Goal: Transaction & Acquisition: Purchase product/service

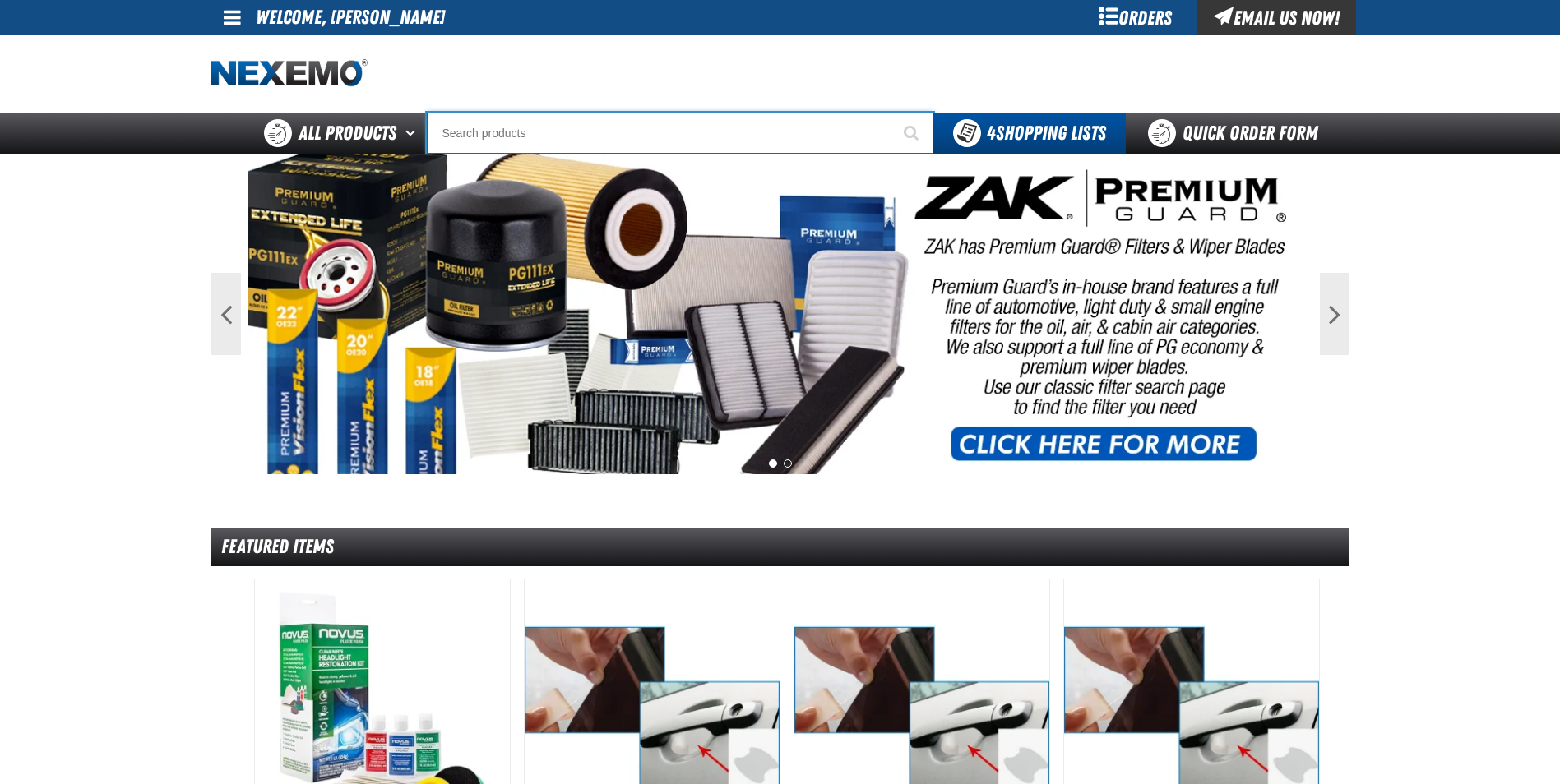
click at [680, 134] on input "Search" at bounding box center [680, 133] width 507 height 42
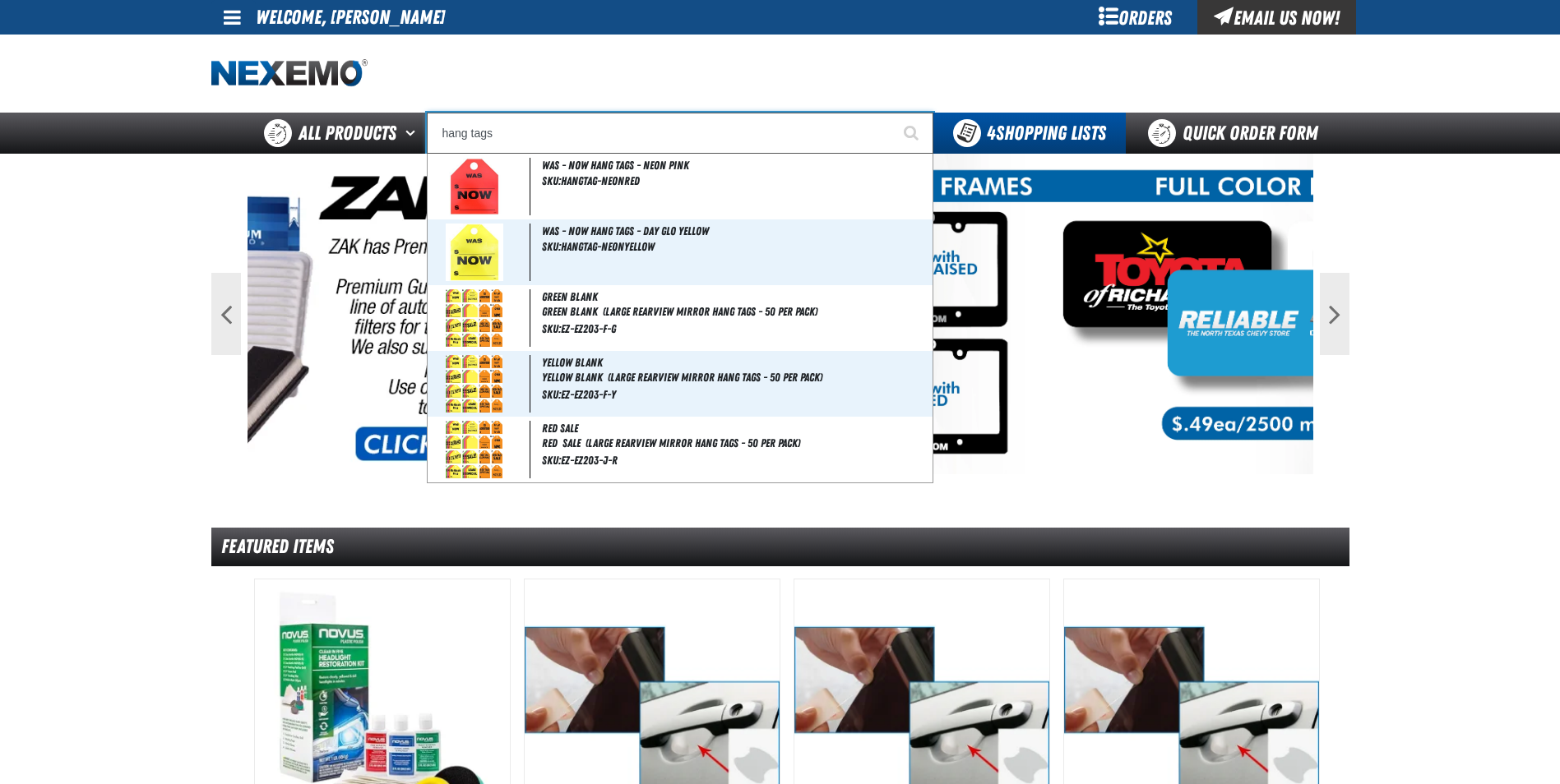
type input "hang tags"
click at [893, 113] on button "Start Searching" at bounding box center [913, 133] width 42 height 42
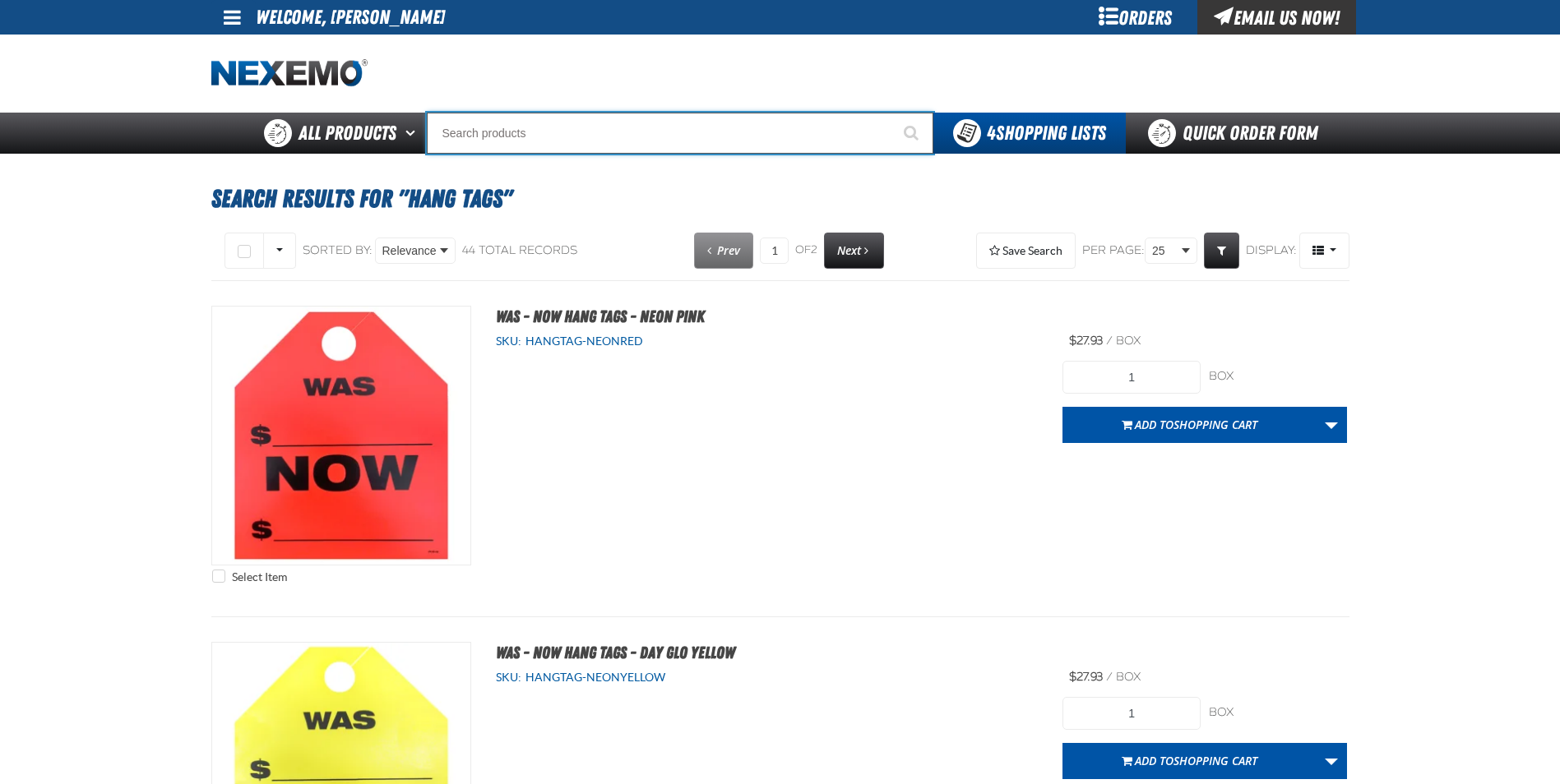
click at [514, 142] on input "Search" at bounding box center [680, 133] width 507 height 42
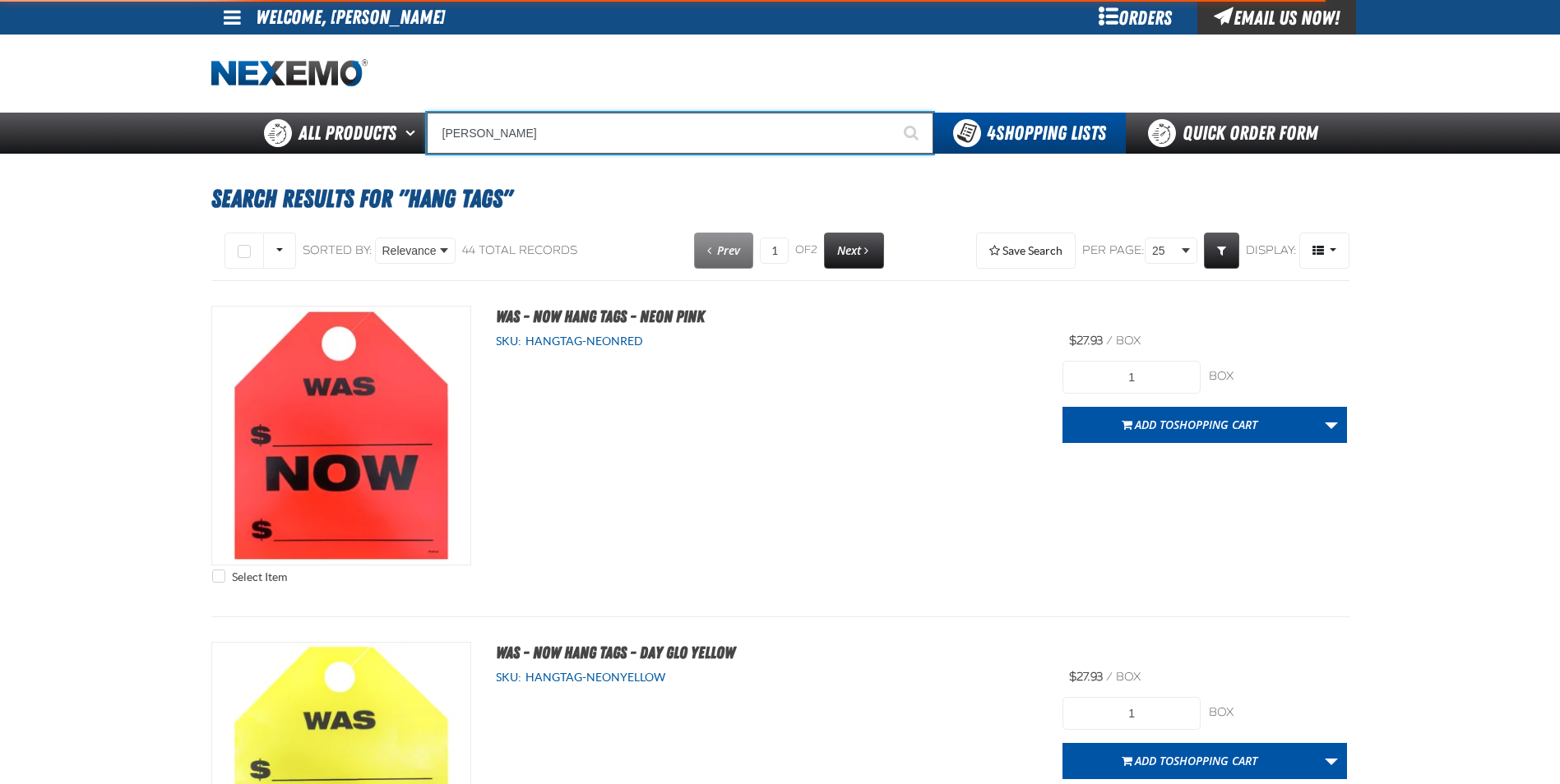
type input "rusty"
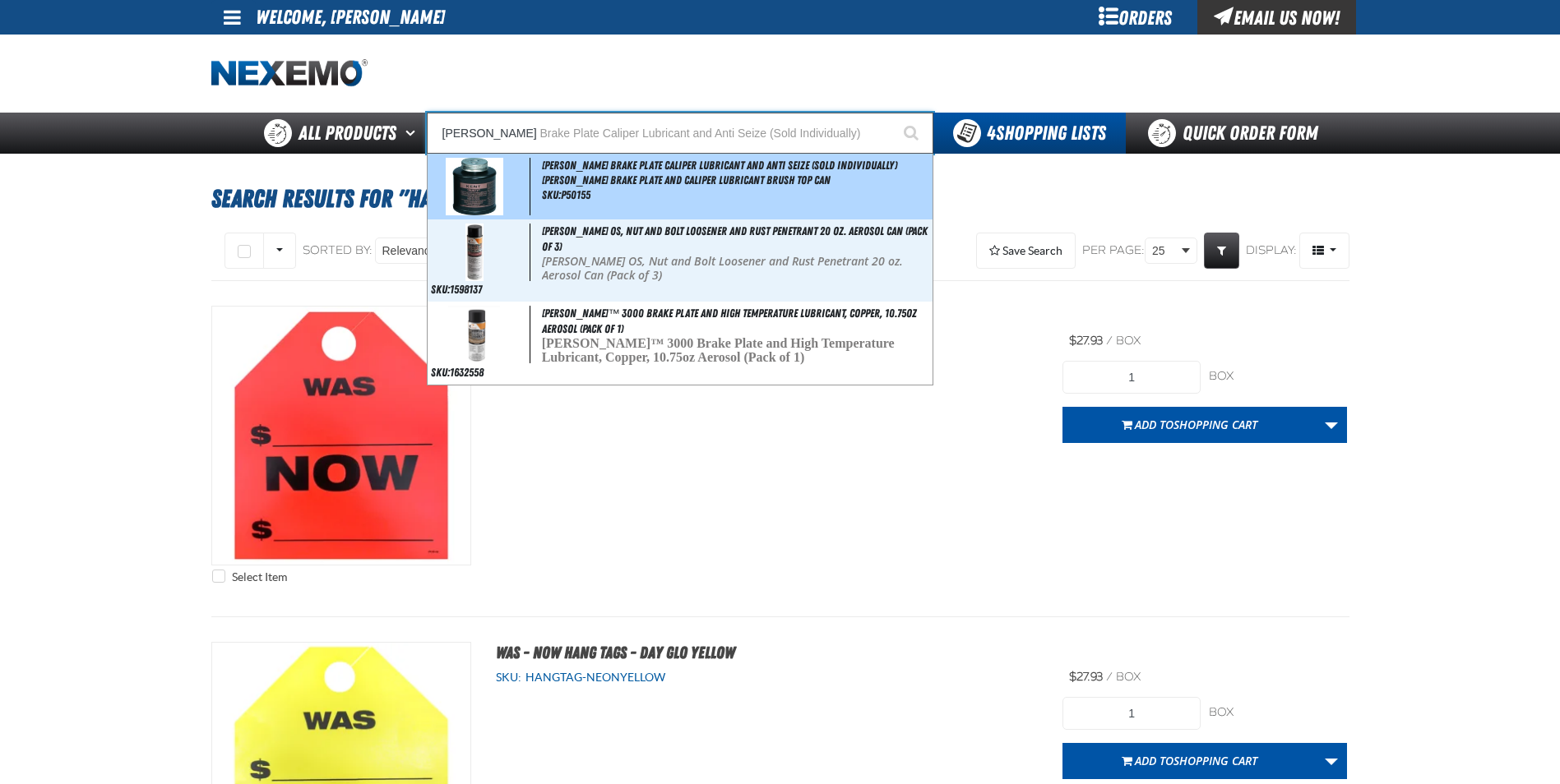
type input "rusty Brake Plate Caliper Lubricant and Anti Seize (Sold Individually)"
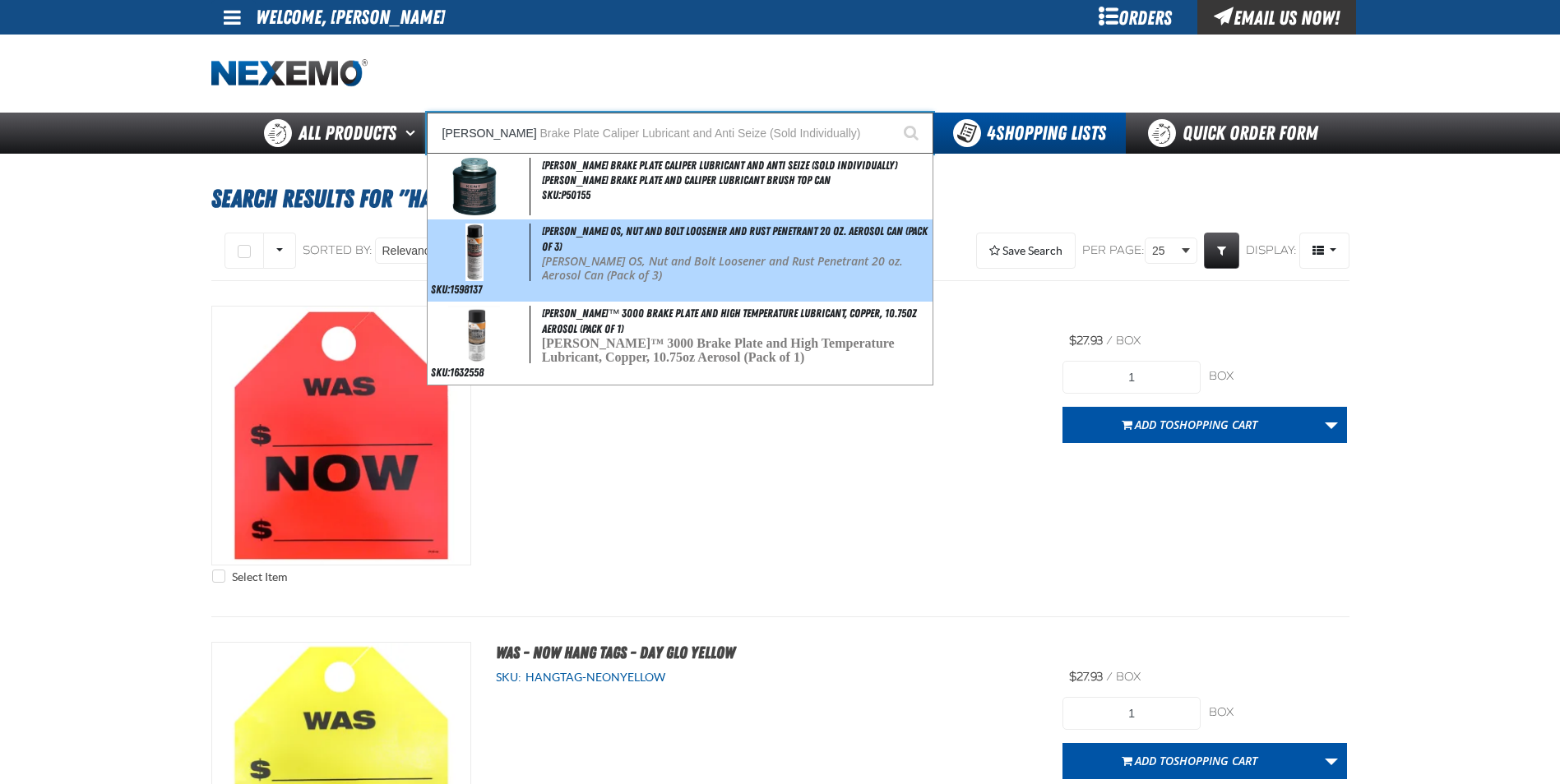
click at [582, 257] on p "[PERSON_NAME] OS, Nut and Bolt Loosener and Rust Penetrant 20 oz. Aerosol Can (…" at bounding box center [735, 269] width 388 height 28
type input "[PERSON_NAME] OS, Nut and Bolt Loosener and Rust Penetrant 20 oz. Aerosol Can (…"
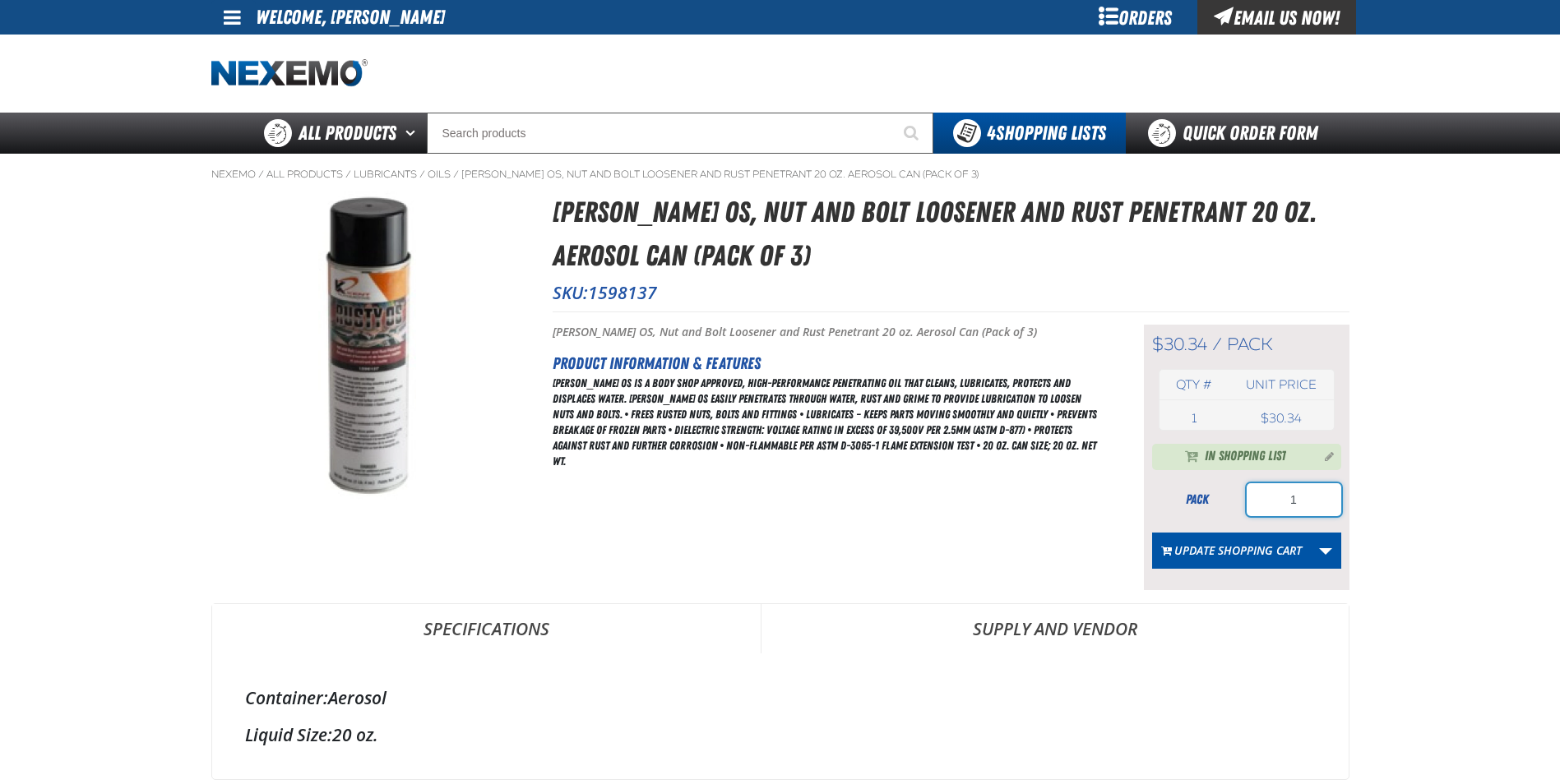
click at [1322, 497] on input "1" at bounding box center [1294, 500] width 95 height 33
type input "2"
click at [1224, 561] on button "Update Shopping Cart" at bounding box center [1232, 550] width 159 height 36
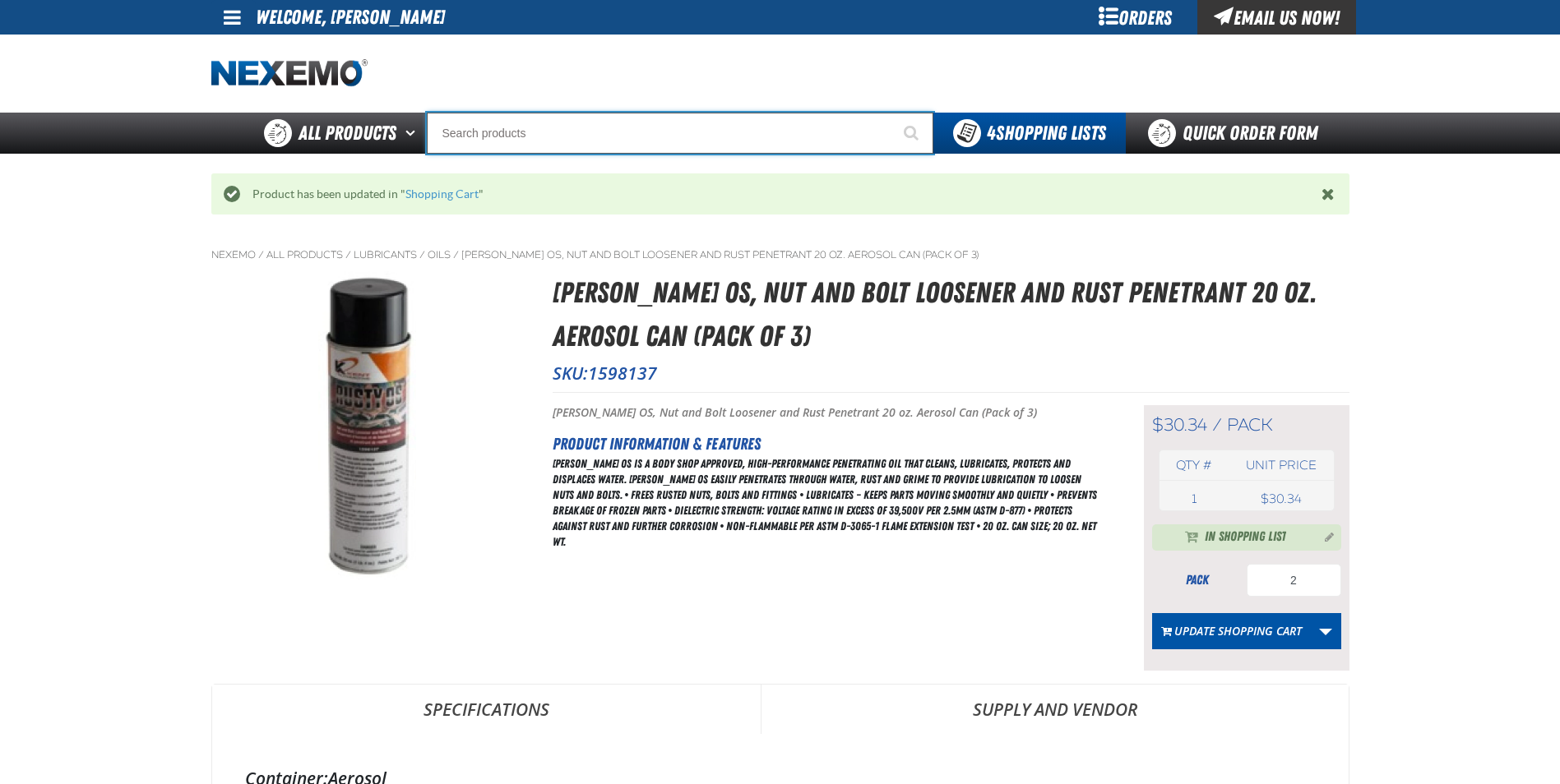
click at [514, 139] on input "Search" at bounding box center [680, 133] width 507 height 42
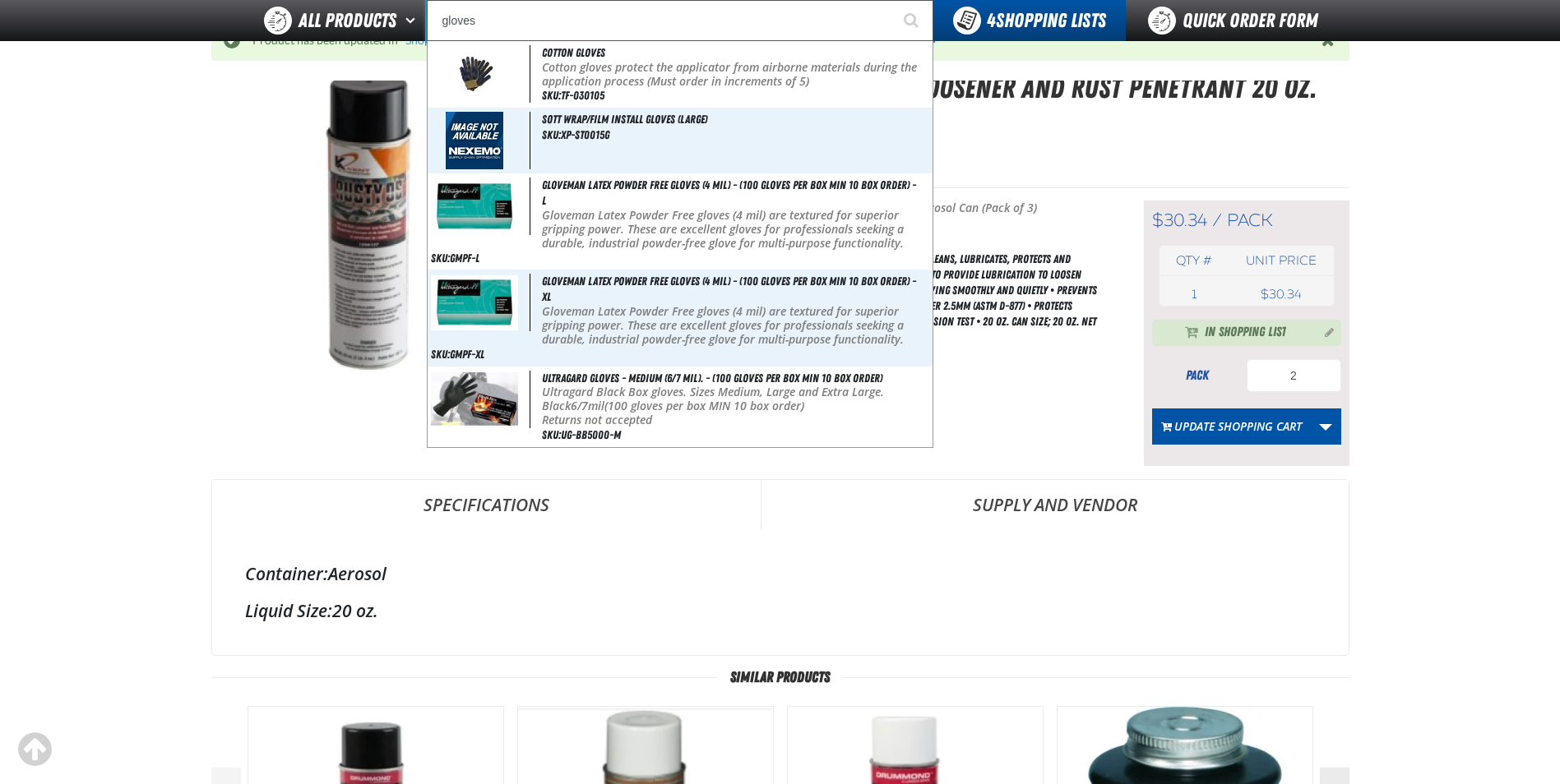
scroll to position [164, 0]
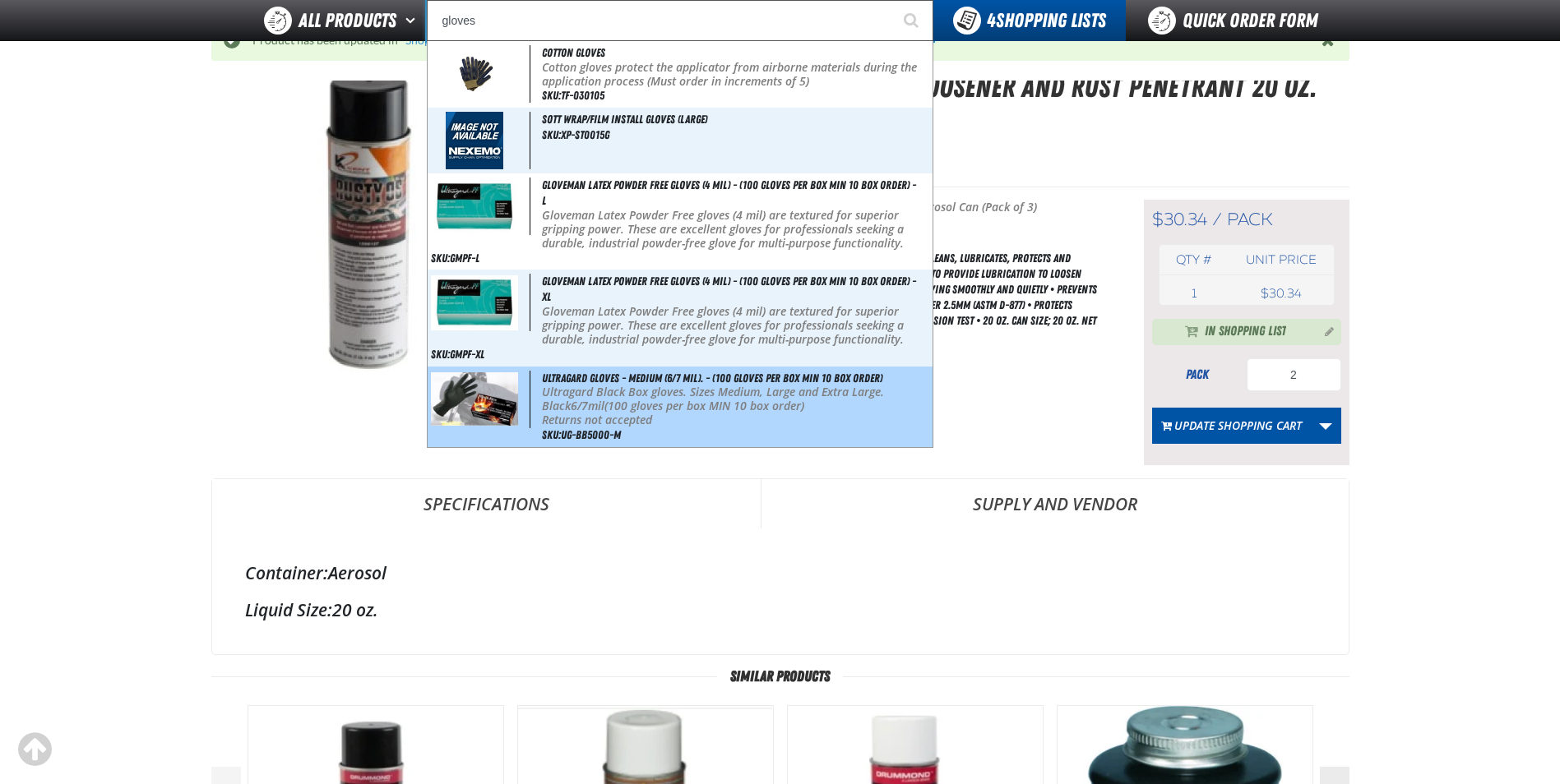
click at [593, 404] on p "Ultragard Black Box gloves. Sizes Medium, Large and Extra Large. Black 6/7mil (…" at bounding box center [735, 399] width 388 height 28
type input "Ultragard gloves - Medium (6/7 mil). - (100 gloves per box MIN 10 box order)"
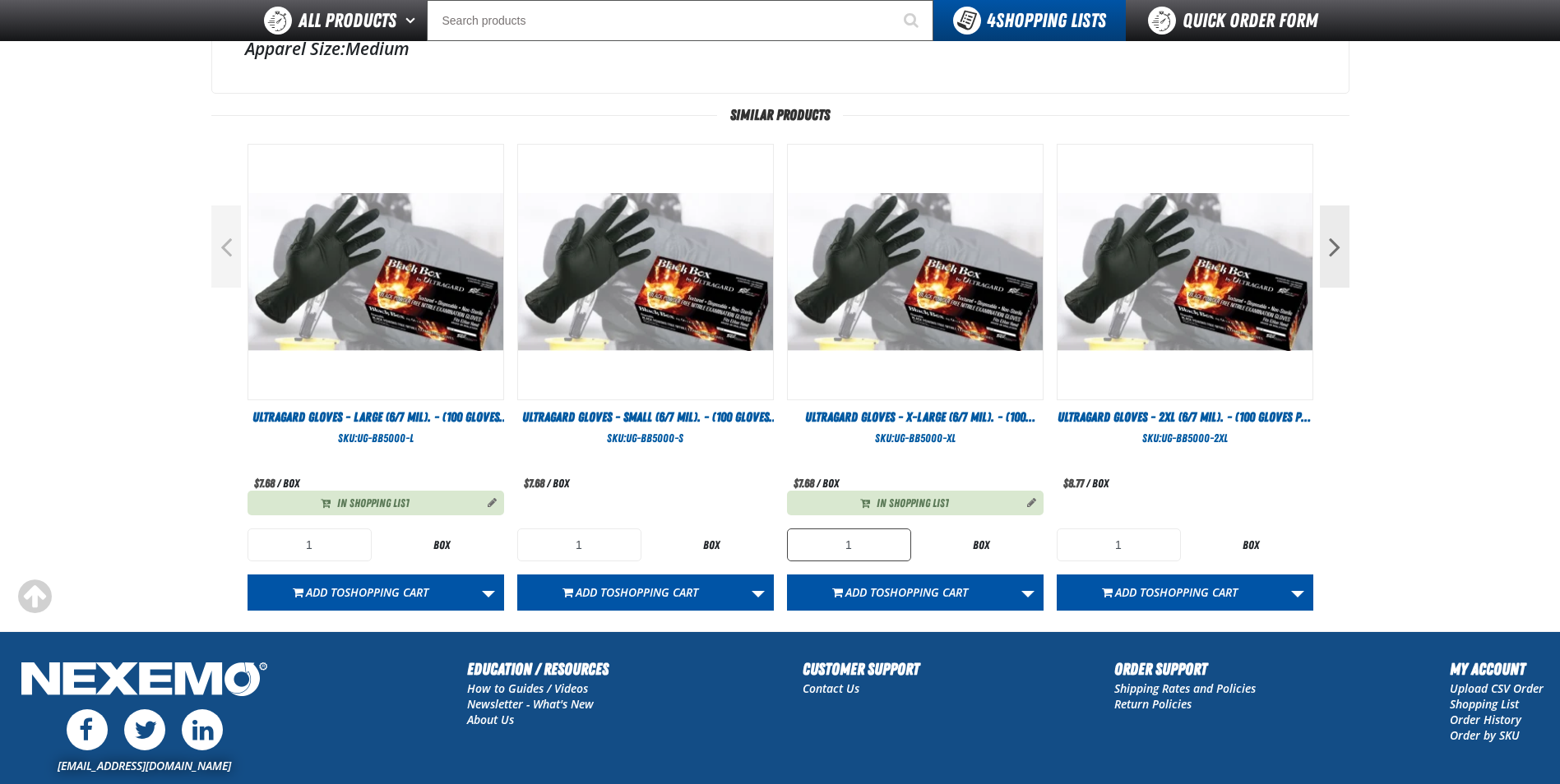
scroll to position [905, 0]
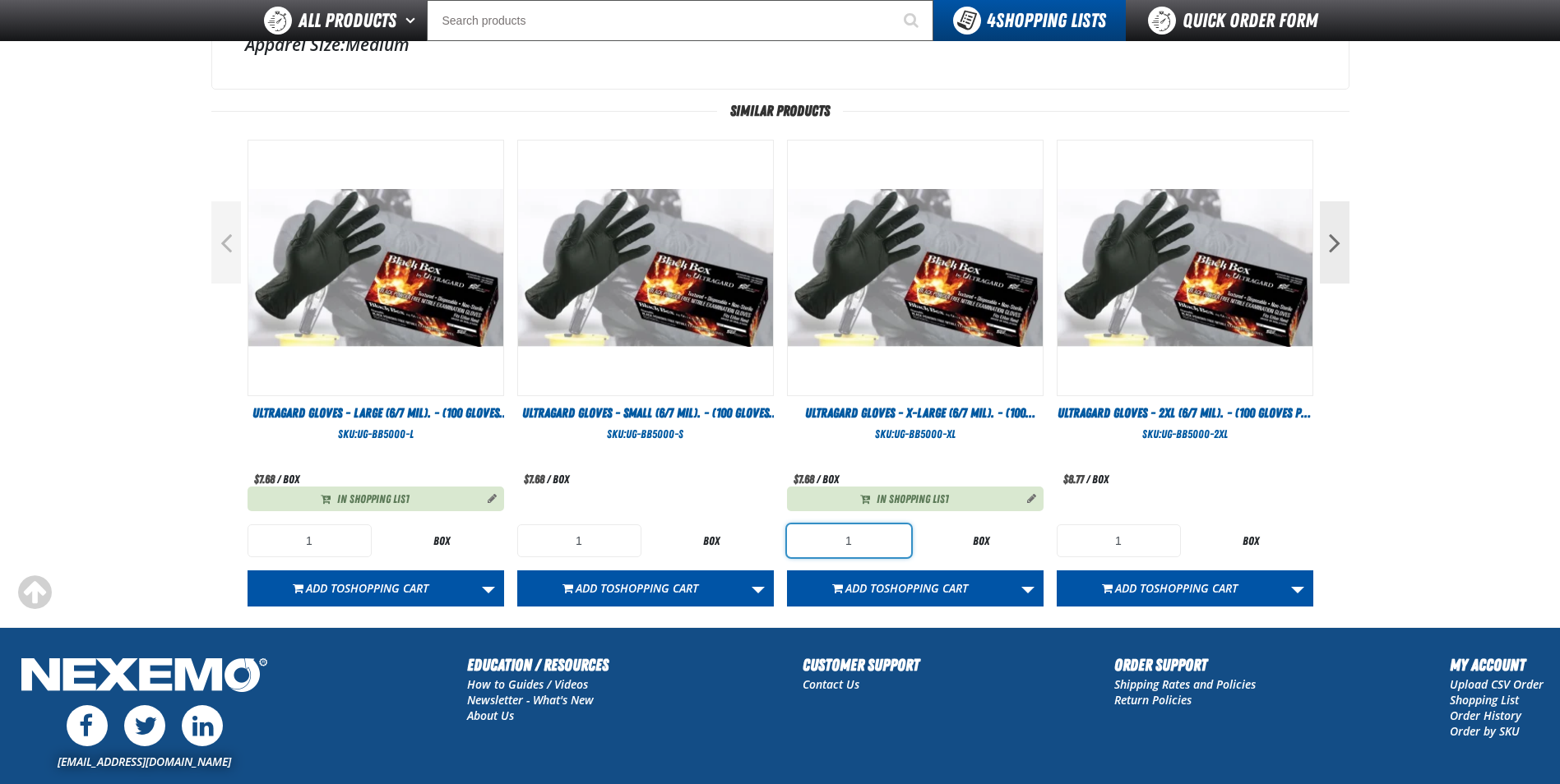
click at [861, 547] on input "1" at bounding box center [849, 541] width 124 height 33
type input "10"
click at [325, 550] on input "1" at bounding box center [309, 541] width 124 height 33
type input "10"
click at [584, 528] on input "1" at bounding box center [579, 541] width 124 height 33
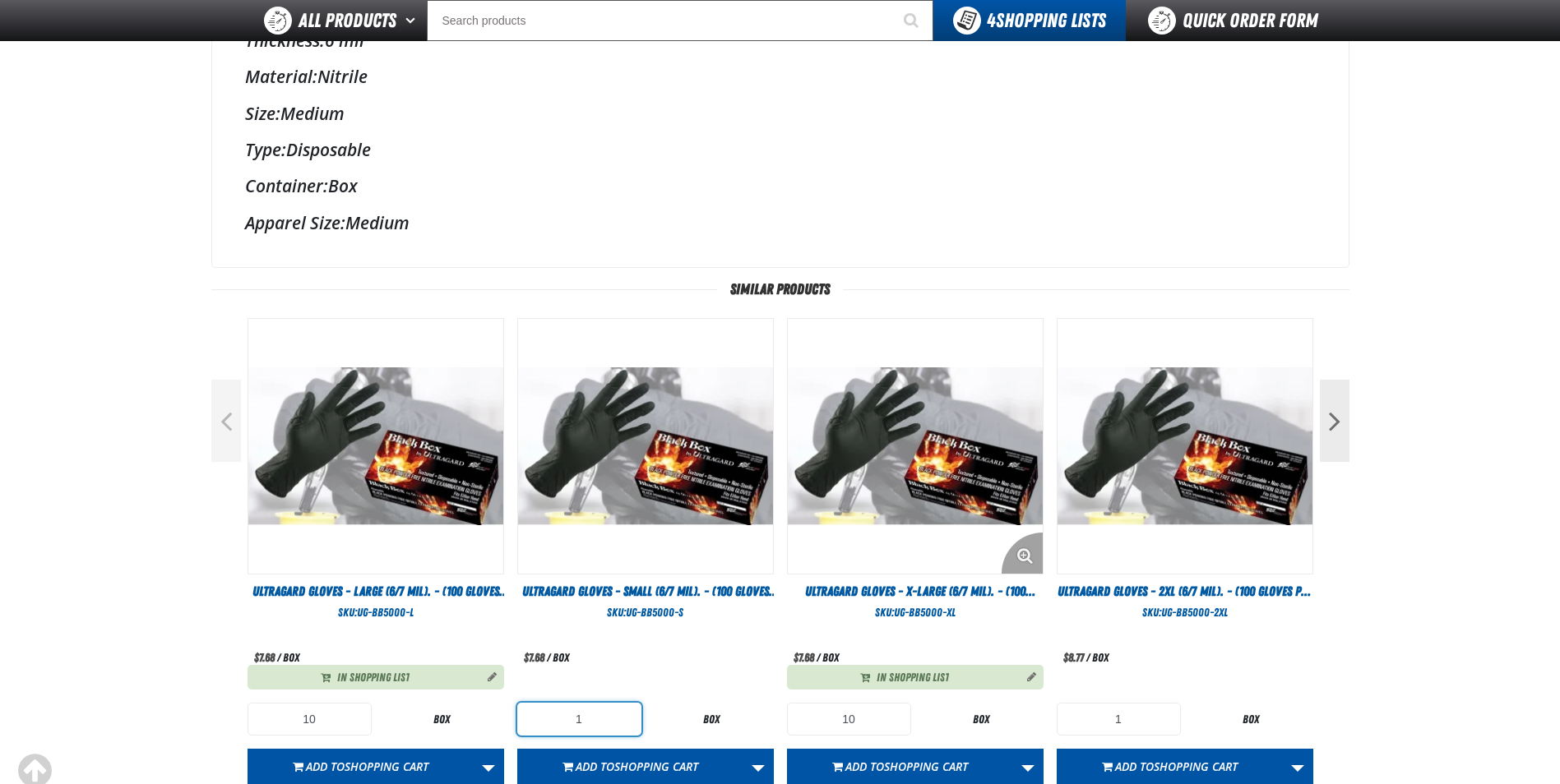
scroll to position [980, 0]
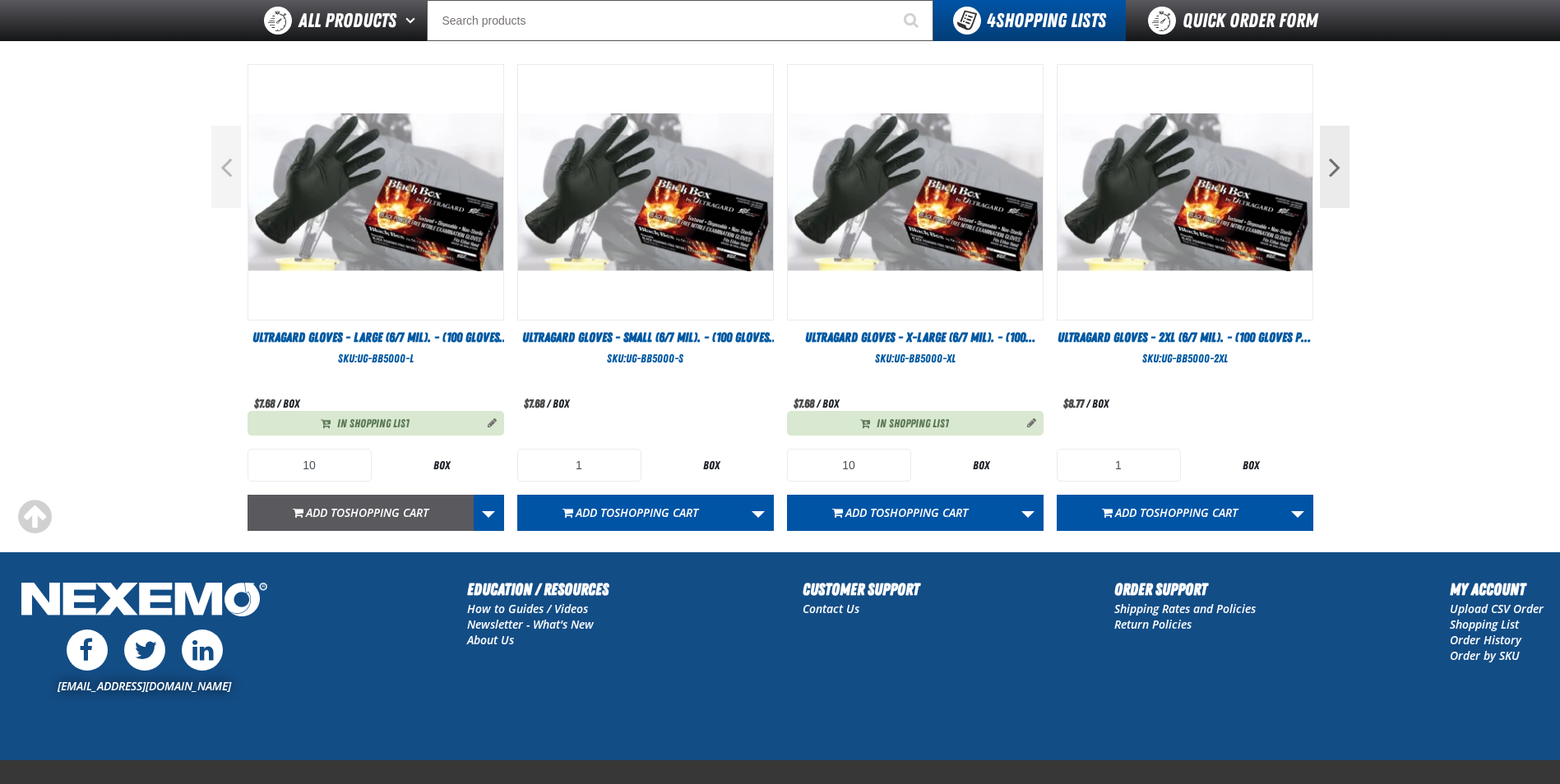
click at [356, 504] on button "Add to Shopping Cart" at bounding box center [361, 512] width 226 height 36
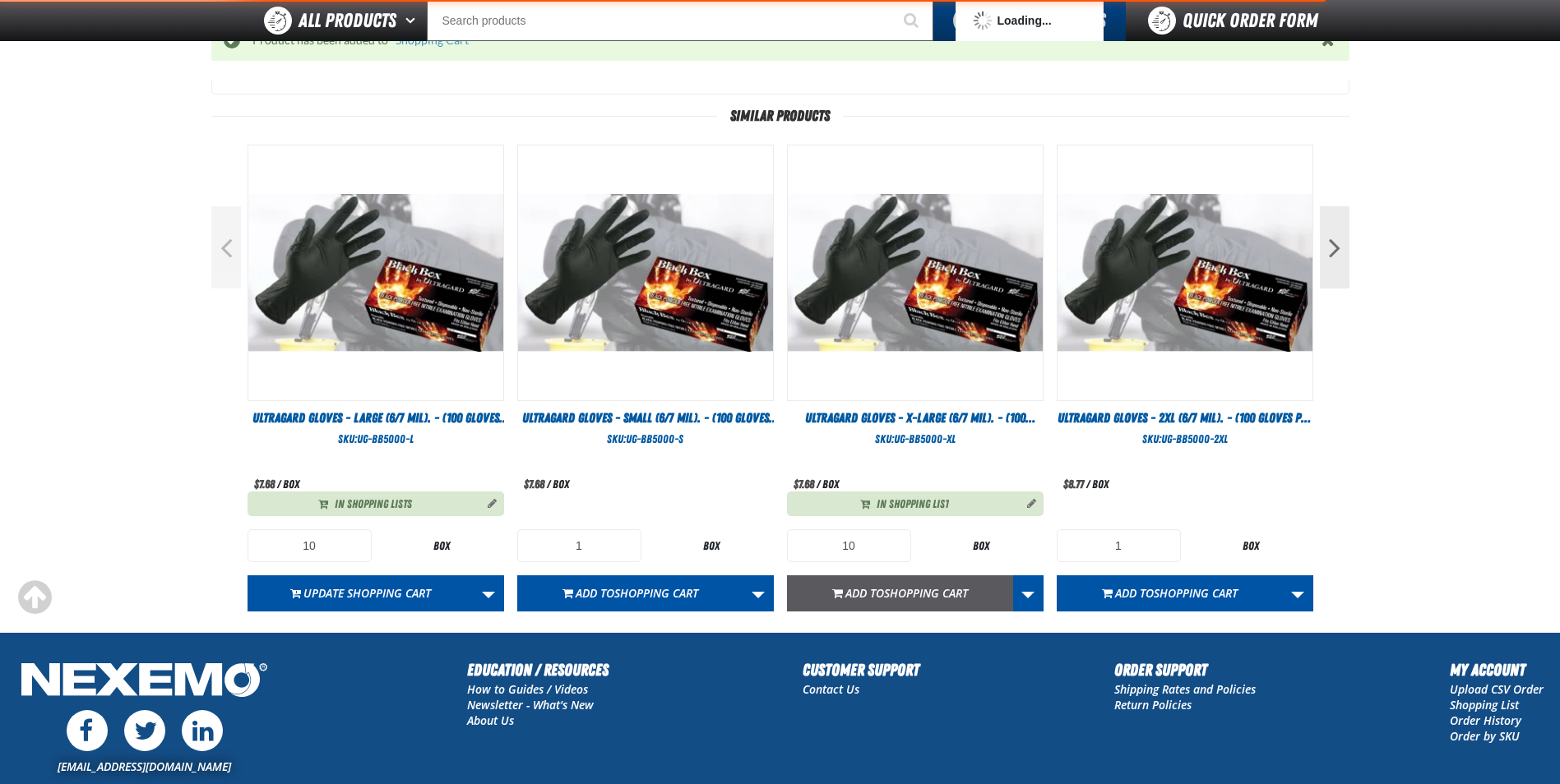
scroll to position [1060, 0]
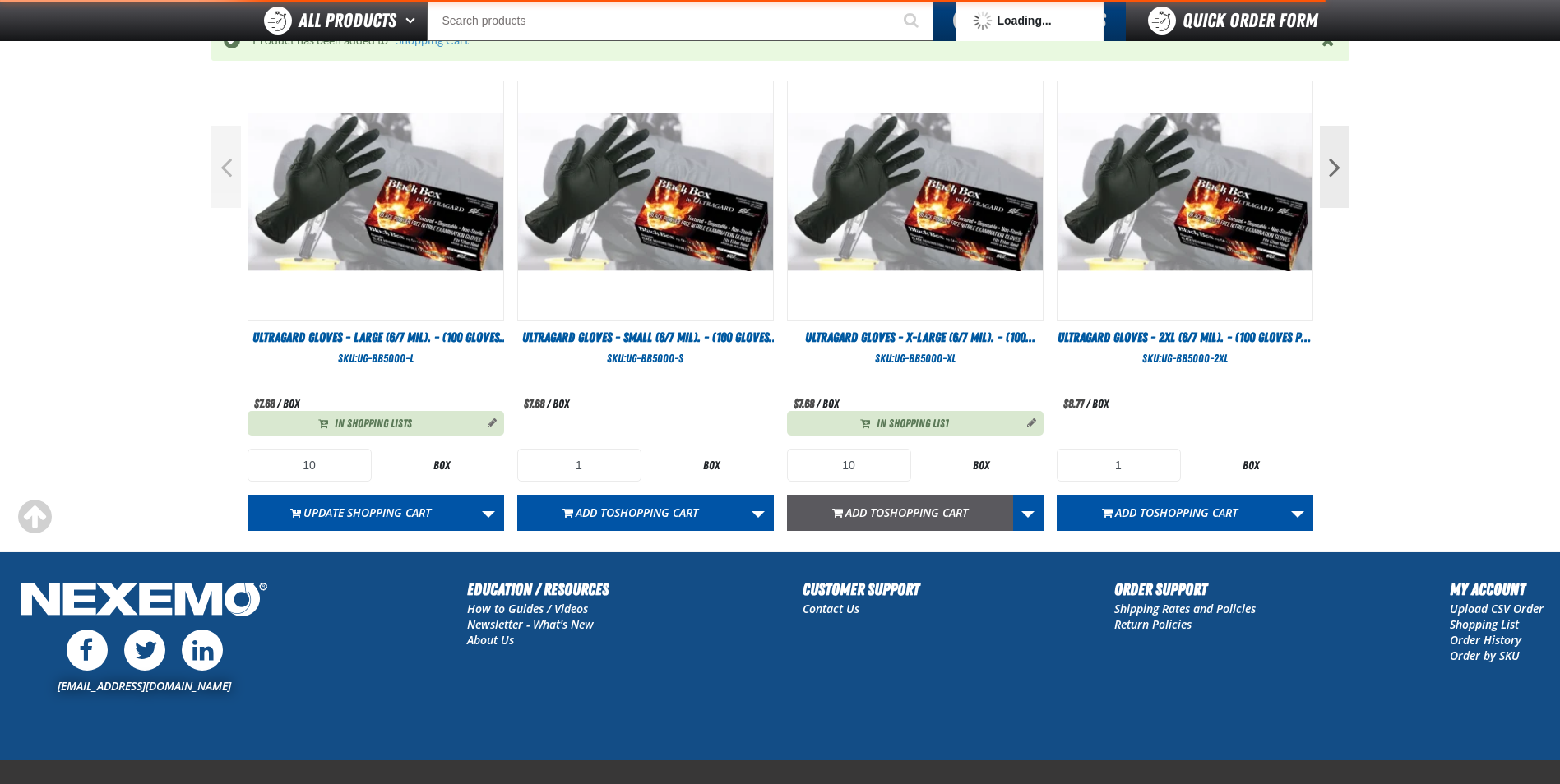
click at [845, 509] on span "Add to Shopping Cart" at bounding box center [906, 512] width 123 height 15
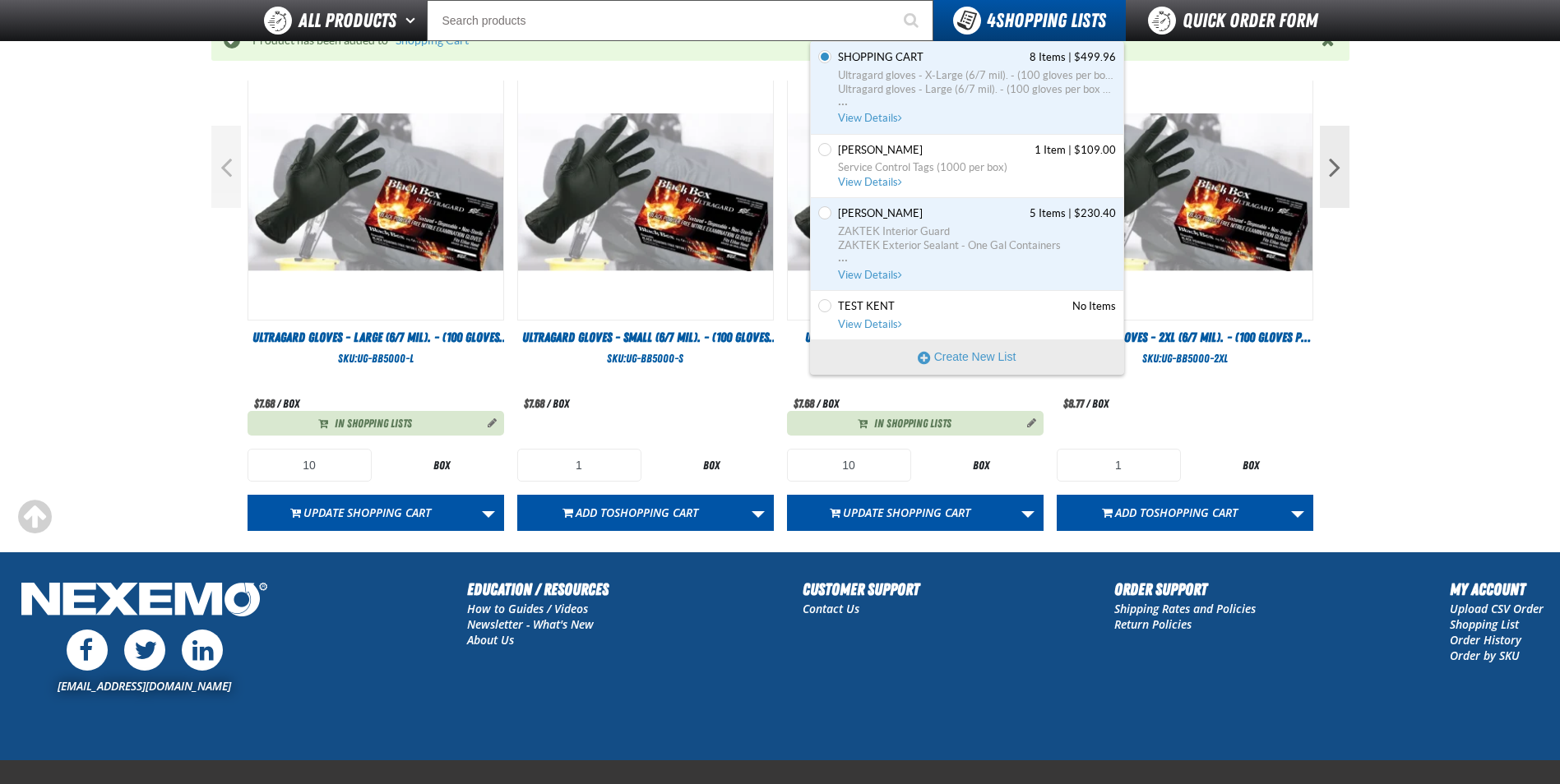
click at [1037, 15] on span "4 Shopping Lists" at bounding box center [1046, 20] width 119 height 23
click at [941, 75] on span "Ultragard gloves - X-Large (6/7 mil). - (100 gloves per box MIN 10 box order)" at bounding box center [977, 75] width 278 height 15
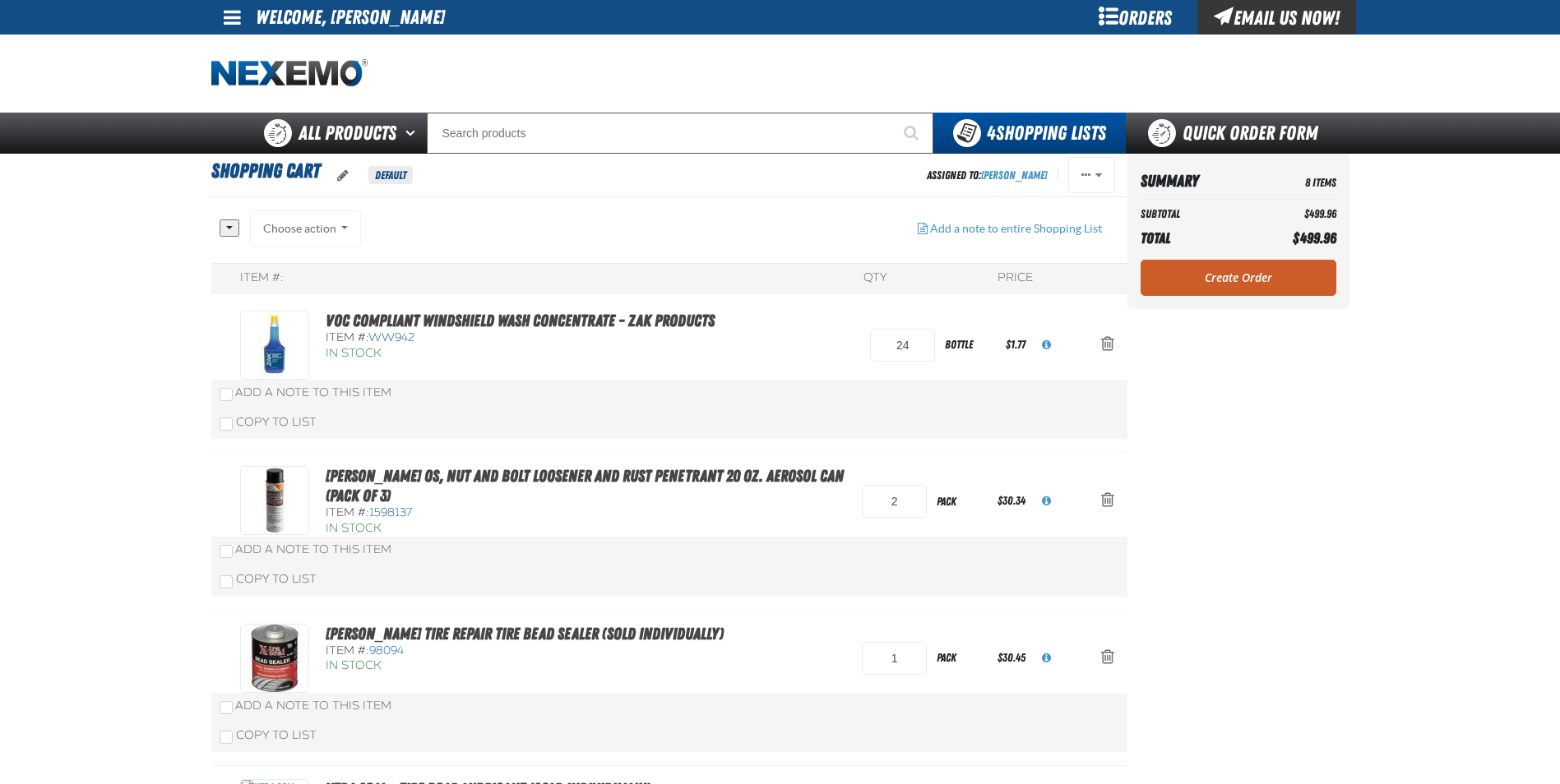
scroll to position [82, 0]
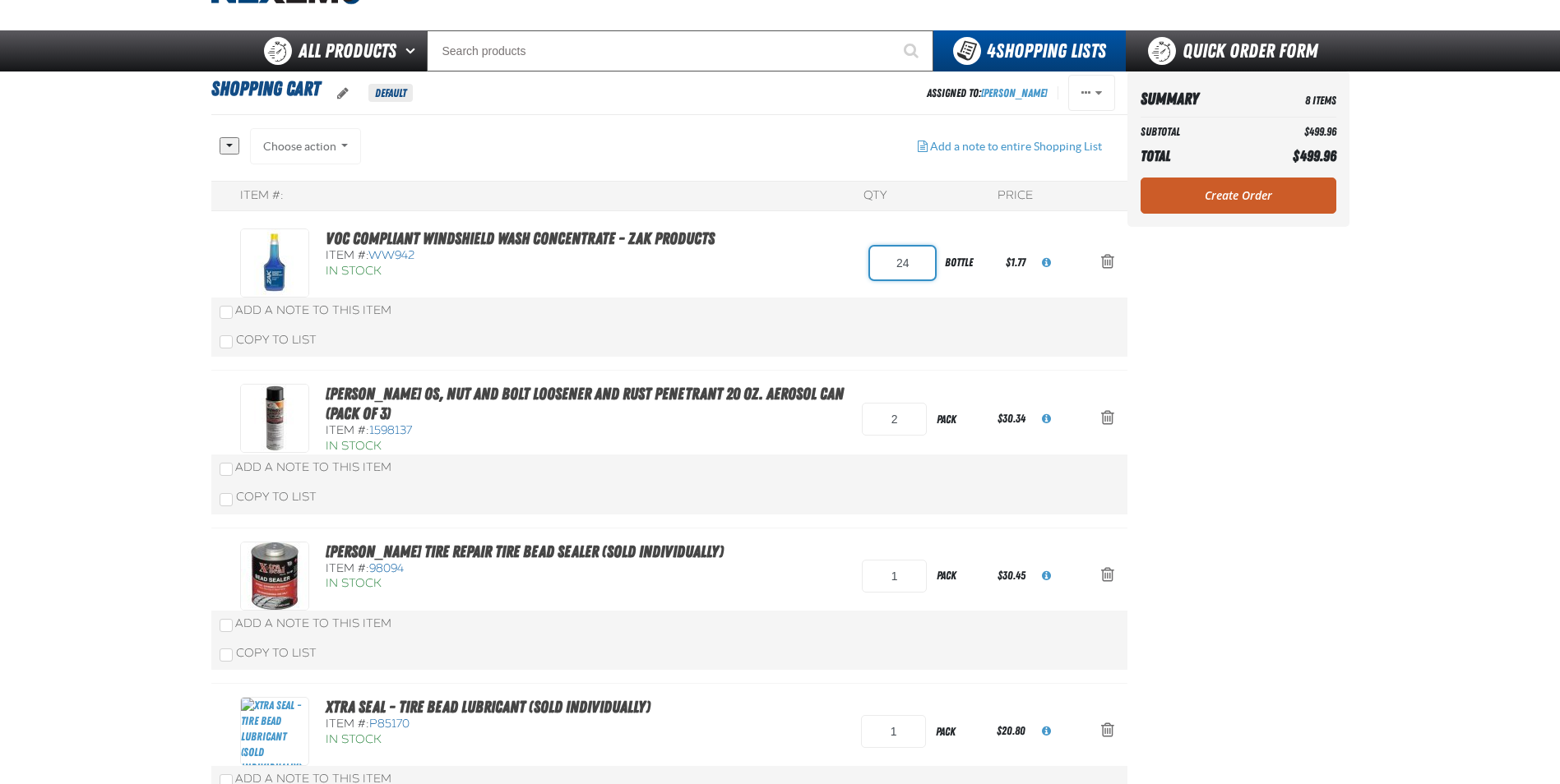
click at [913, 270] on input "24" at bounding box center [902, 263] width 65 height 33
type input "2"
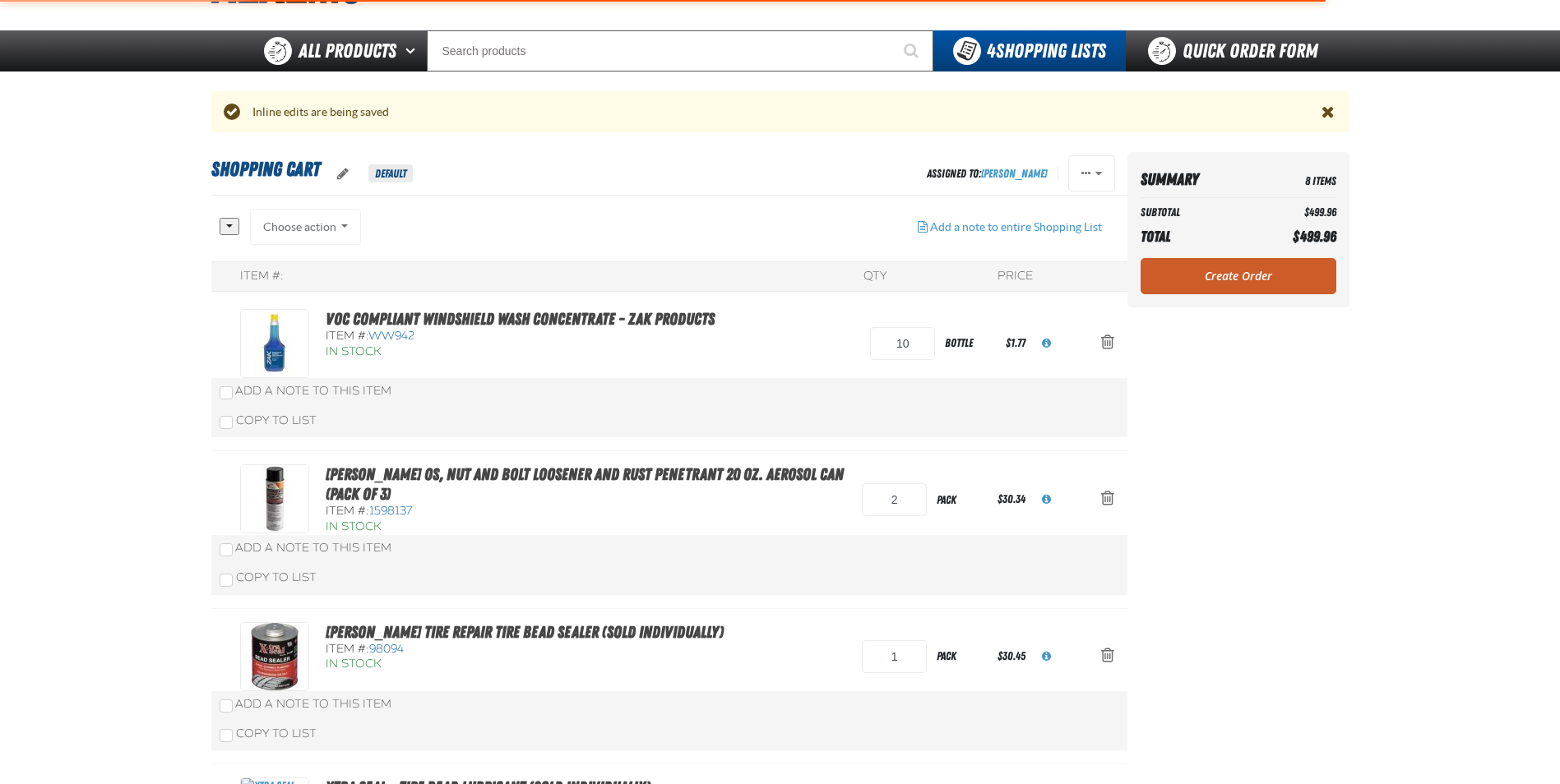
type input "24"
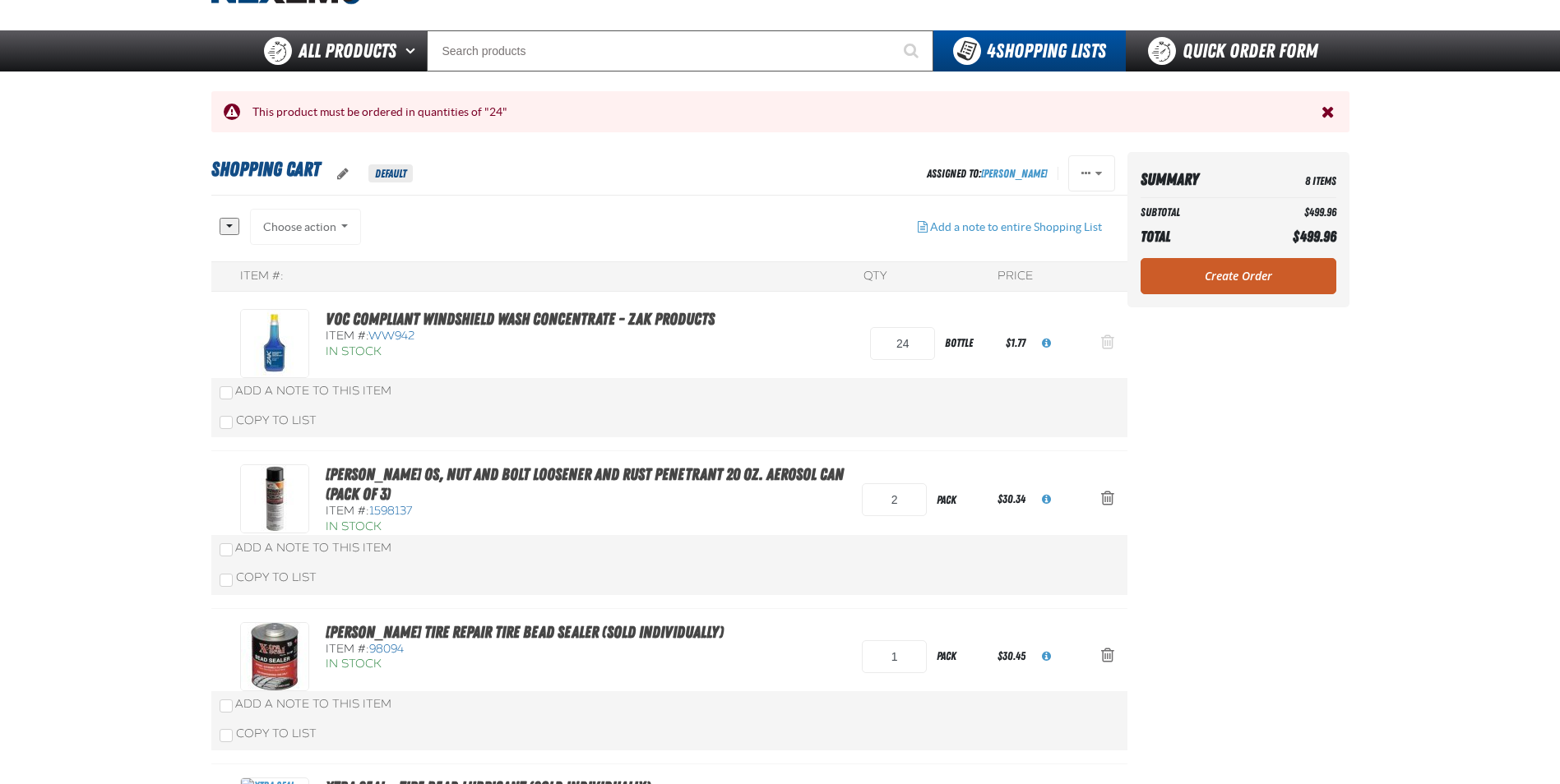
click at [1110, 344] on span "Action Remove VOC Compliant Windshield Wash Concentrate - ZAK Products from Sho…" at bounding box center [1108, 341] width 14 height 16
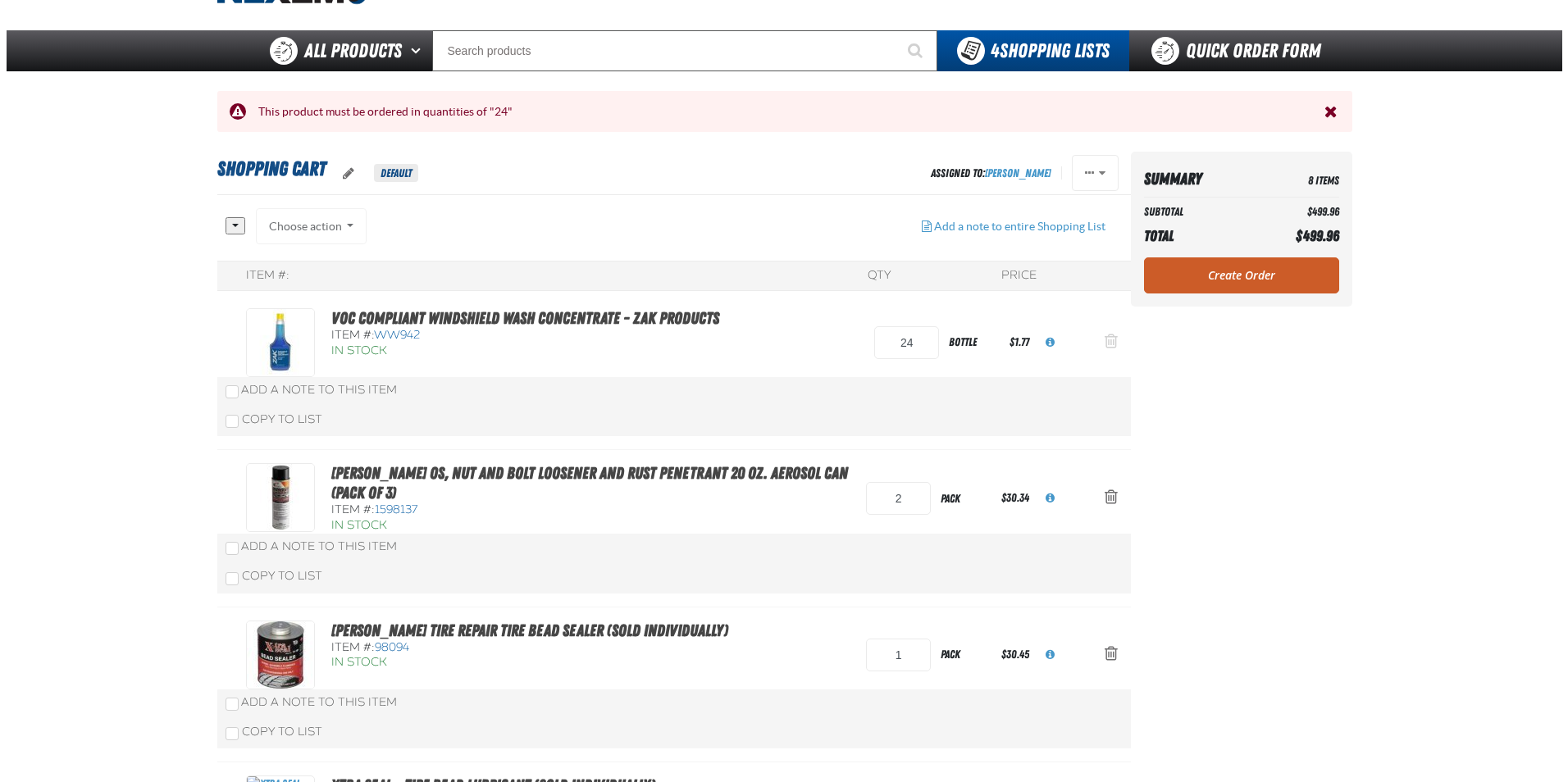
scroll to position [0, 0]
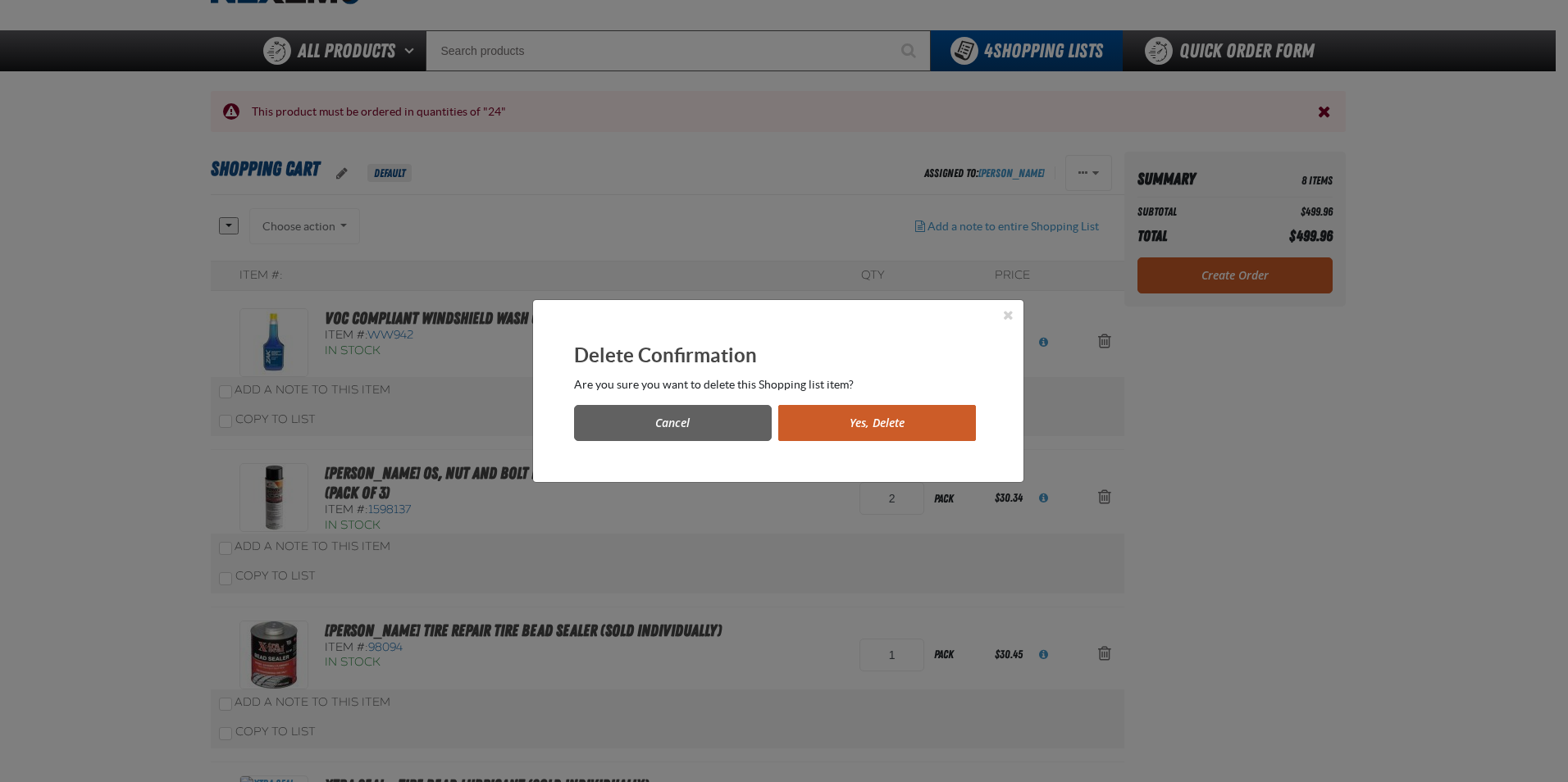
click at [824, 414] on button "Yes, Delete" at bounding box center [877, 422] width 198 height 36
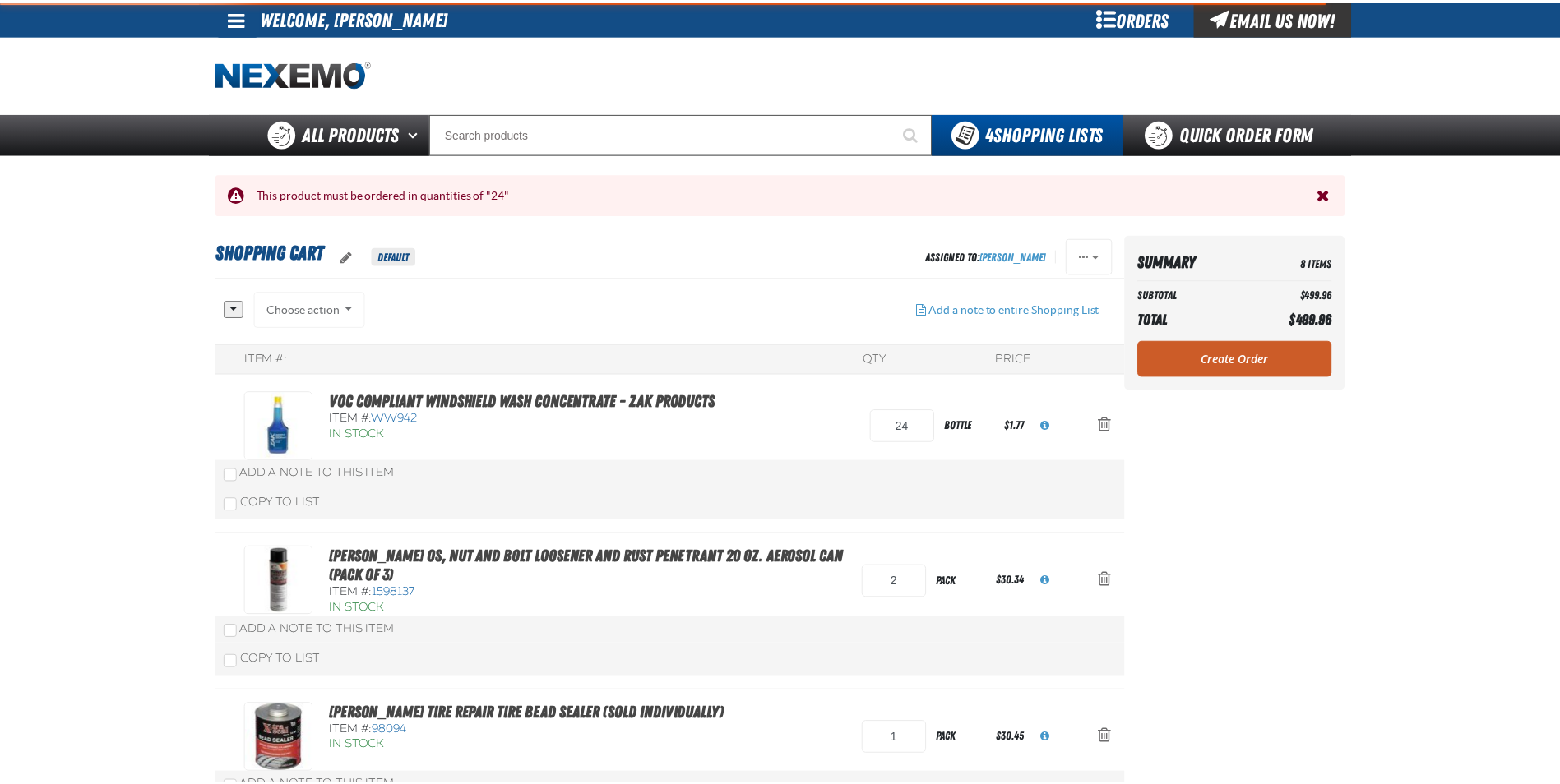
scroll to position [82, 0]
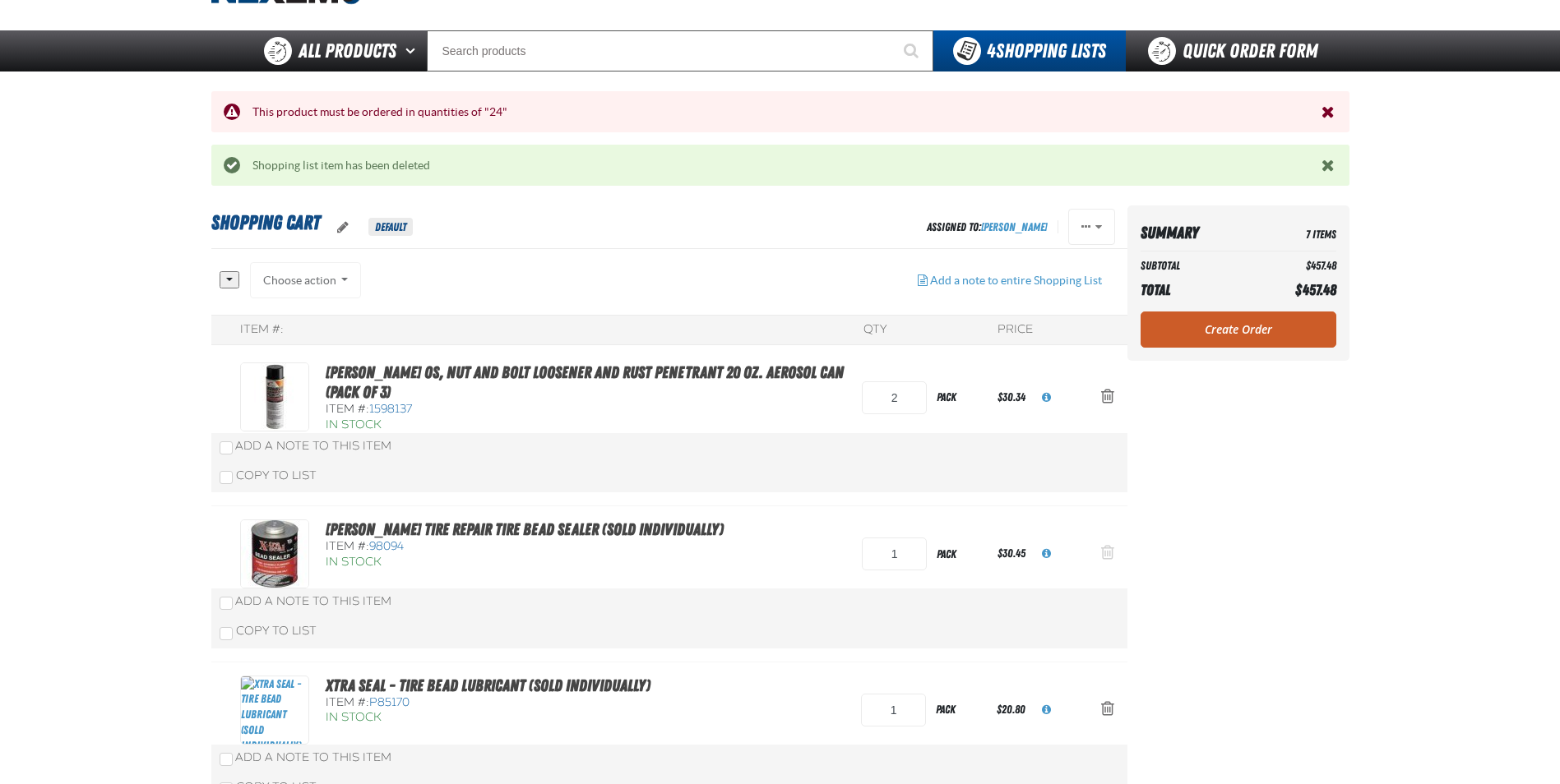
click at [1106, 552] on span "Action Remove Lawson Tire Repair Tire Bead Sealer (Sold Individually) from Shop…" at bounding box center [1108, 552] width 14 height 16
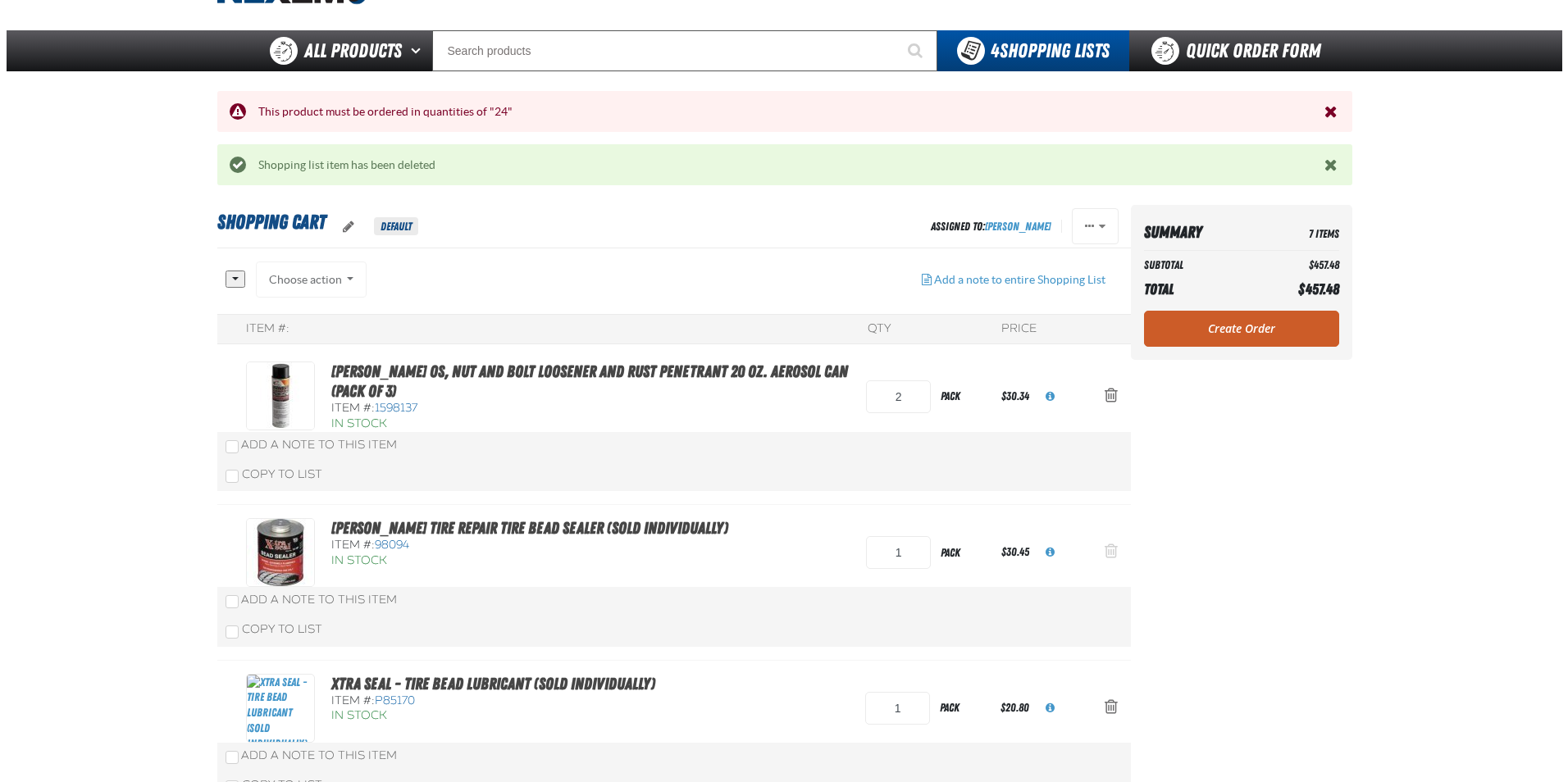
scroll to position [0, 0]
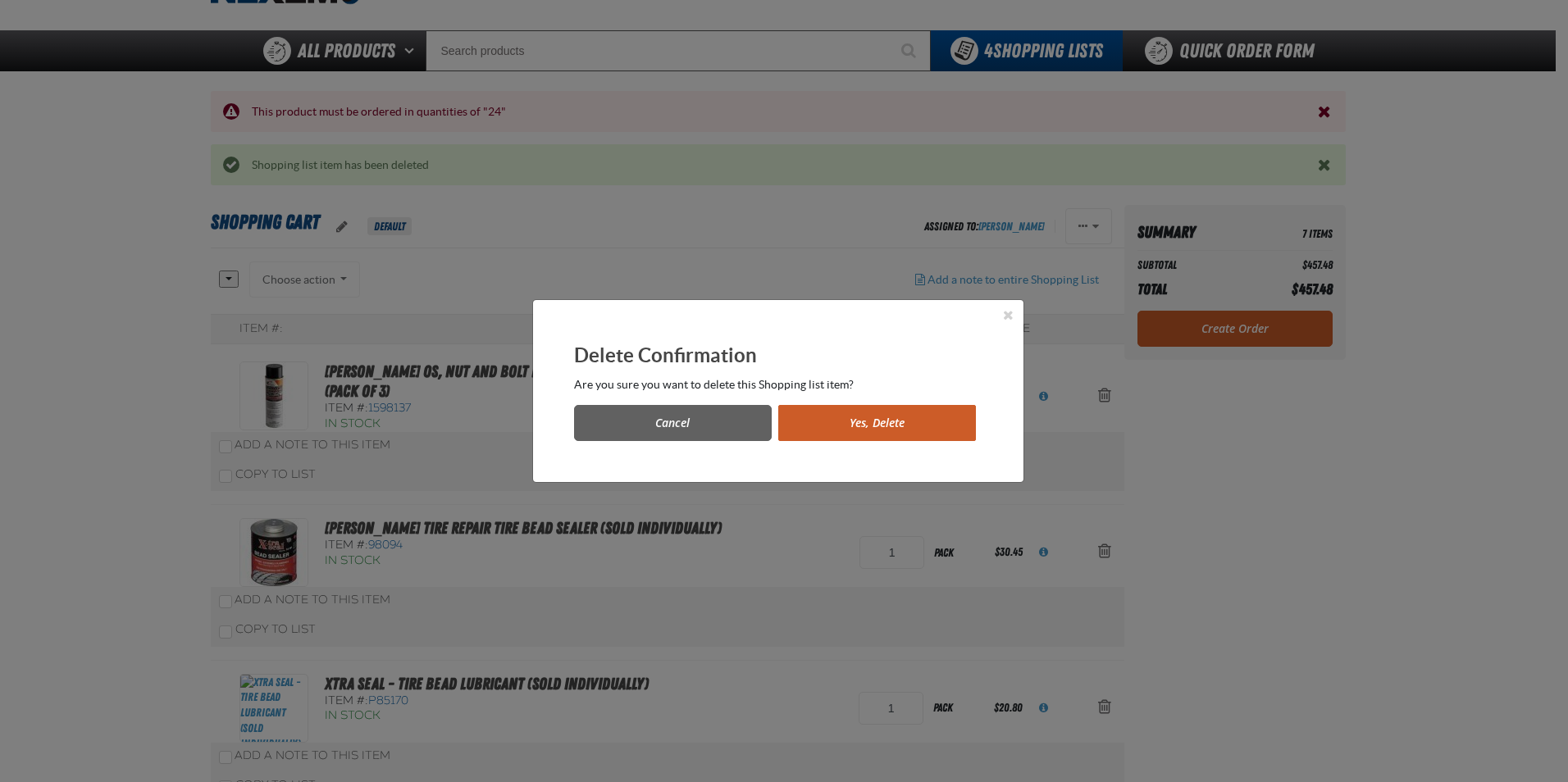
click at [845, 431] on button "Yes, Delete" at bounding box center [877, 422] width 198 height 36
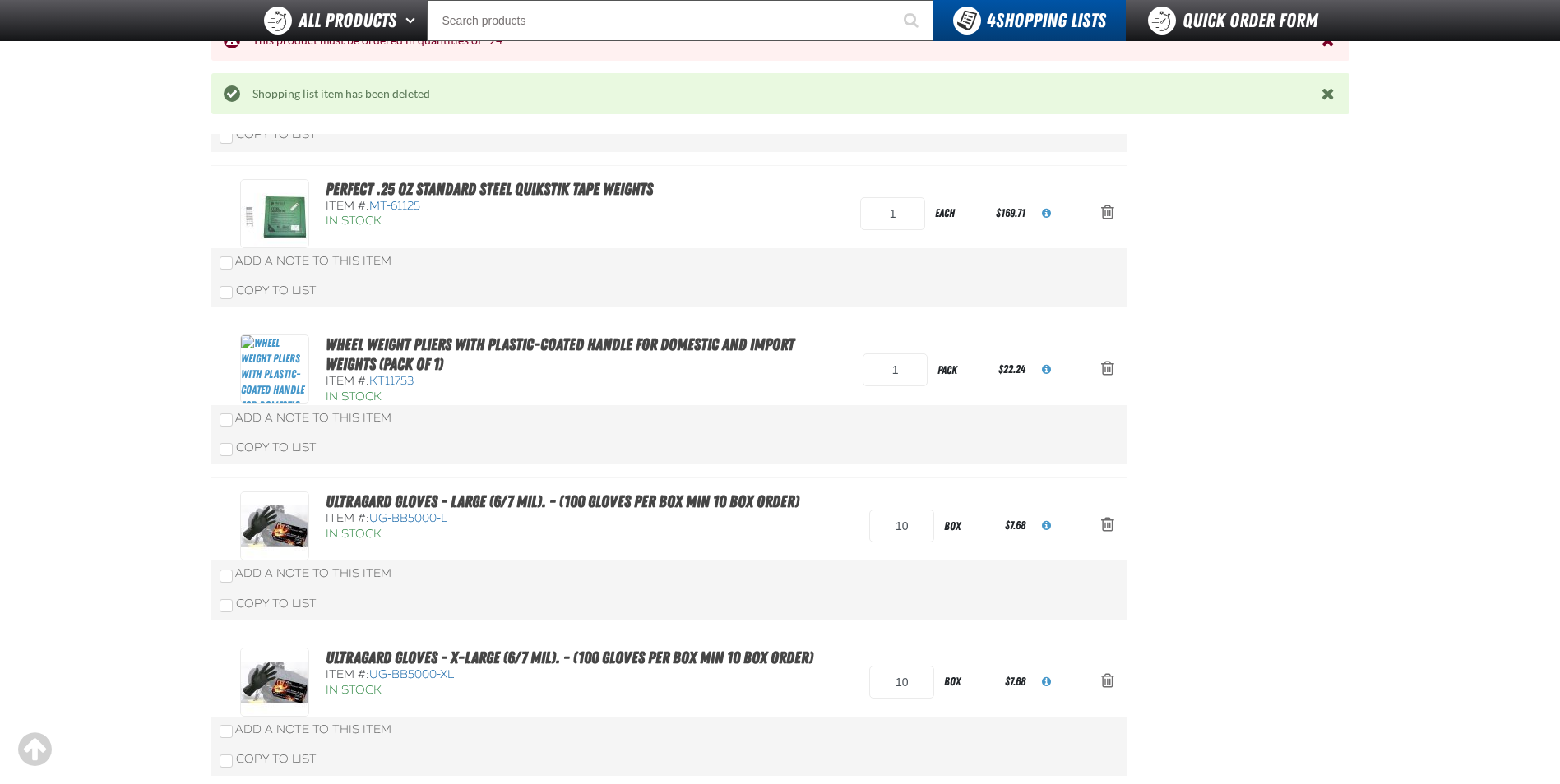
scroll to position [575, 0]
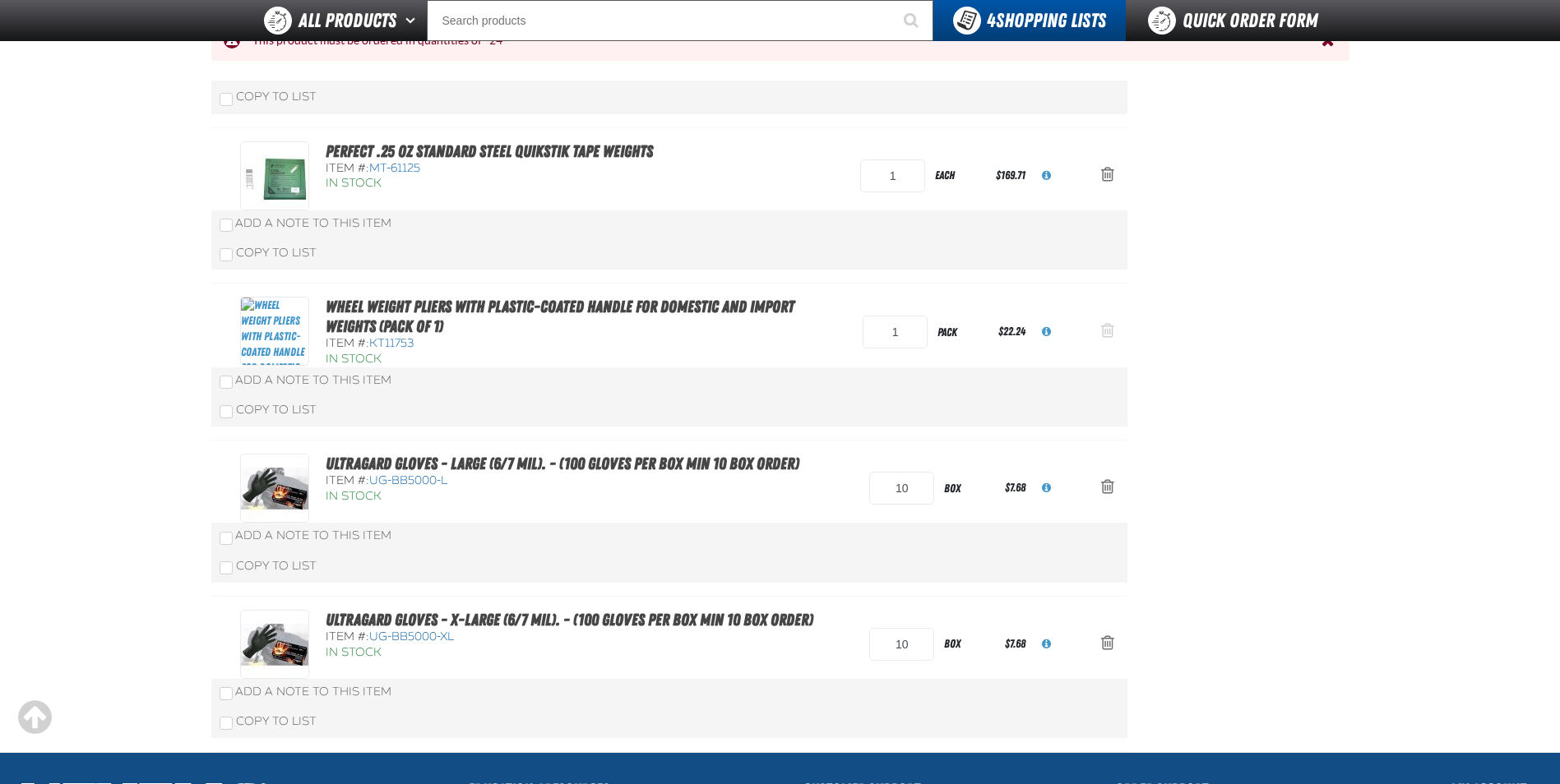
click at [1106, 327] on span "Action Remove Wheel Weight Pliers with Plastic-Coated Handle for Domestic and I…" at bounding box center [1108, 330] width 14 height 16
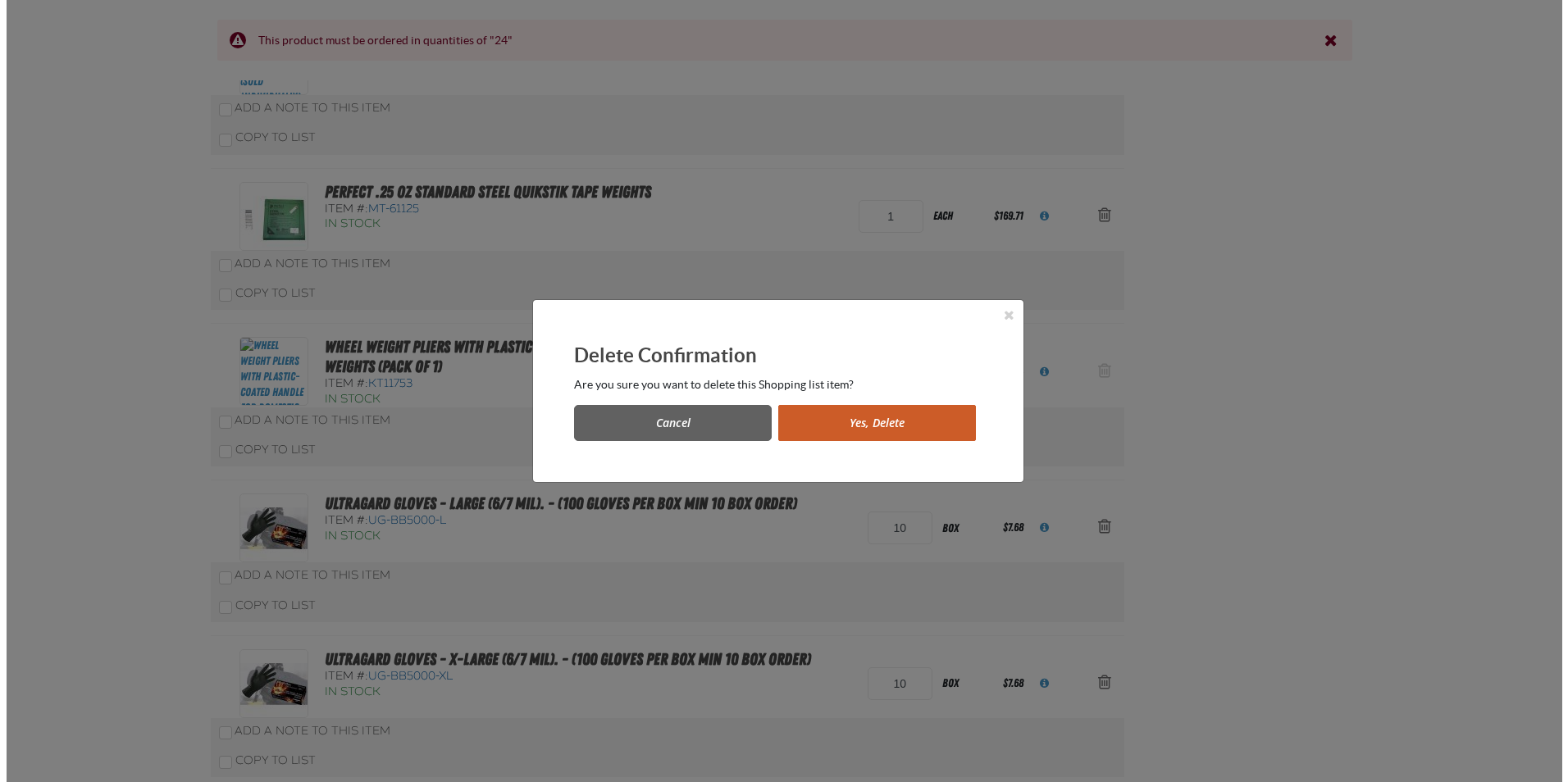
scroll to position [0, 0]
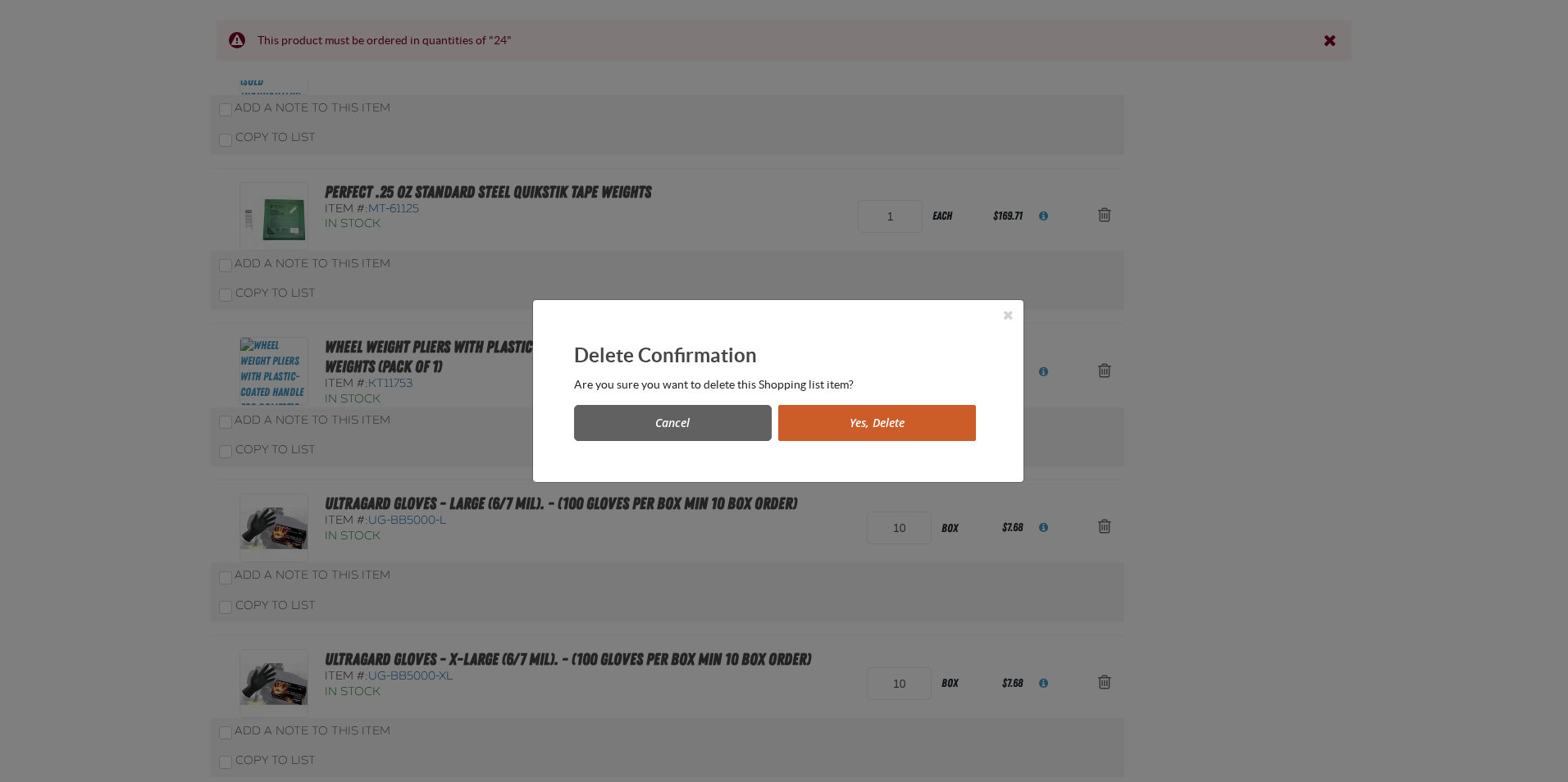
click at [870, 438] on button "Yes, Delete" at bounding box center [877, 422] width 198 height 36
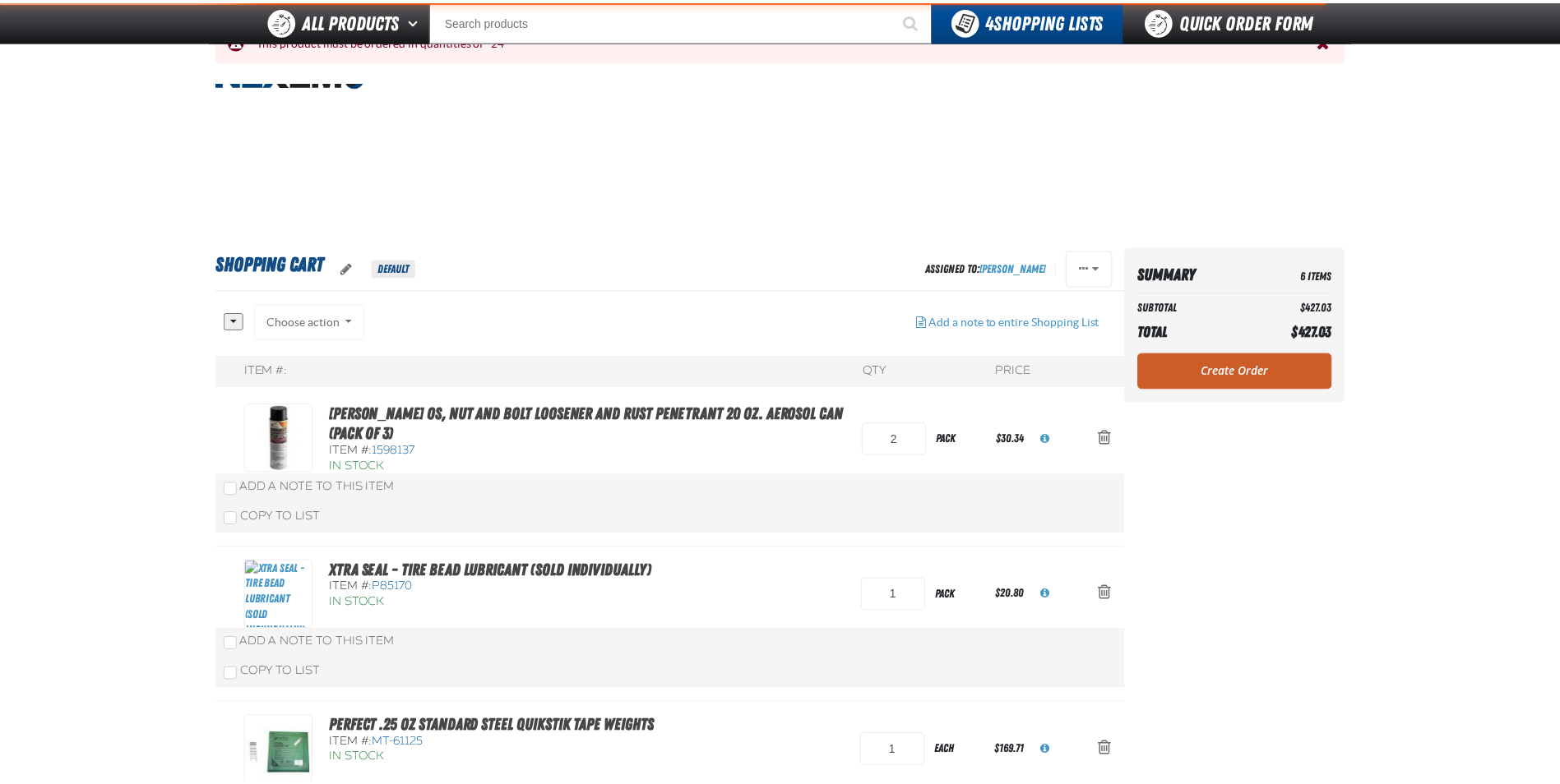
scroll to position [575, 0]
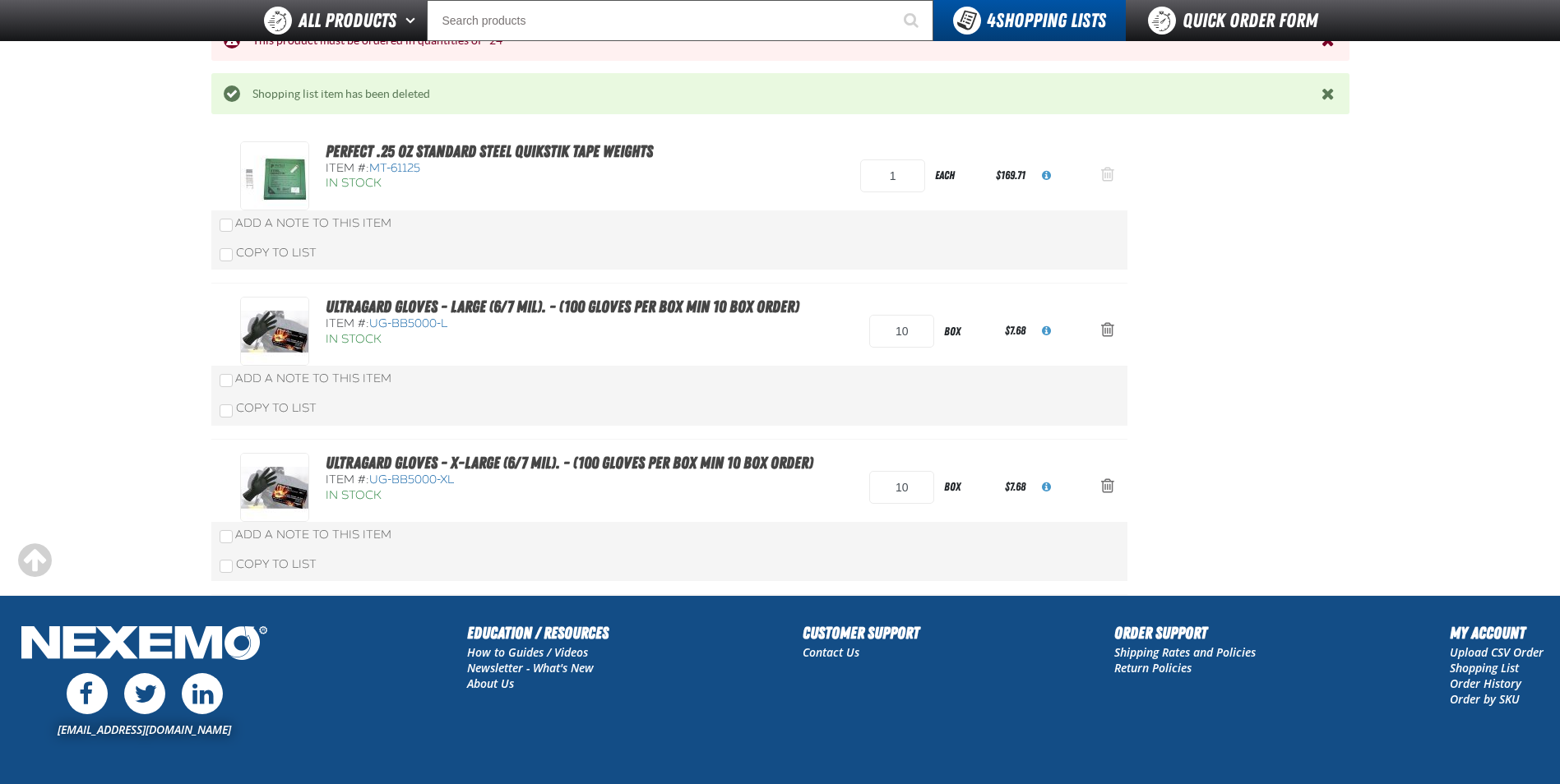
click at [1108, 179] on span "Action Remove PERFECT .25 OZ STANDARD Steel Quikstik Tape Weights from Shopping…" at bounding box center [1108, 174] width 14 height 16
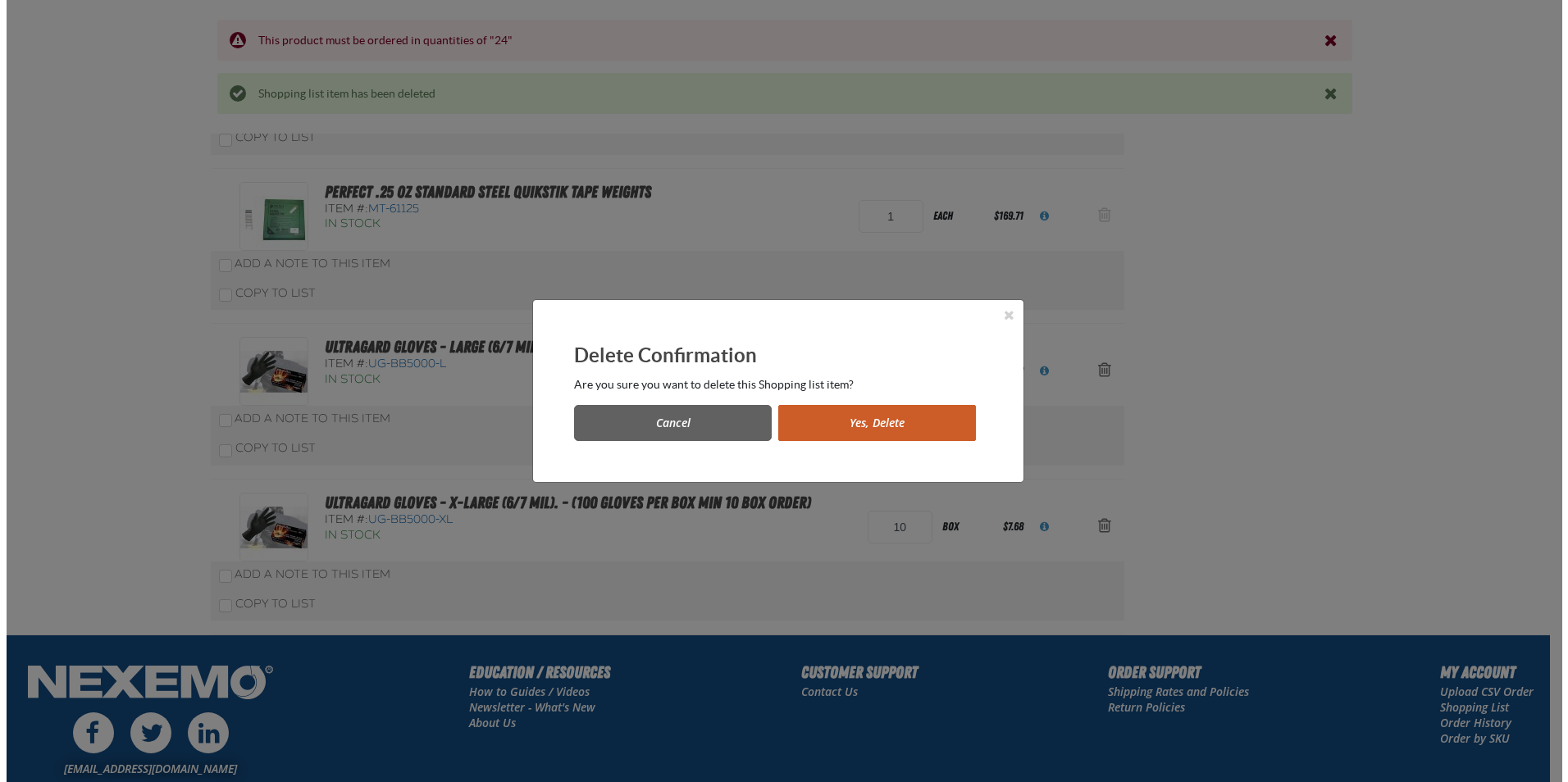
scroll to position [0, 0]
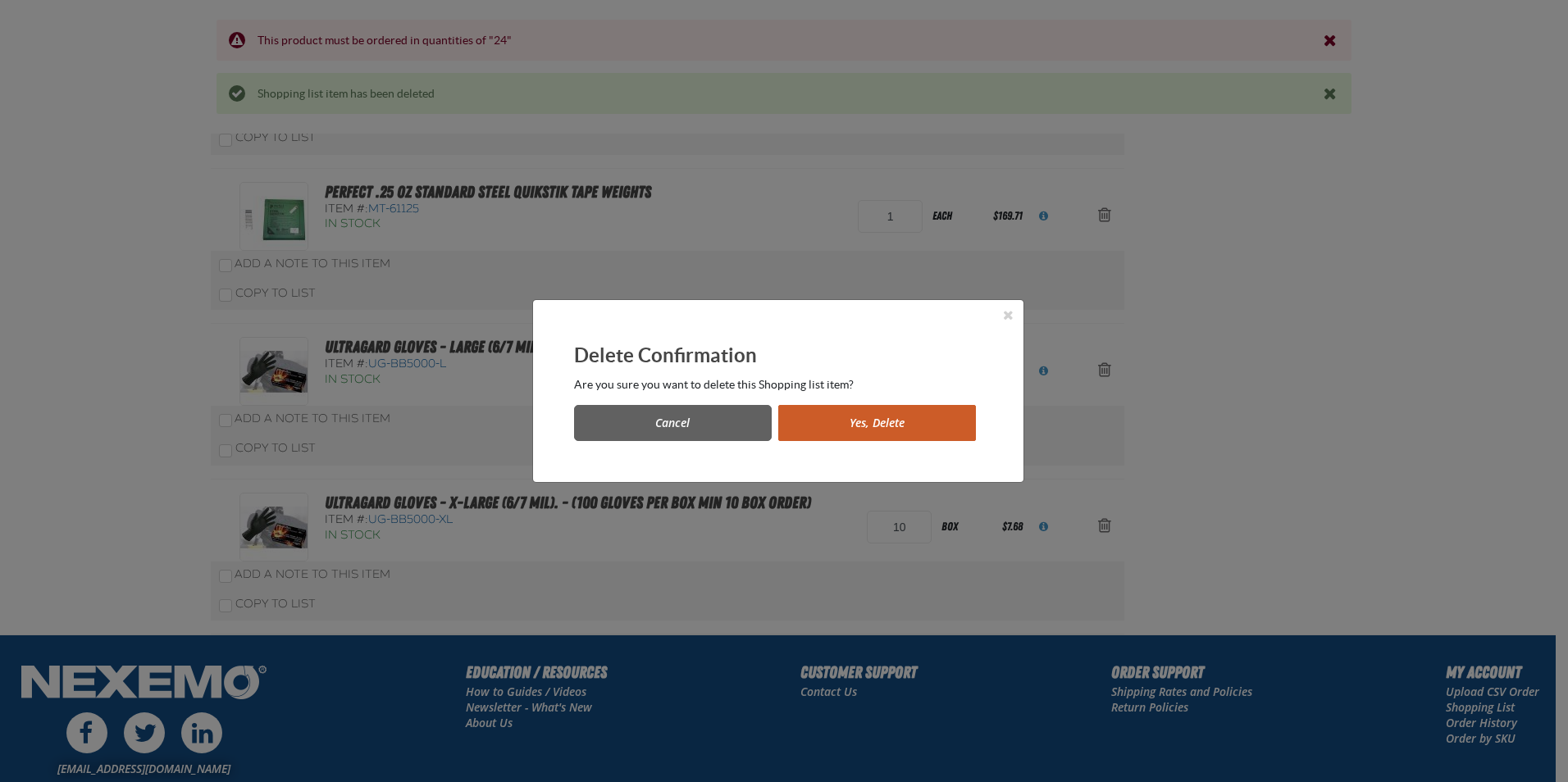
click at [869, 445] on div "Delete Confirmation Are you sure you want to delete this Shopping list item? Ca…" at bounding box center [778, 391] width 491 height 183
click at [885, 421] on button "Yes, Delete" at bounding box center [877, 422] width 198 height 36
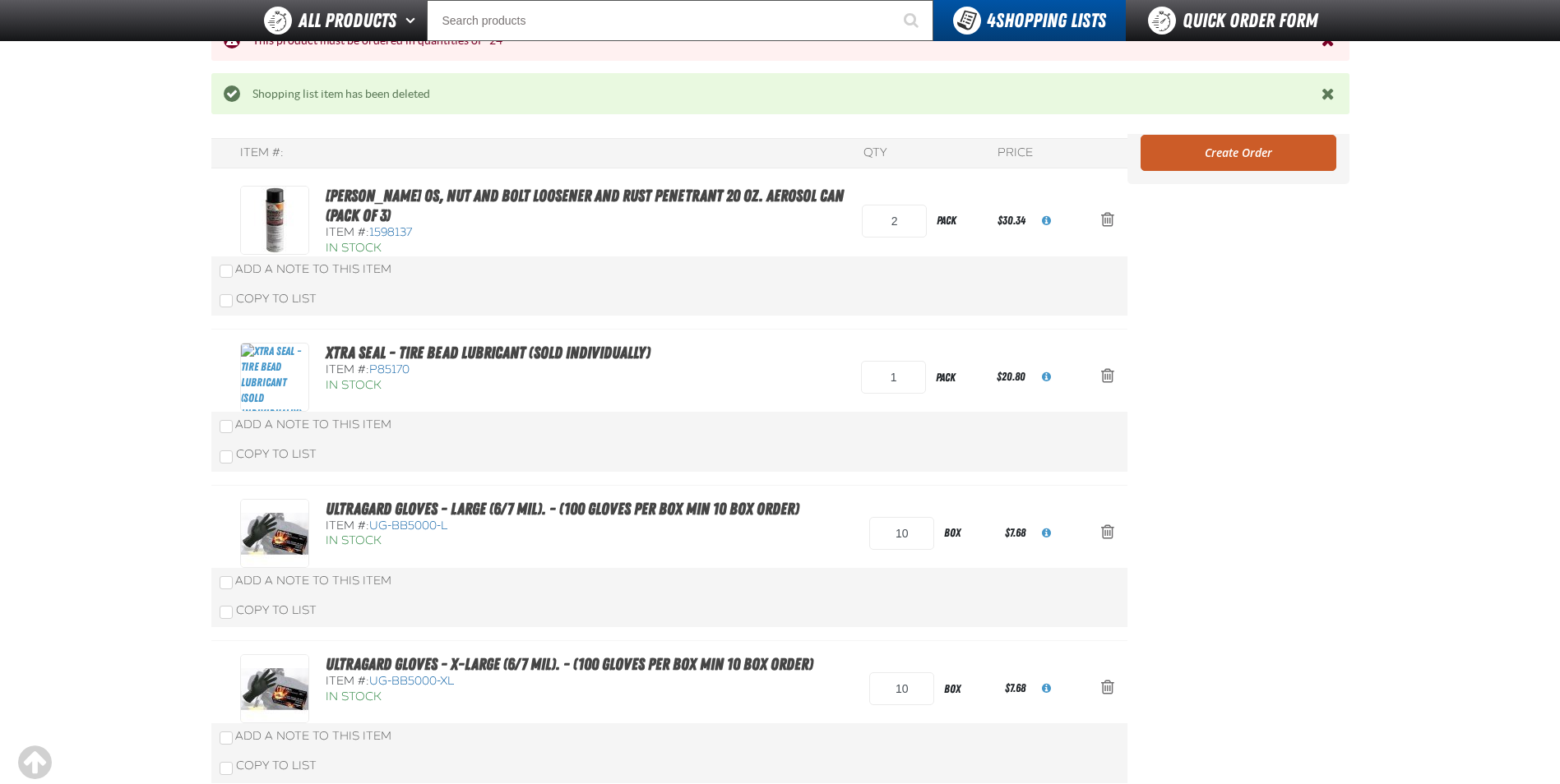
scroll to position [217, 0]
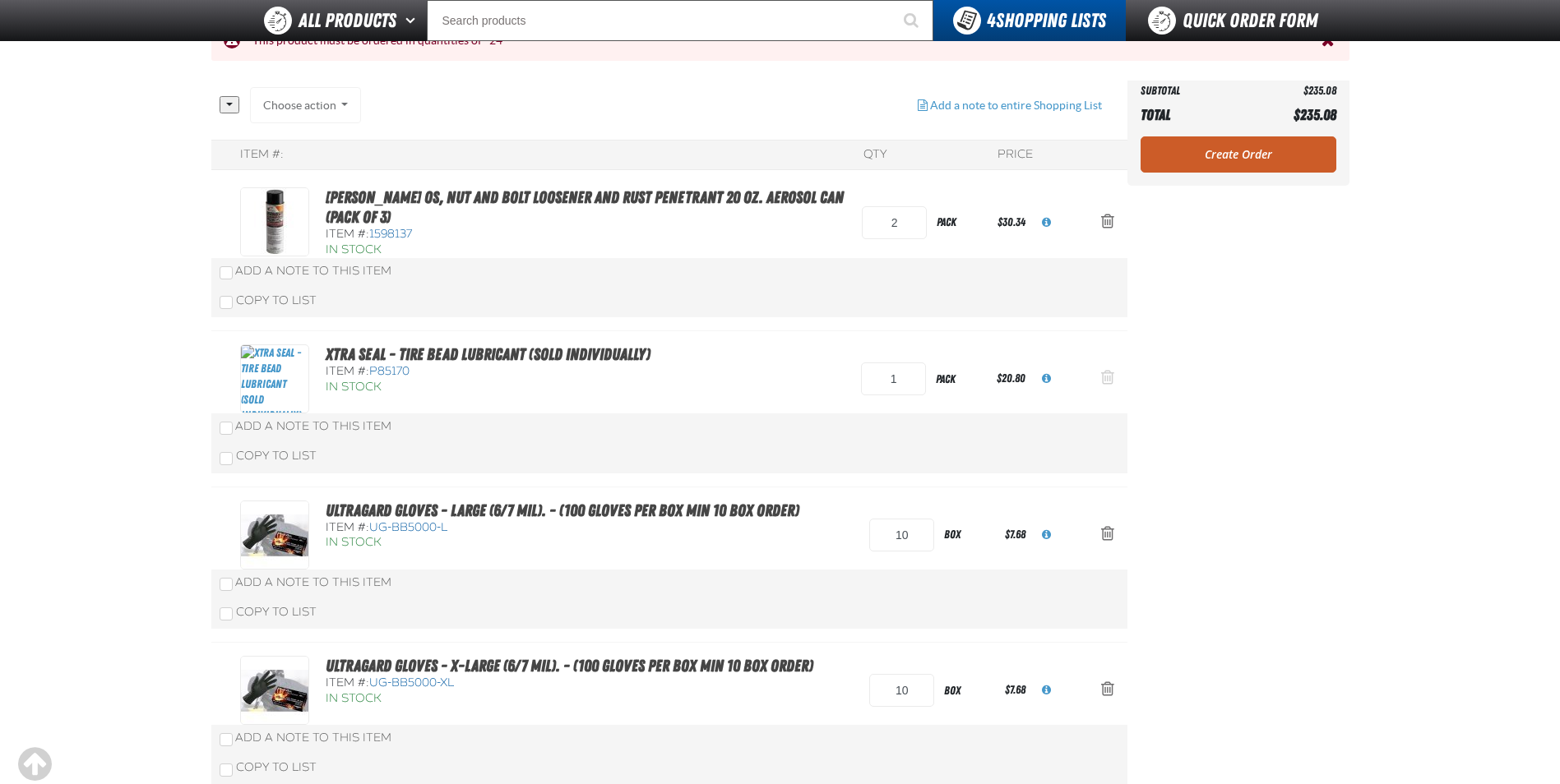
click at [1114, 377] on span "Action Remove Xtra Seal - Tire Bead Lubricant (Sold Individually) from Shopping…" at bounding box center [1108, 377] width 14 height 16
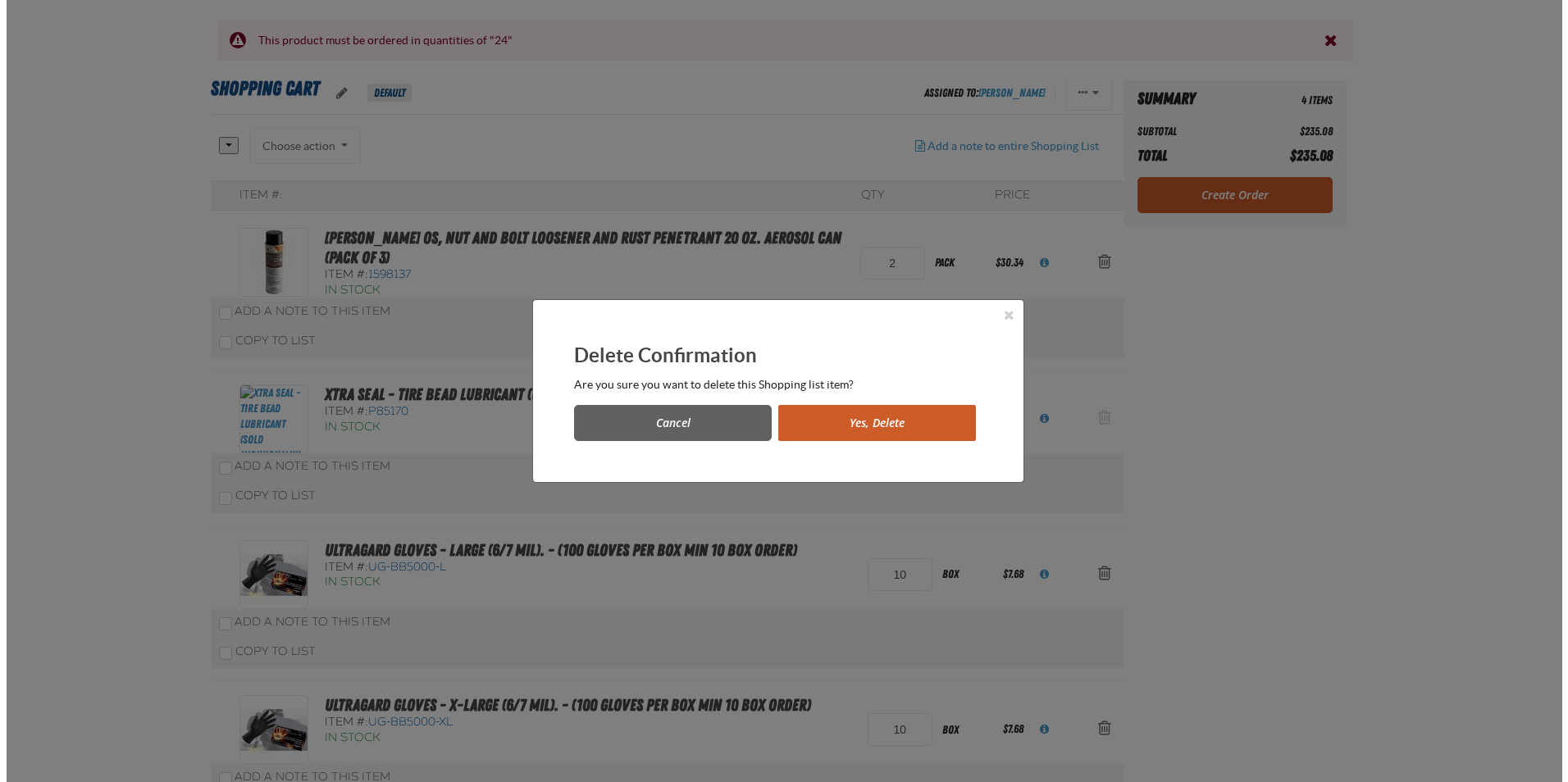
scroll to position [0, 0]
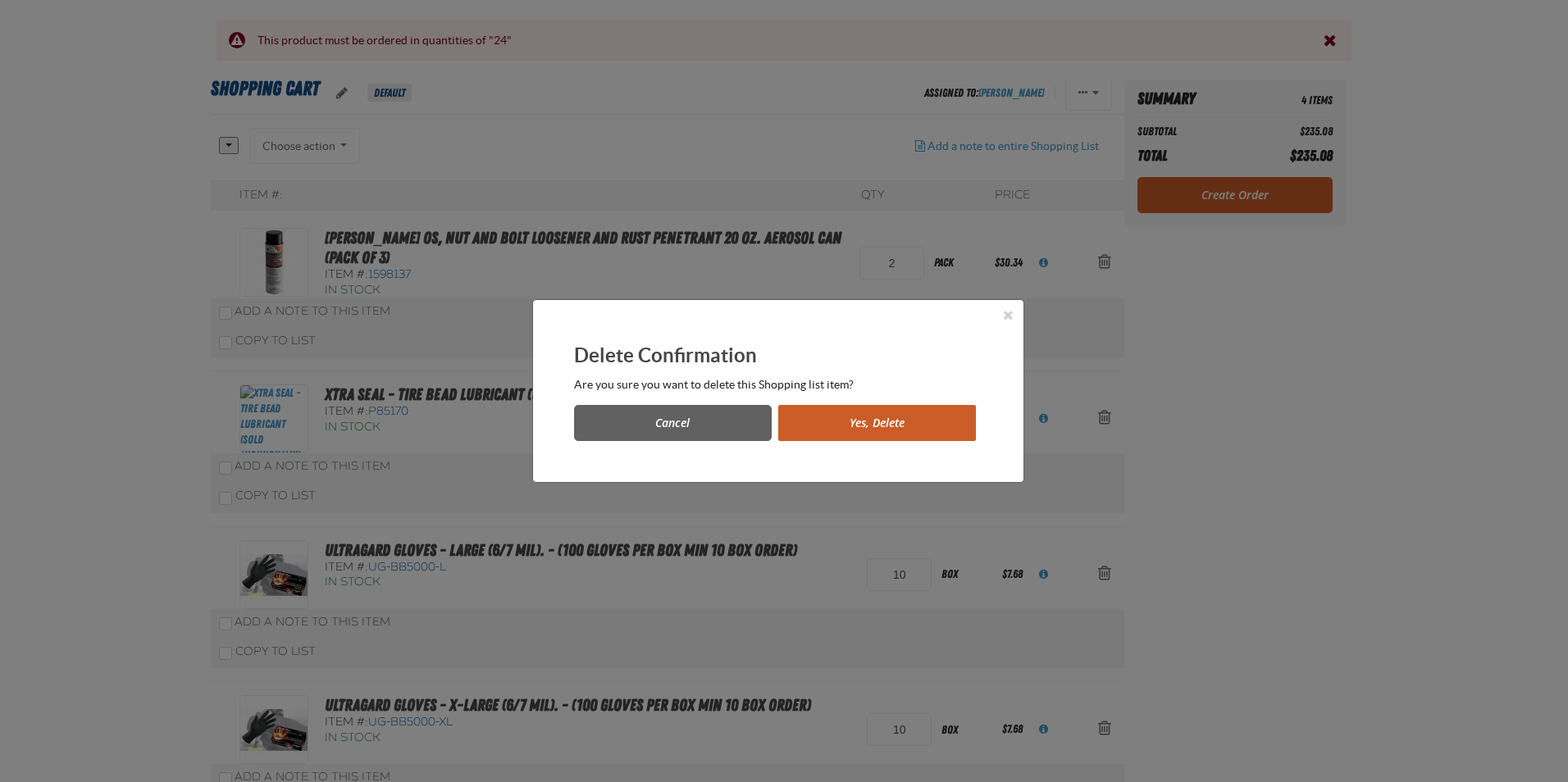
click at [833, 415] on button "Yes, Delete" at bounding box center [877, 422] width 198 height 36
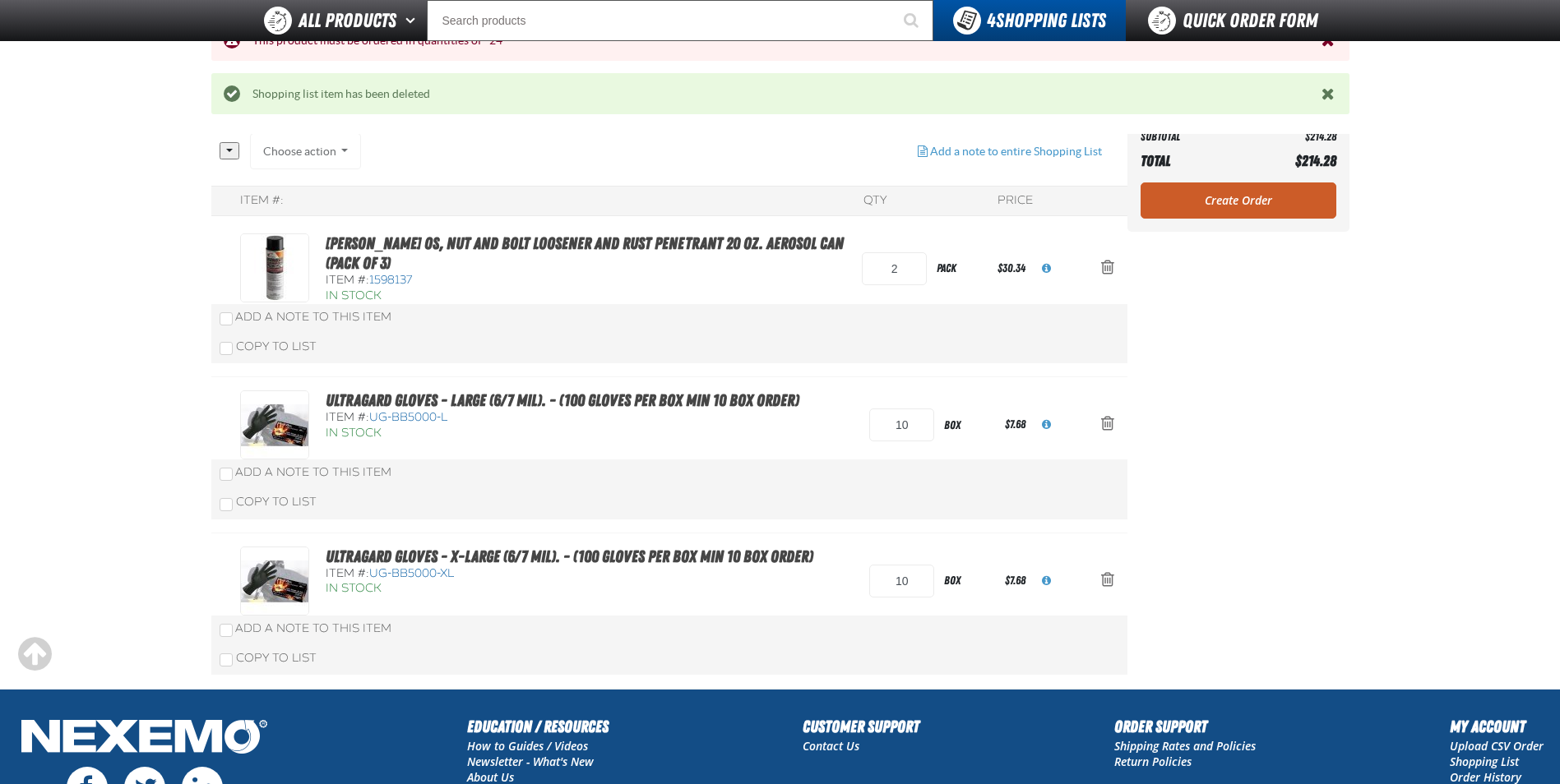
scroll to position [52, 0]
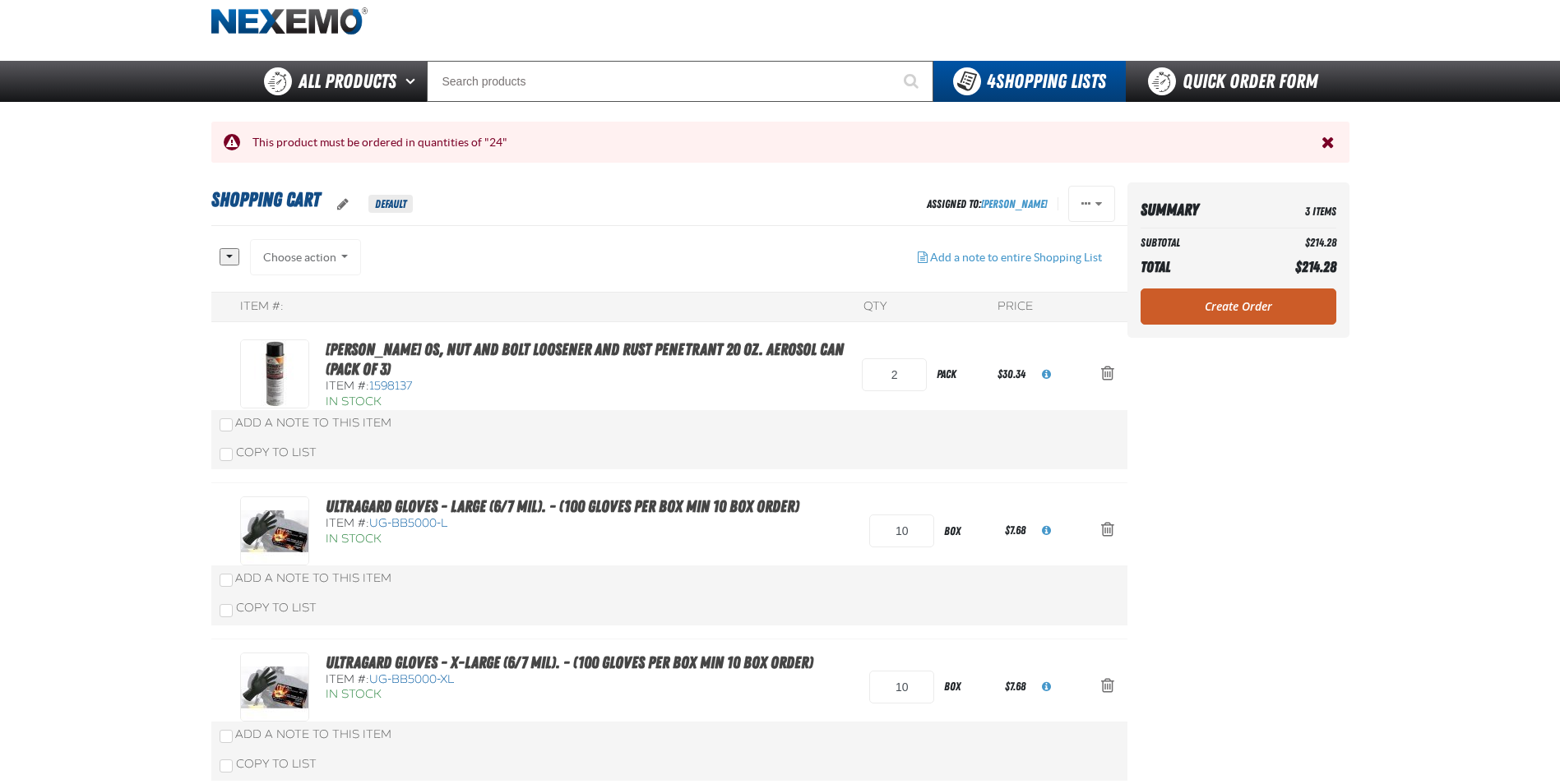
click at [492, 279] on div "All None Choose action Add to XPEL 9.29.2021" at bounding box center [562, 265] width 685 height 52
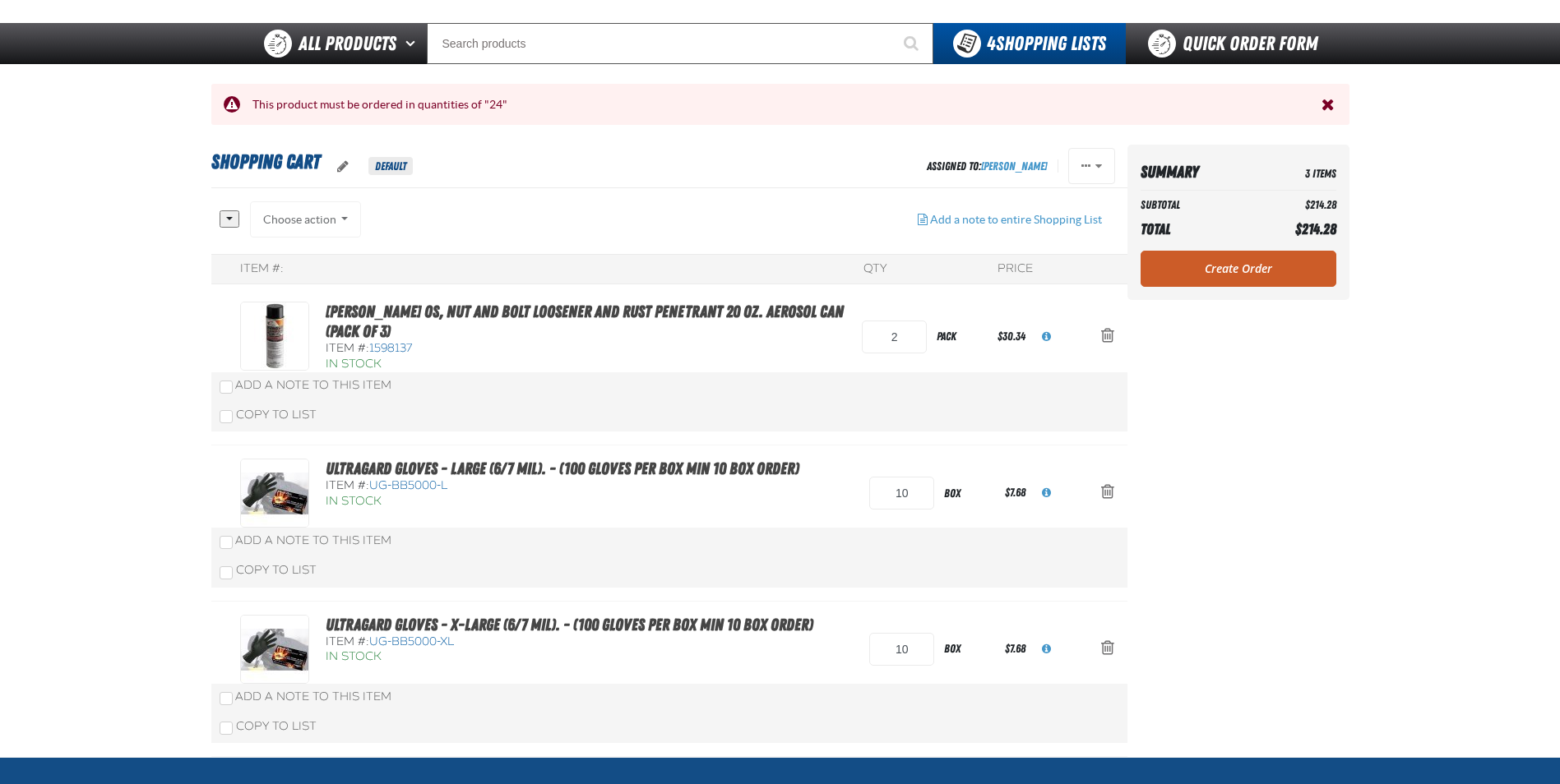
scroll to position [0, 0]
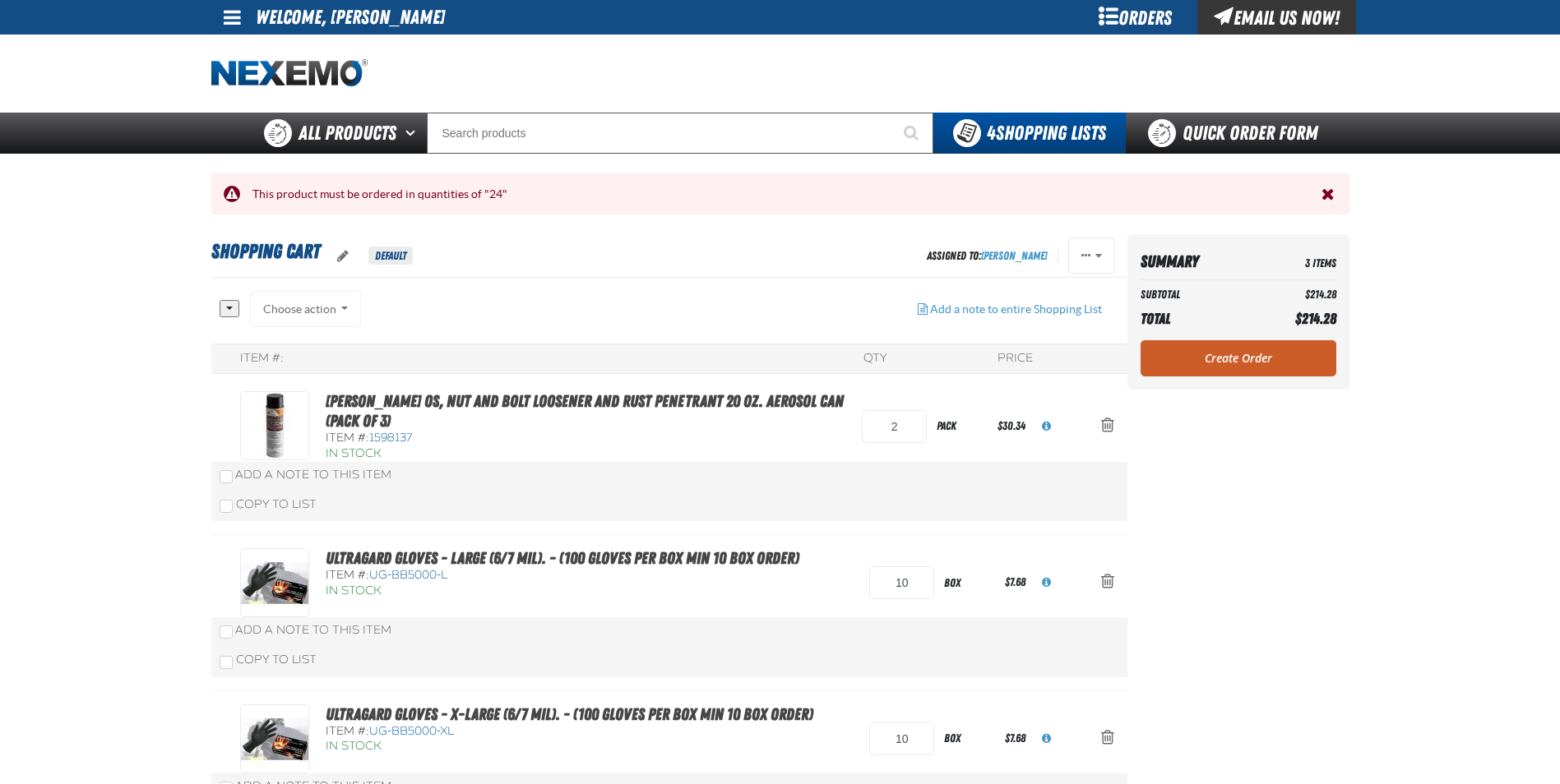
click at [1330, 195] on span "Close the Notification" at bounding box center [1329, 193] width 14 height 16
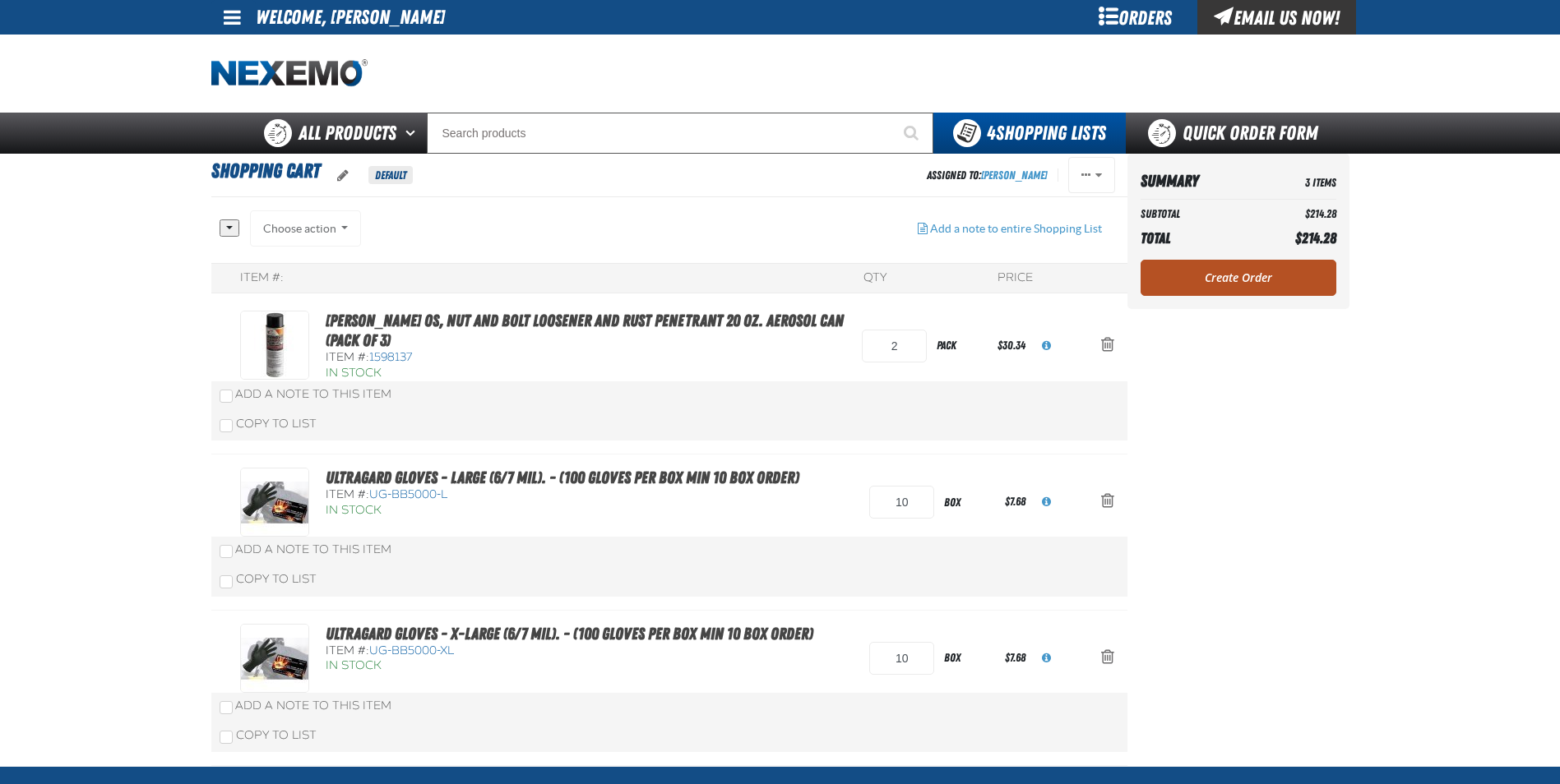
click at [1241, 290] on link "Create Order" at bounding box center [1239, 277] width 195 height 36
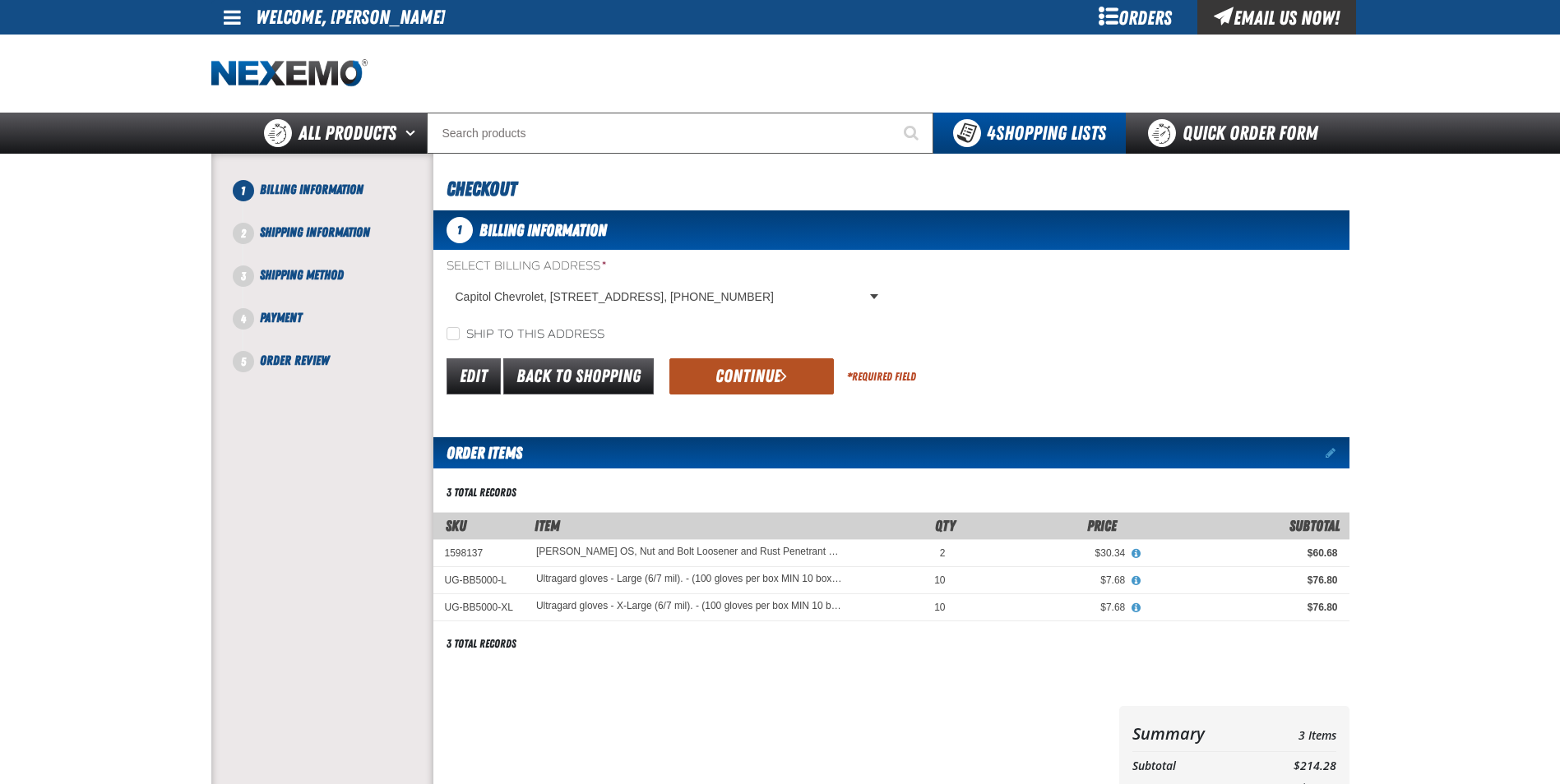
click at [682, 372] on button "Continue" at bounding box center [751, 376] width 164 height 36
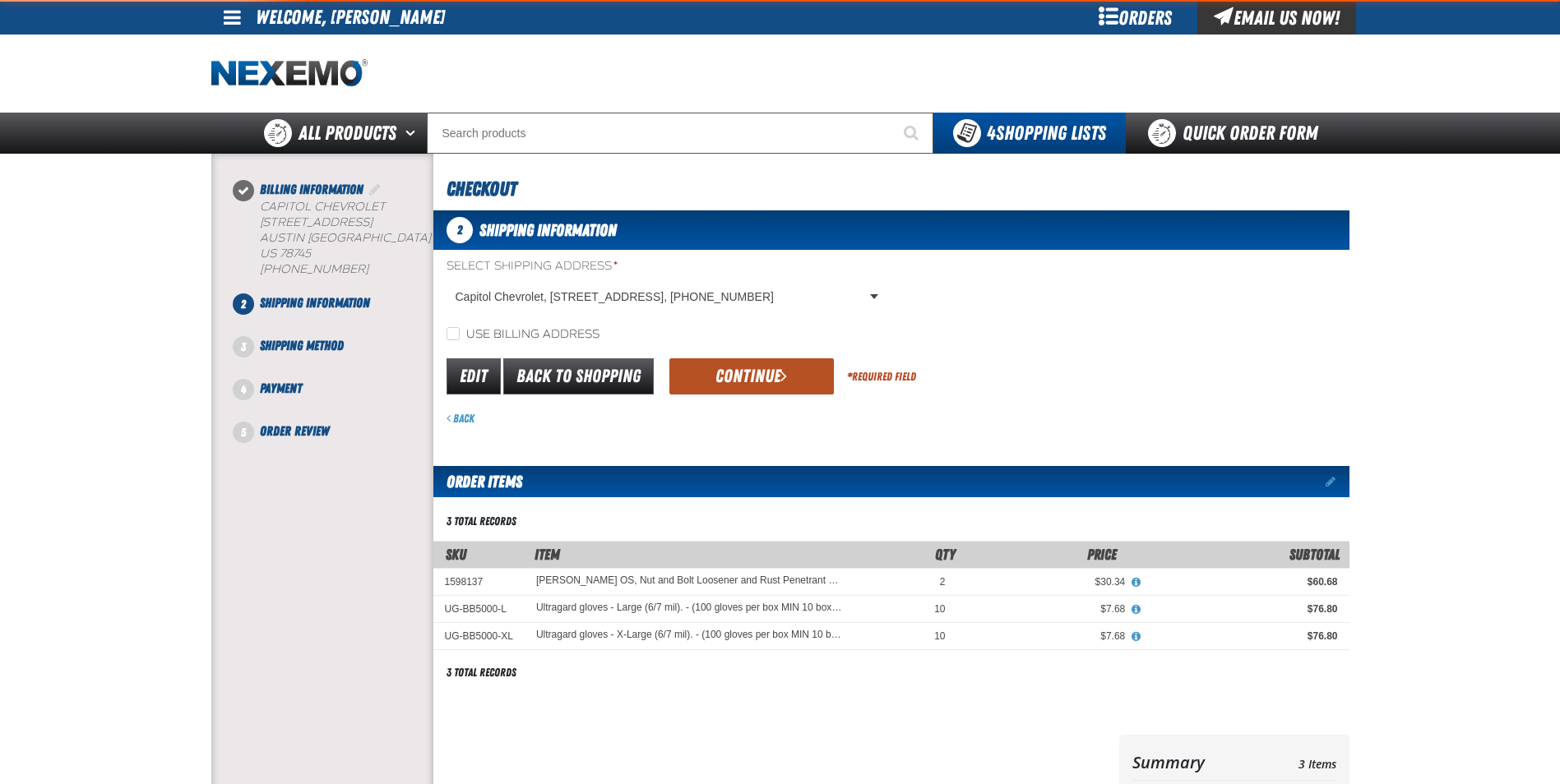
click at [701, 372] on button "Continue" at bounding box center [751, 376] width 164 height 36
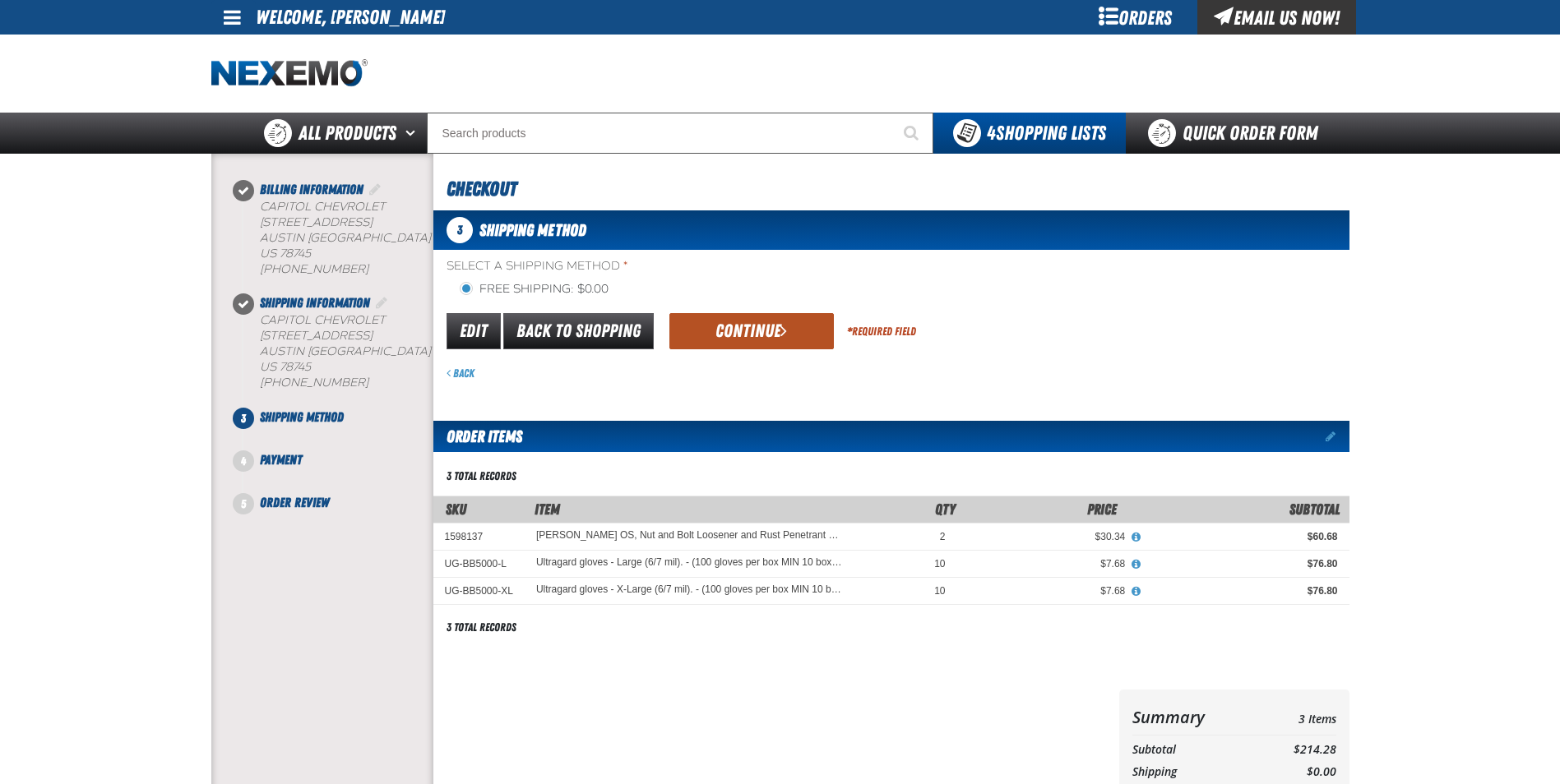
click at [729, 328] on button "Continue" at bounding box center [751, 331] width 164 height 36
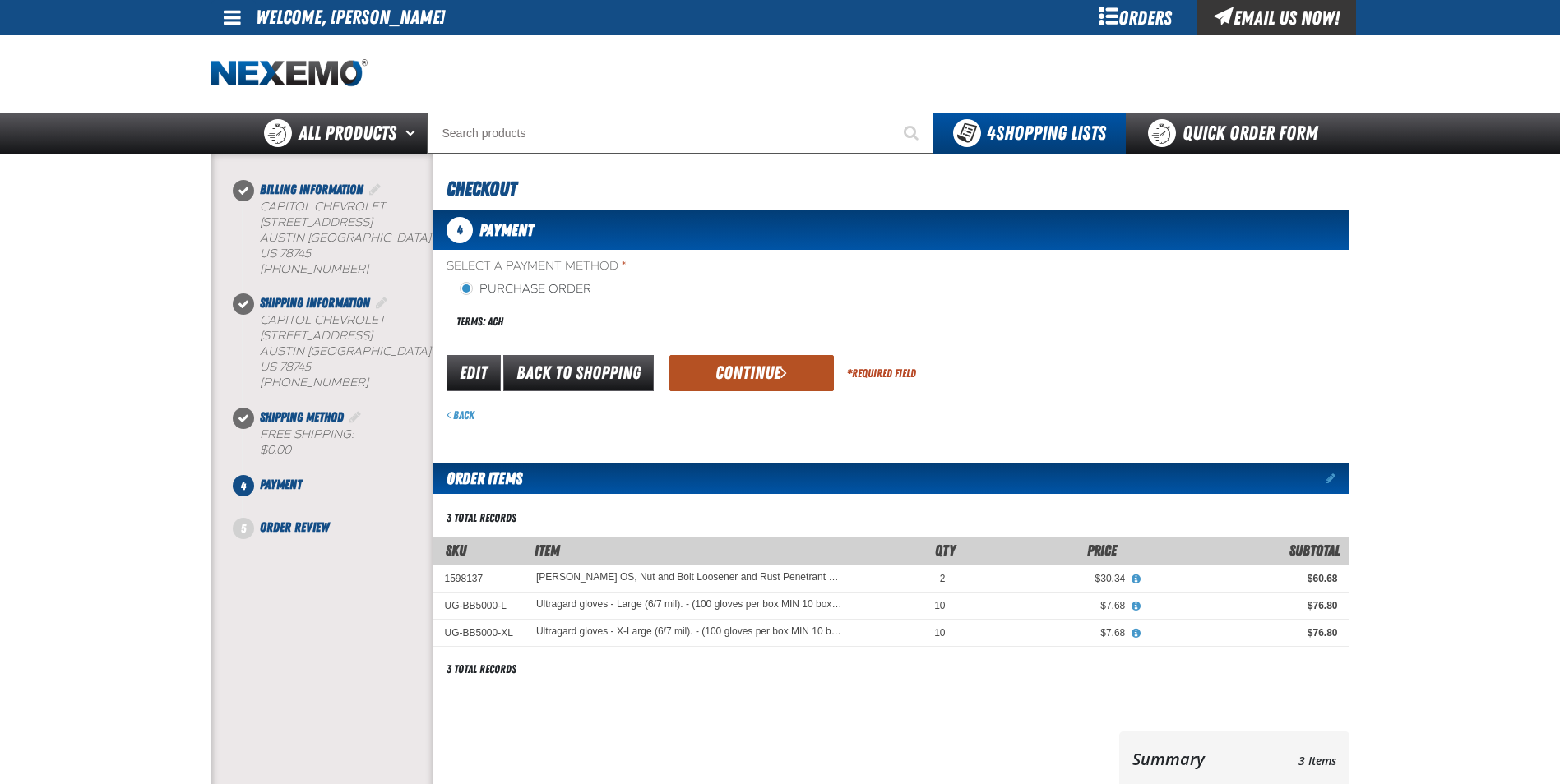
click at [733, 376] on button "Continue" at bounding box center [751, 372] width 164 height 36
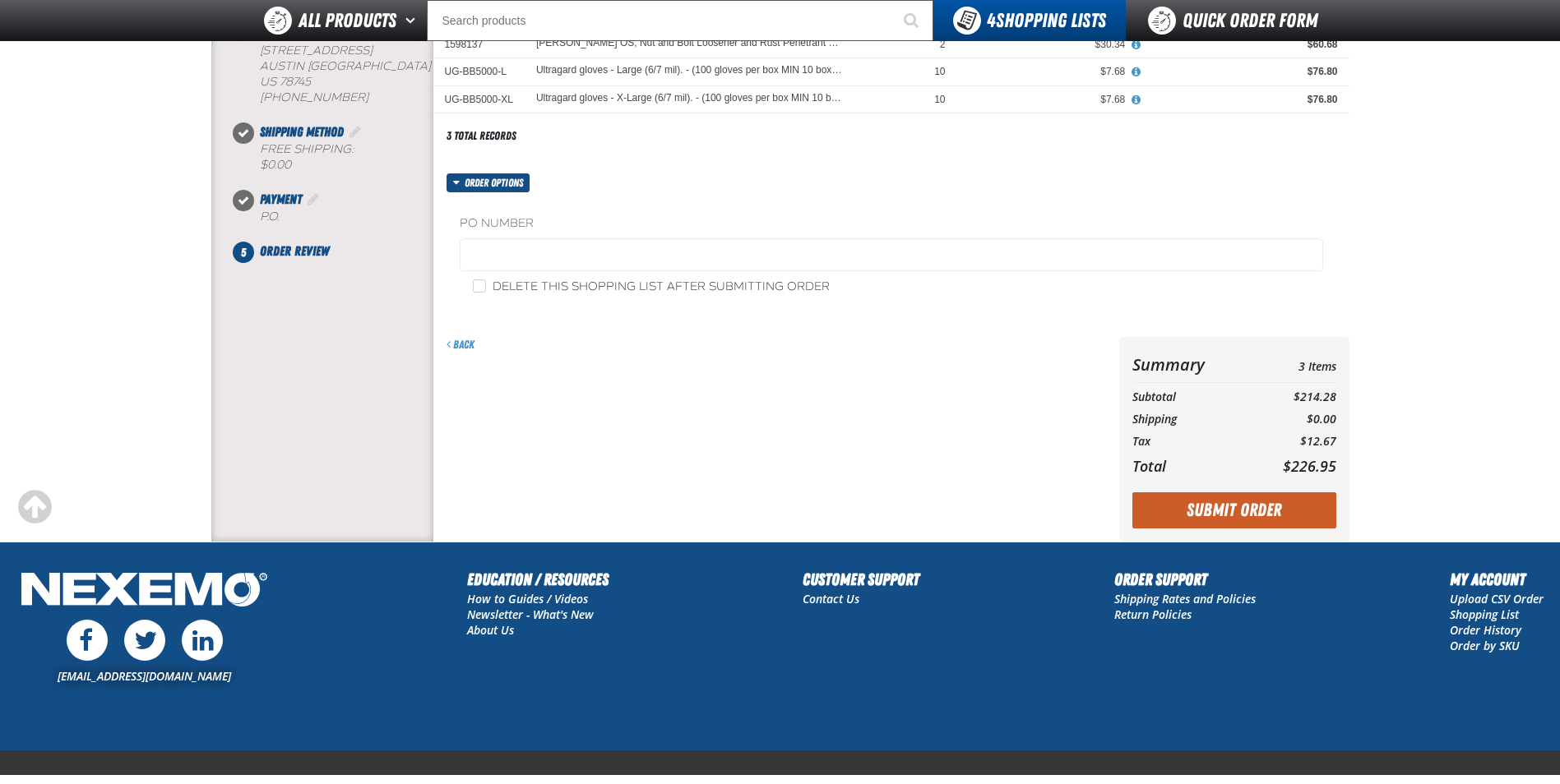
scroll to position [247, 0]
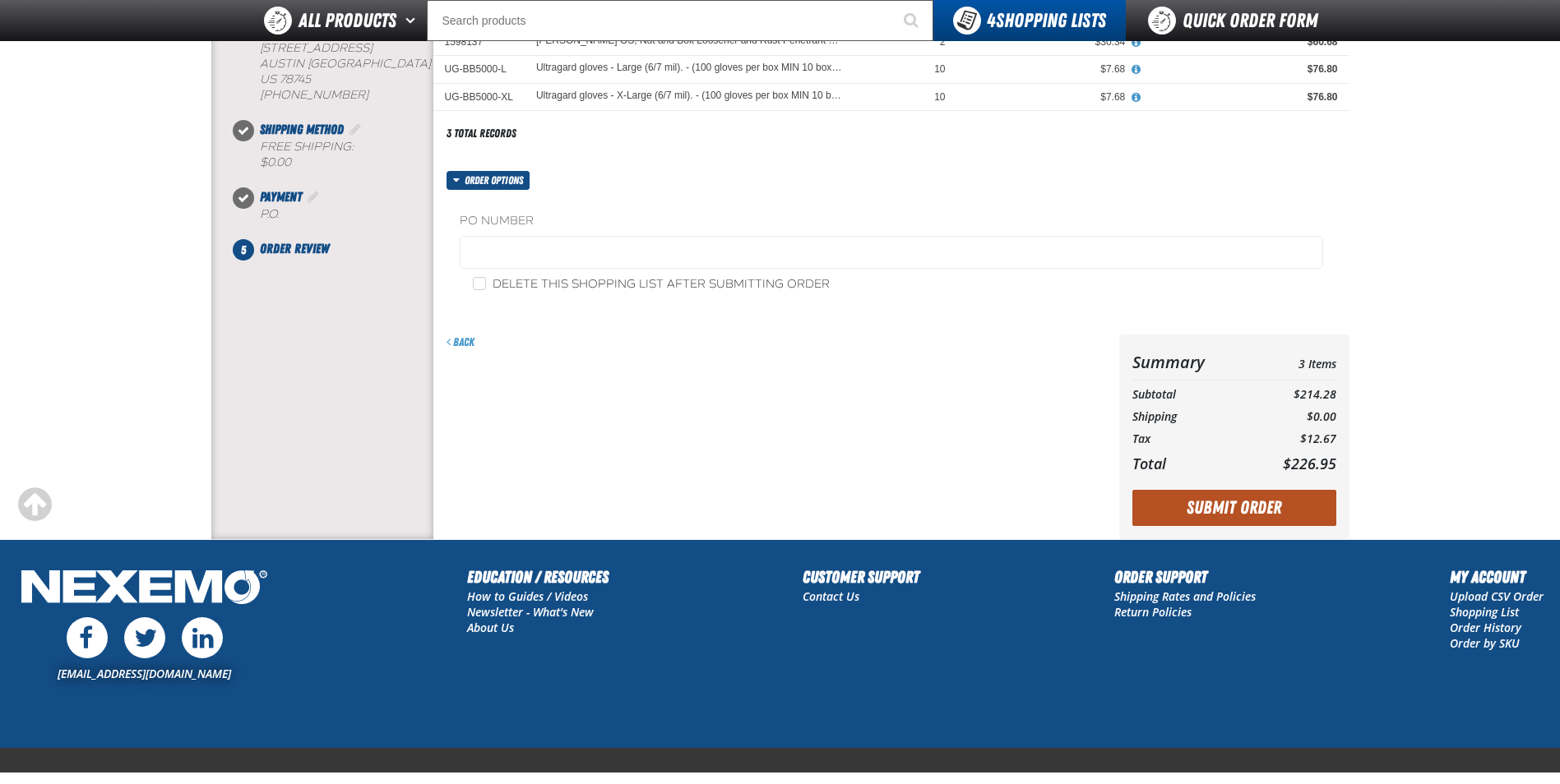
click at [1222, 516] on button "Submit Order" at bounding box center [1234, 508] width 204 height 36
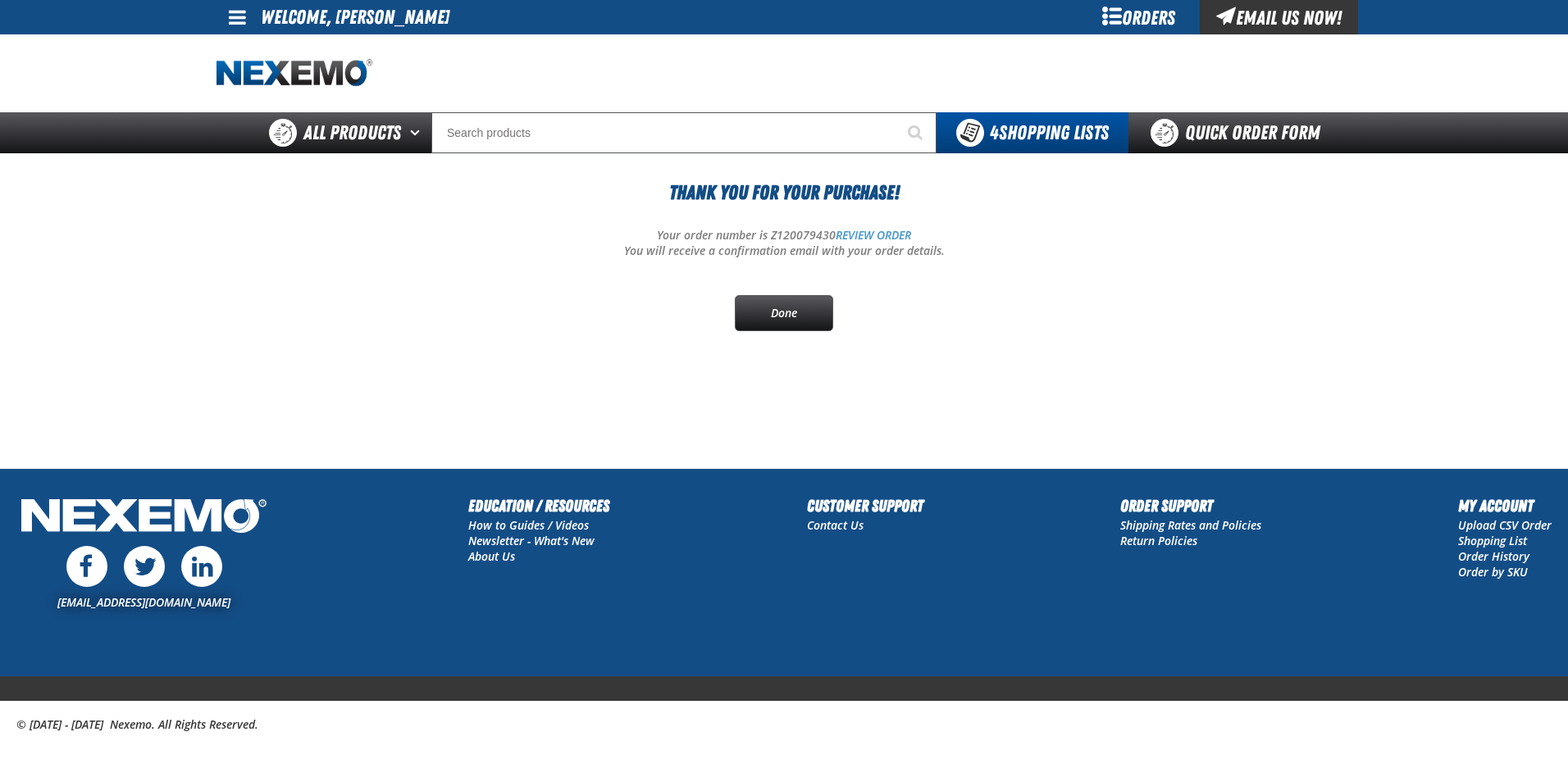
click at [1157, 19] on div "Orders" at bounding box center [1139, 17] width 123 height 35
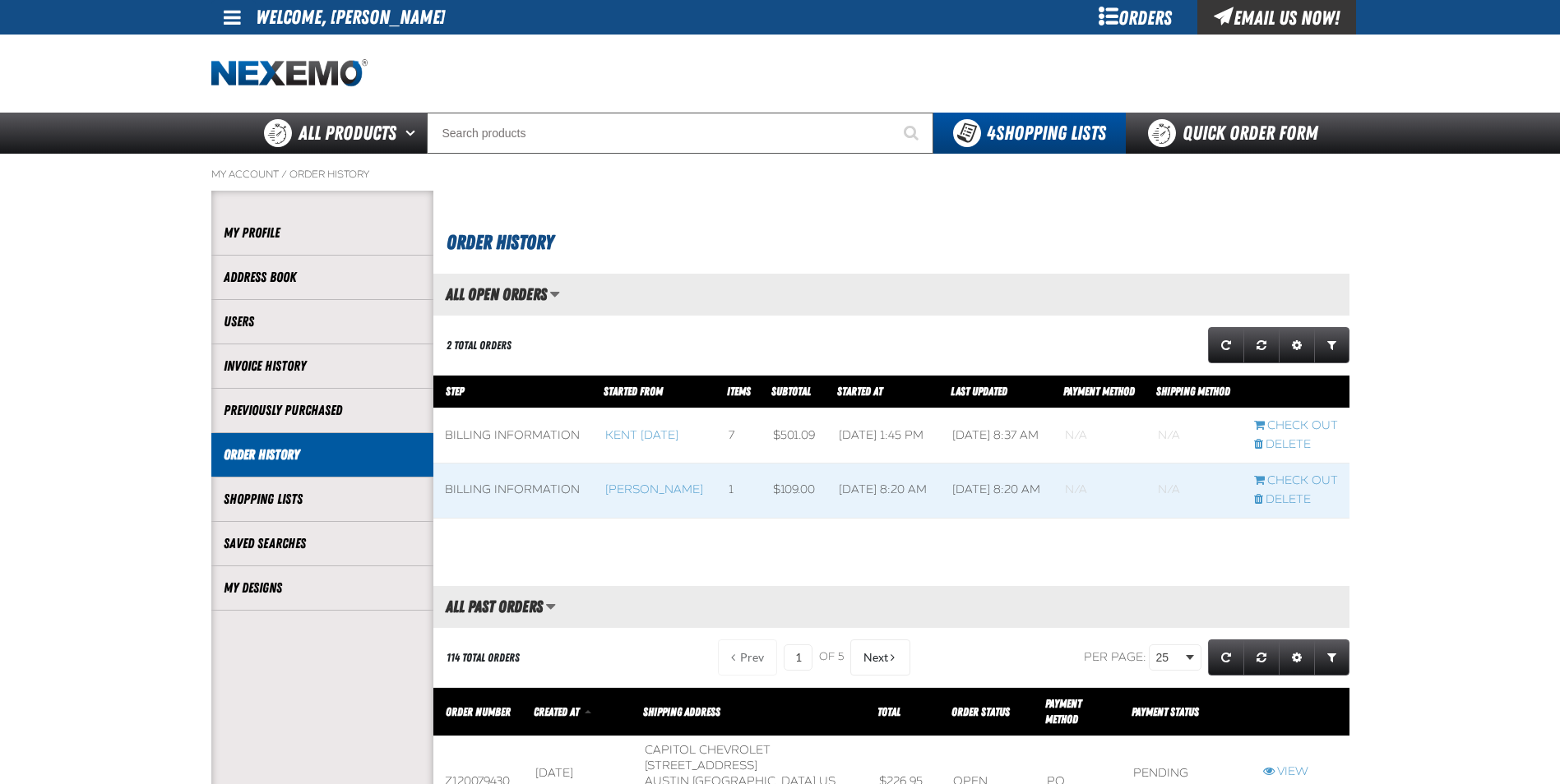
scroll to position [1, 1]
click at [268, 415] on link "Previously Purchased" at bounding box center [322, 411] width 197 height 19
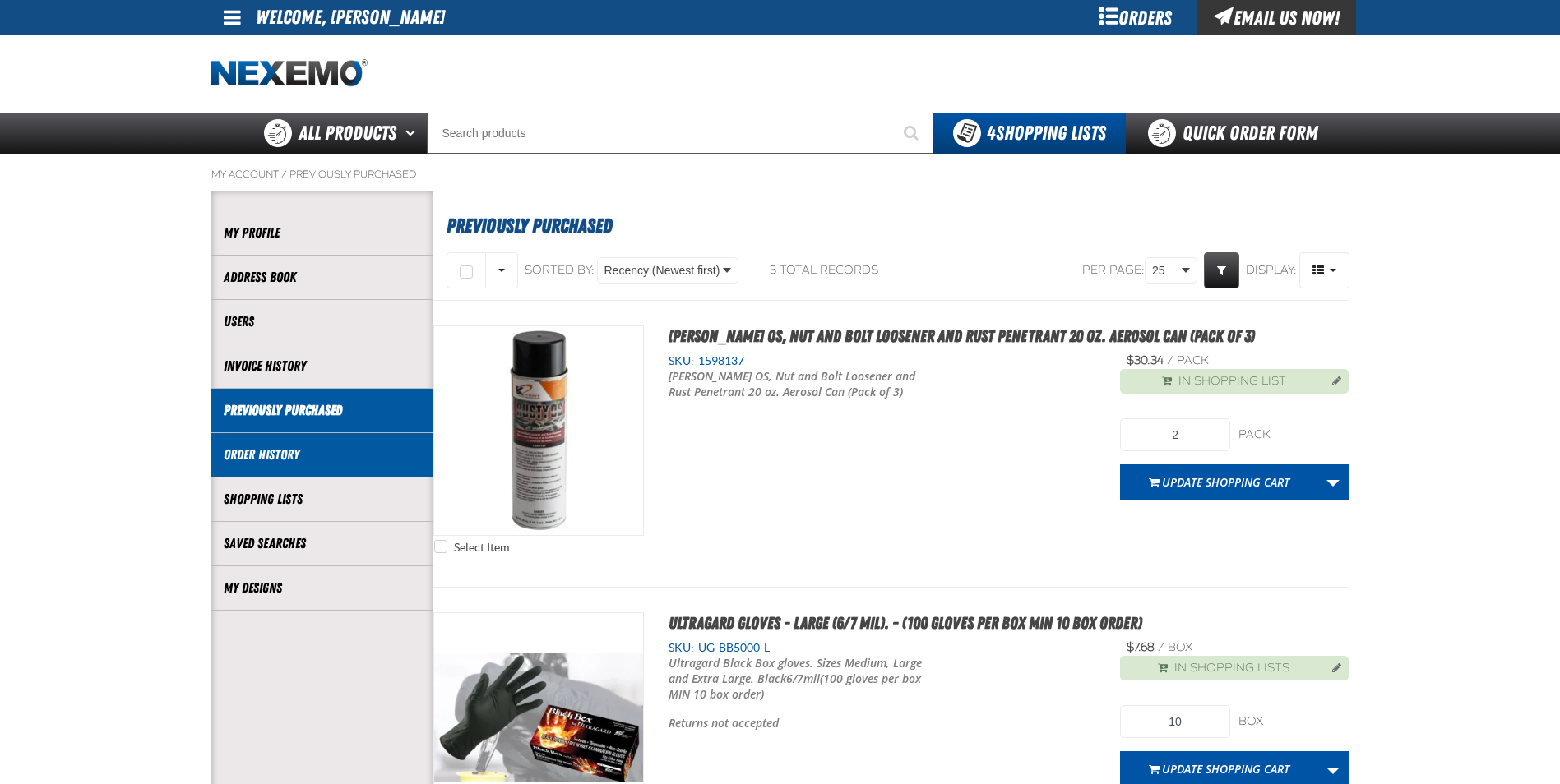
click at [245, 460] on link "Order History" at bounding box center [322, 455] width 197 height 19
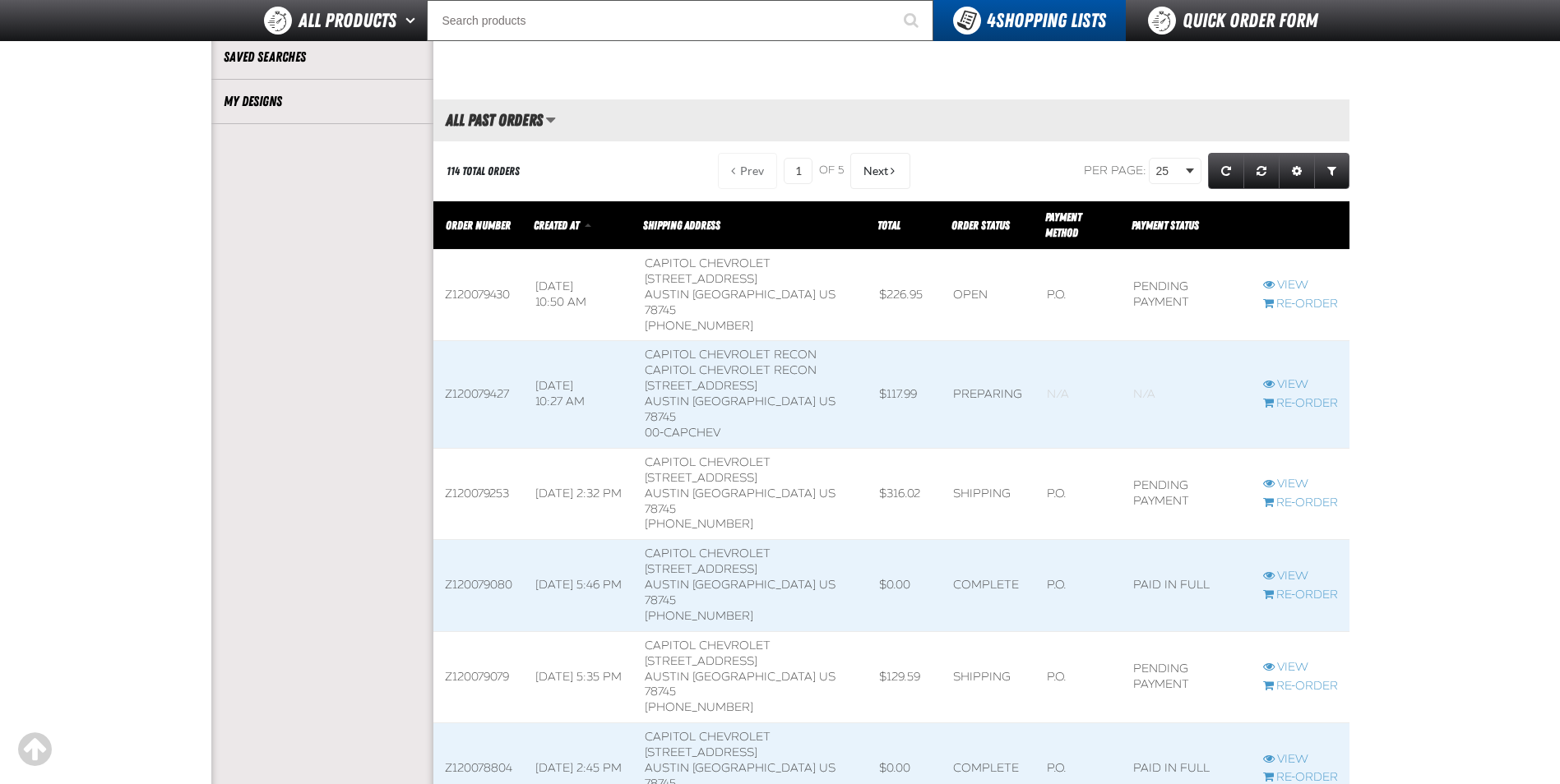
scroll to position [493, 0]
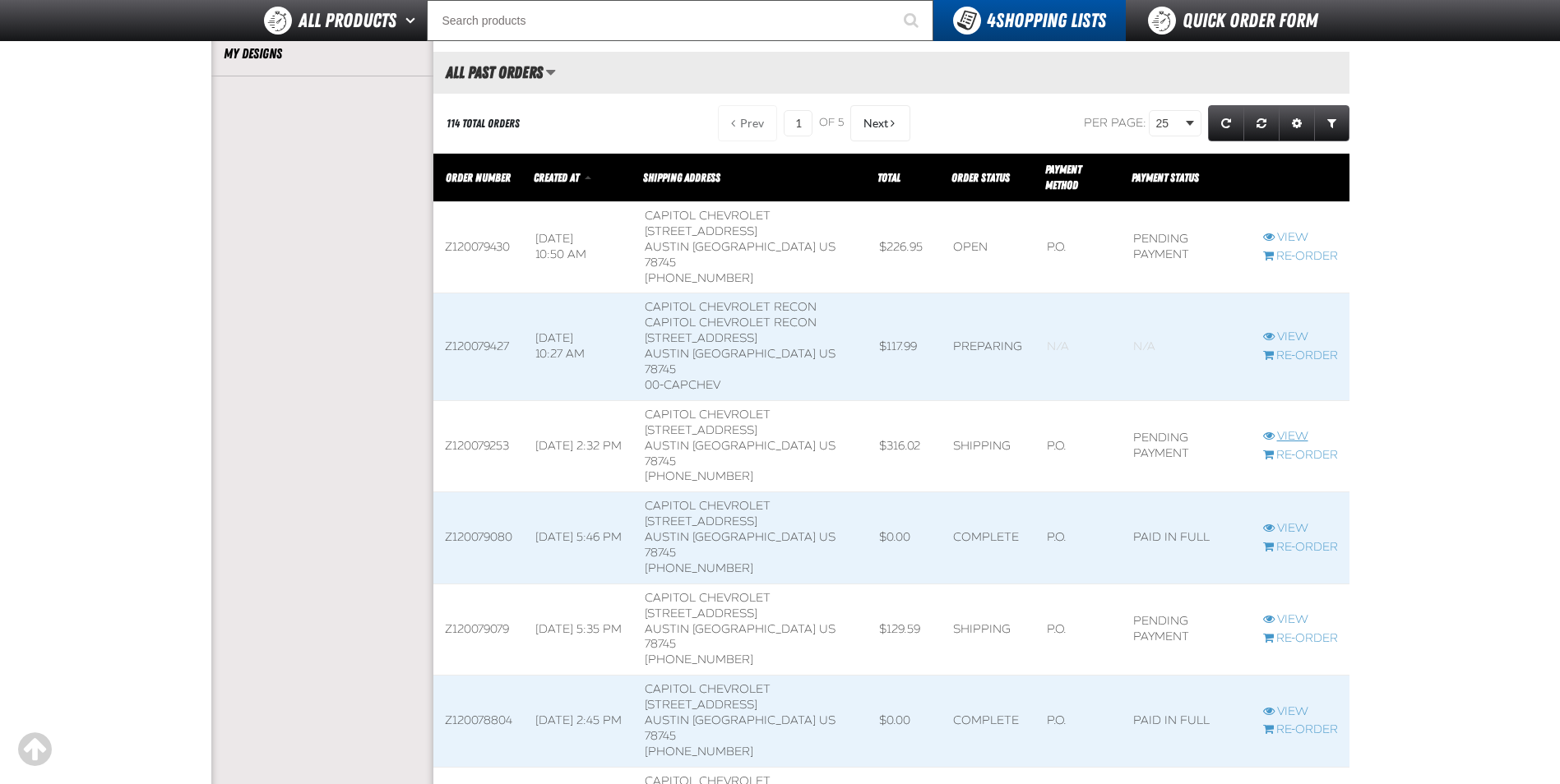
click at [1304, 434] on link "View" at bounding box center [1300, 437] width 74 height 15
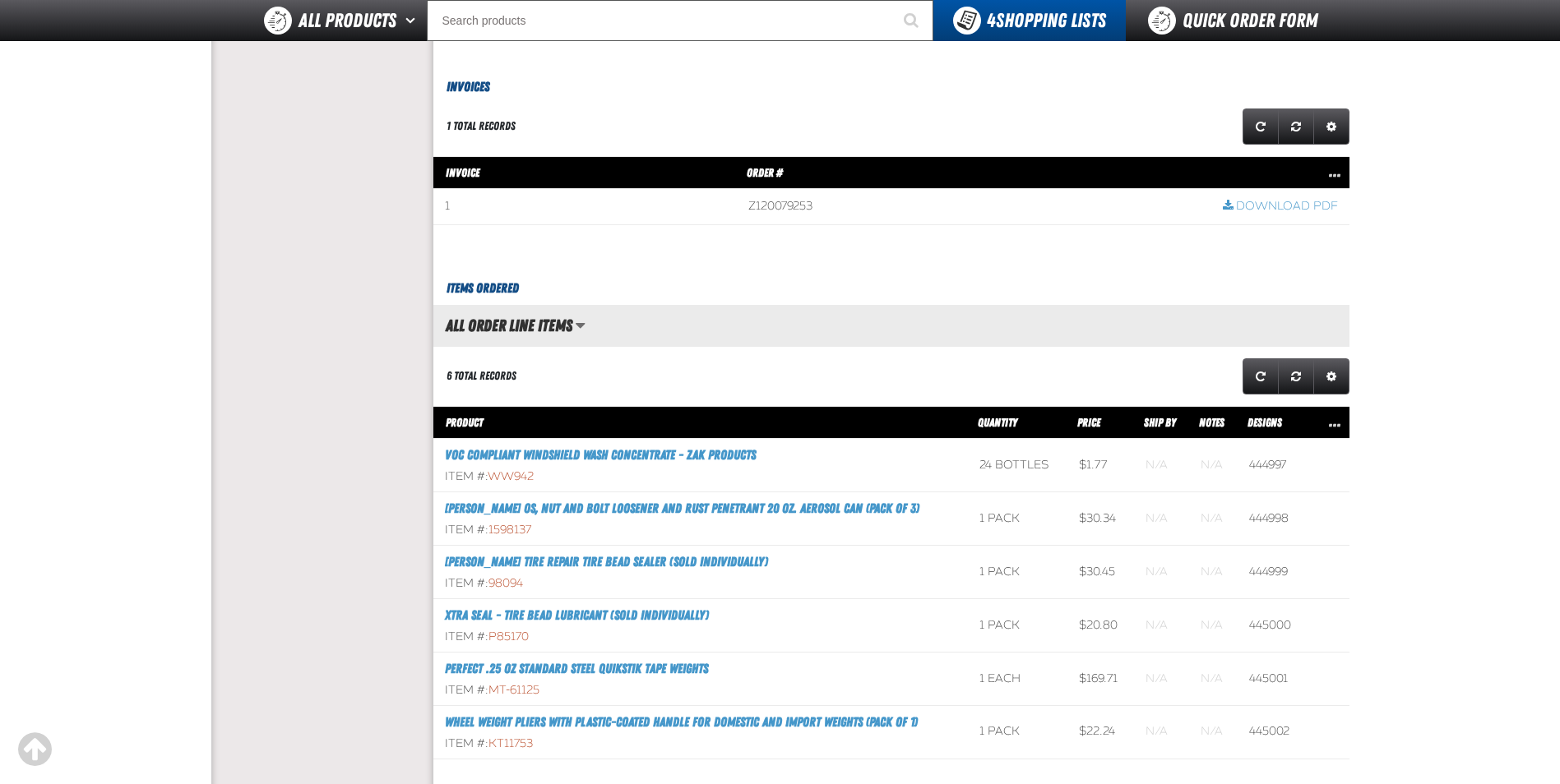
scroll to position [493, 0]
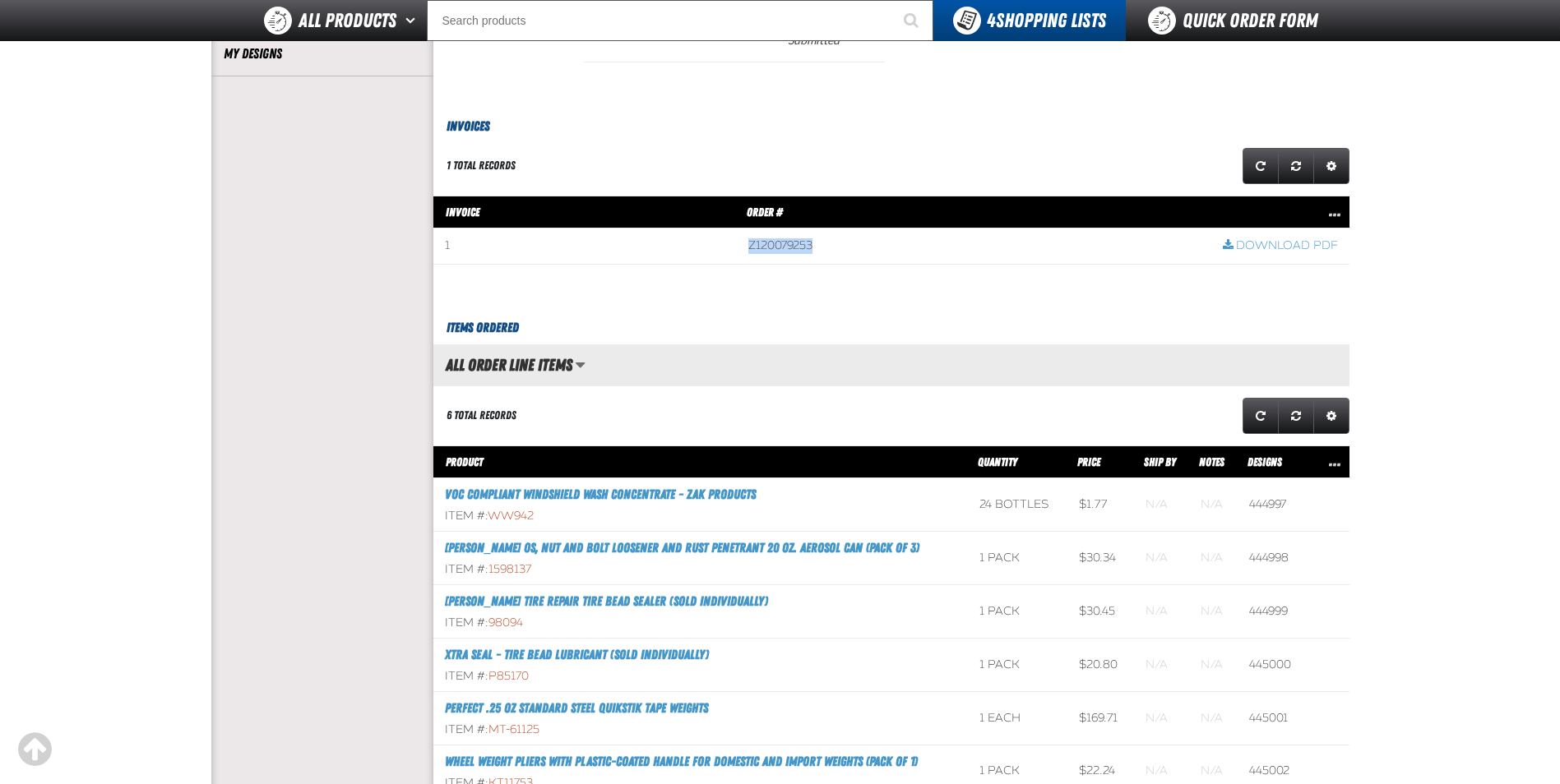
drag, startPoint x: 751, startPoint y: 236, endPoint x: 809, endPoint y: 240, distance: 58.1
click at [809, 240] on td "Z120079253" at bounding box center [974, 246] width 474 height 36
drag, startPoint x: 809, startPoint y: 240, endPoint x: 801, endPoint y: 249, distance: 12.0
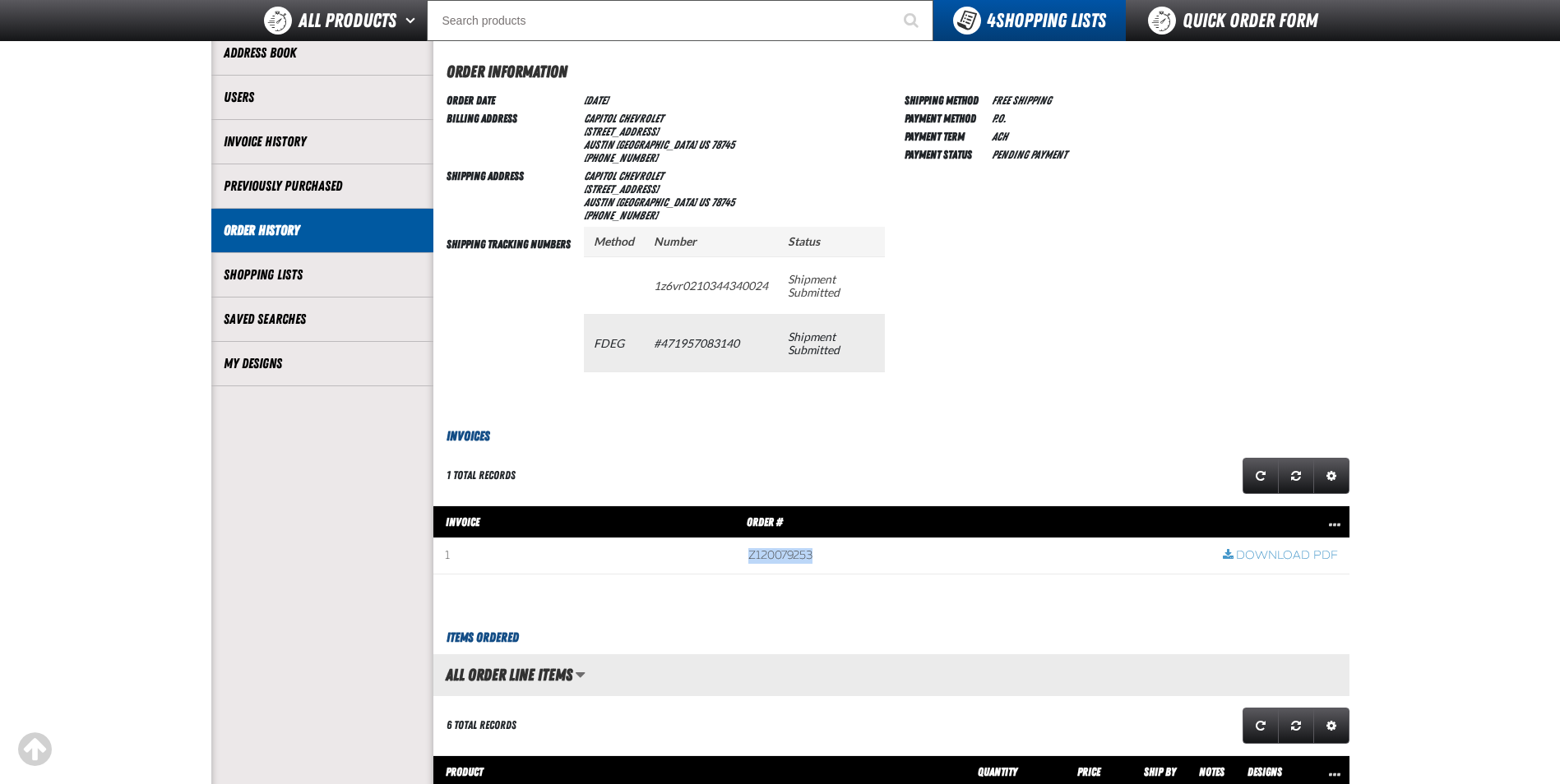
scroll to position [164, 0]
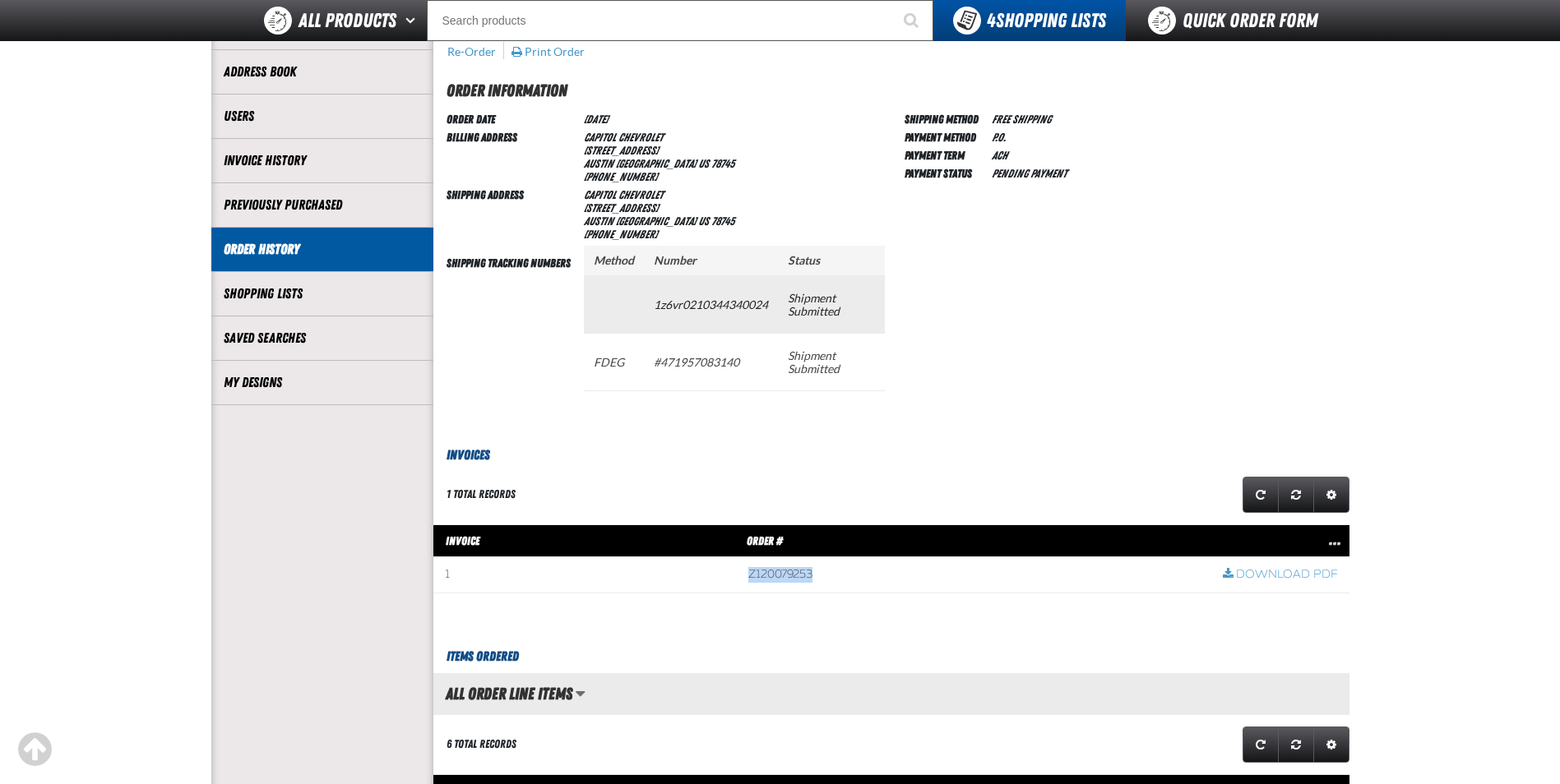
drag, startPoint x: 654, startPoint y: 306, endPoint x: 777, endPoint y: 305, distance: 123.0
click at [777, 305] on td "1z6vr0210344340024" at bounding box center [711, 305] width 134 height 58
drag, startPoint x: 777, startPoint y: 305, endPoint x: 751, endPoint y: 308, distance: 26.2
copy td "1z6vr0210344340024"
click at [1062, 311] on div "Shipping Method Free Shipping Payment Method P.O. Payment Term ACH Payment Stat…" at bounding box center [1128, 264] width 445 height 310
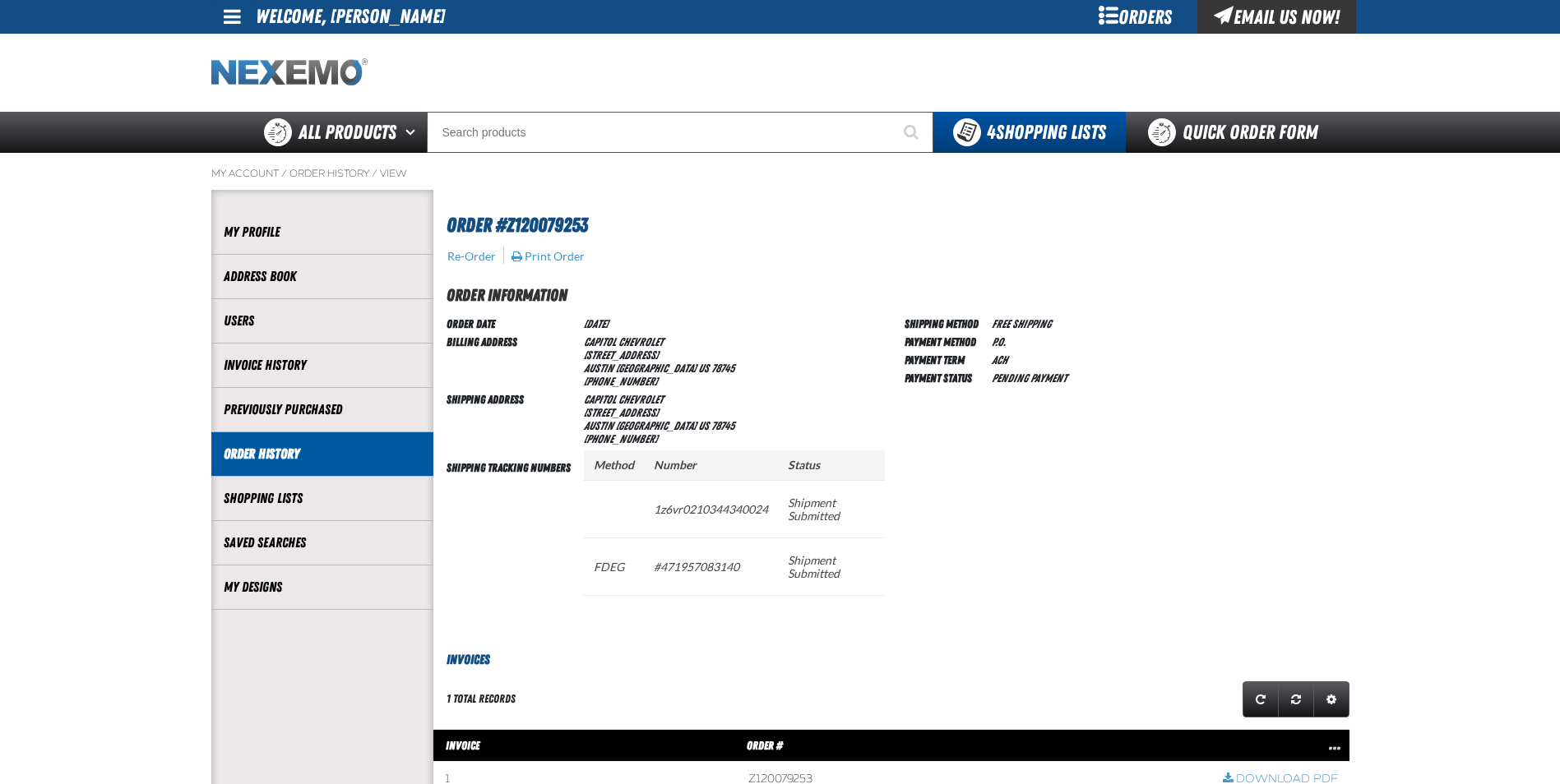
scroll to position [0, 0]
